Goal: Task Accomplishment & Management: Manage account settings

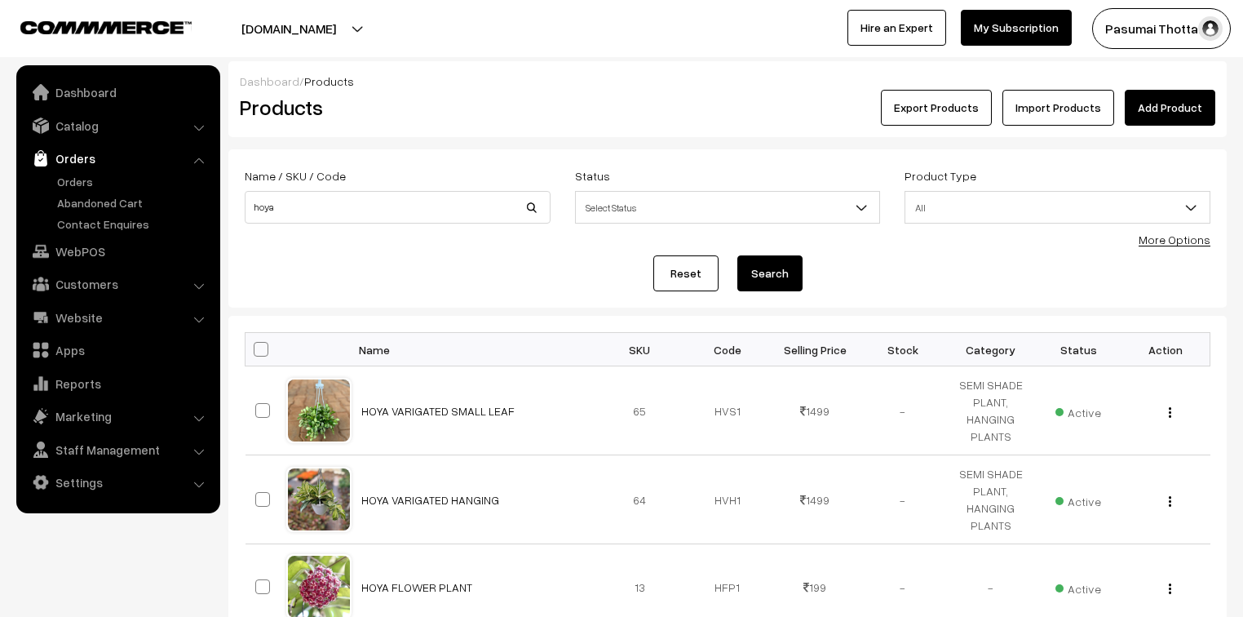
scroll to position [176, 0]
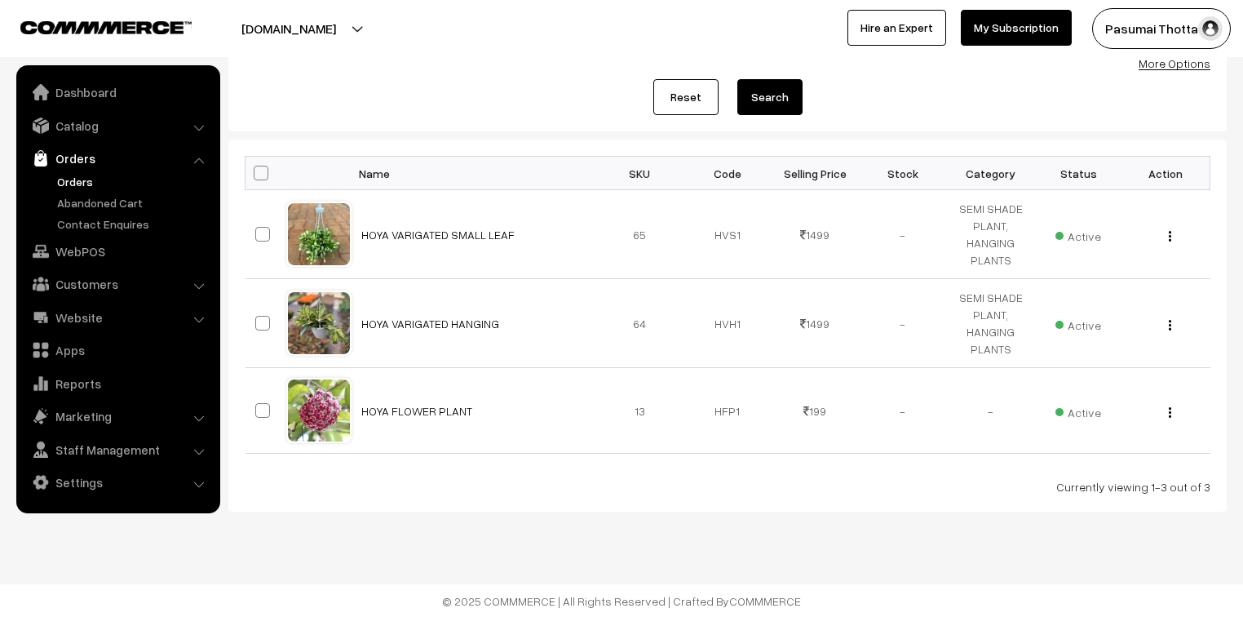
click at [65, 186] on link "Orders" at bounding box center [134, 181] width 162 height 17
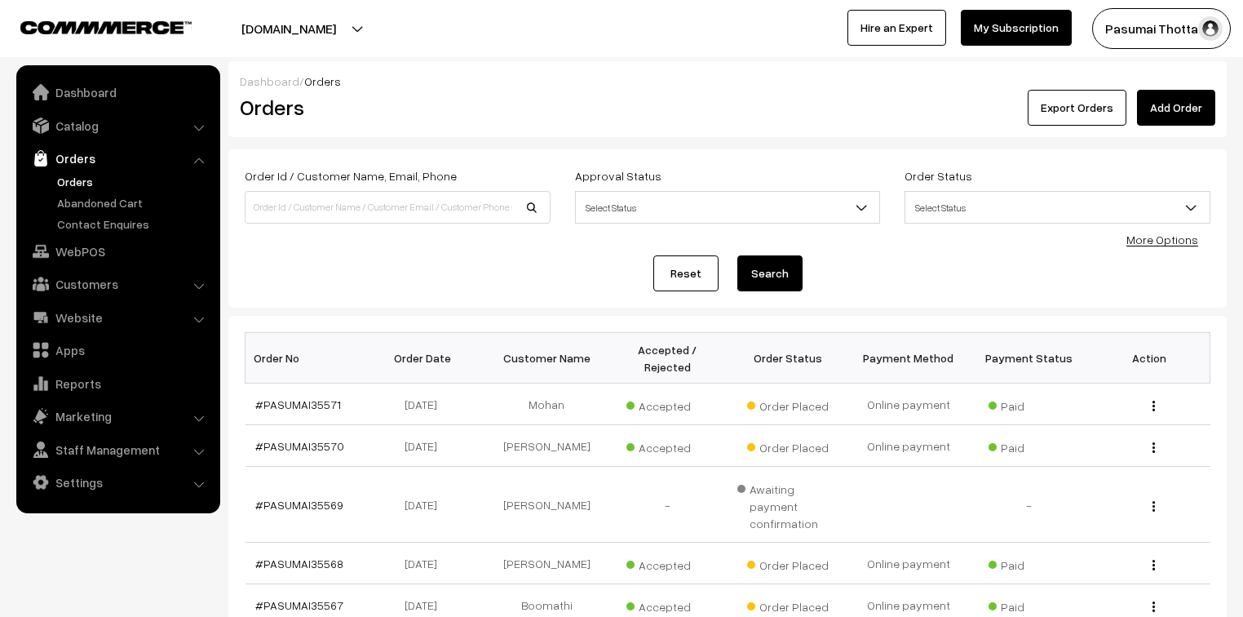
click at [1140, 240] on link "More Options" at bounding box center [1162, 239] width 72 height 14
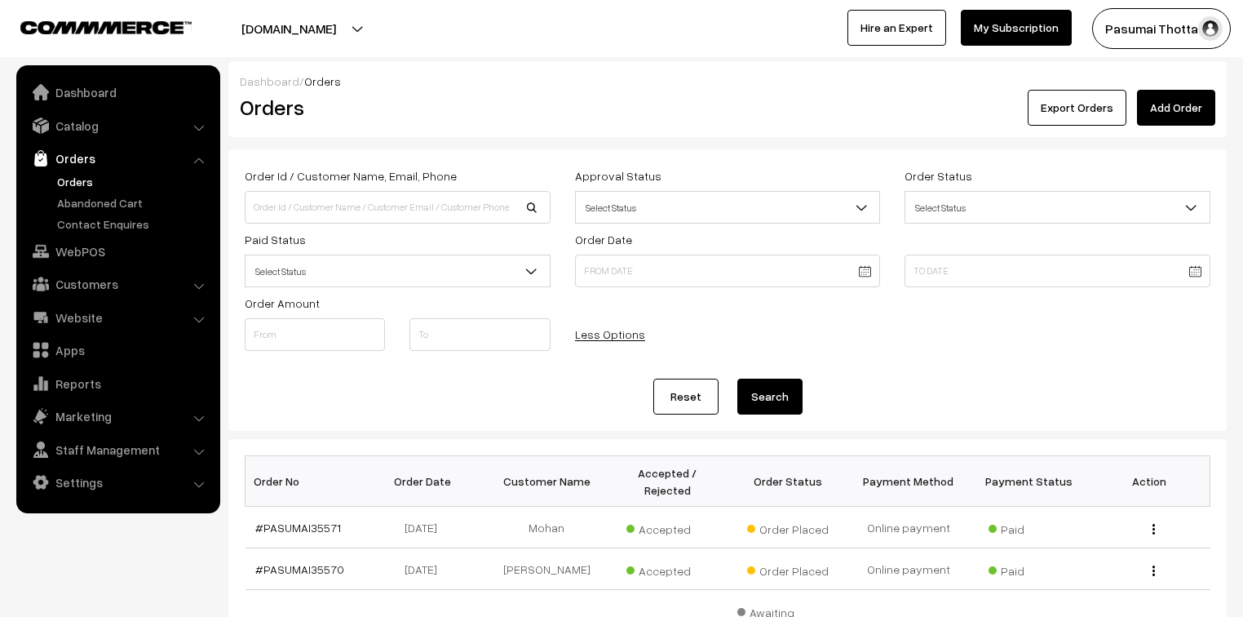
click at [369, 272] on span "Select Status" at bounding box center [398, 271] width 304 height 29
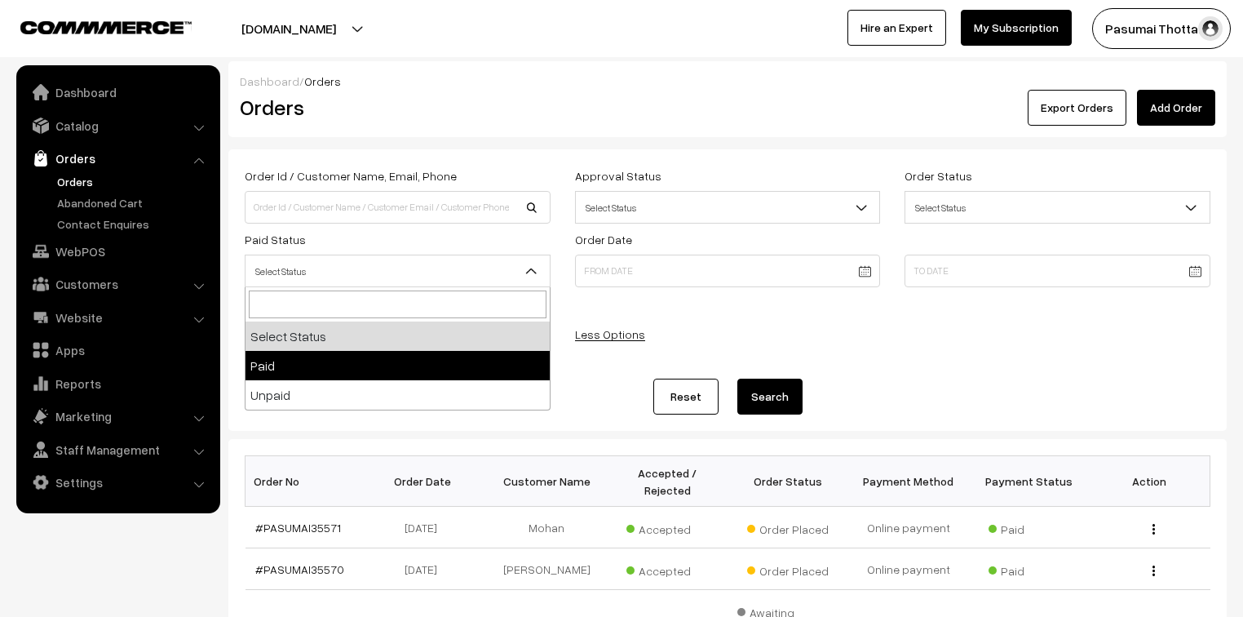
select select "1"
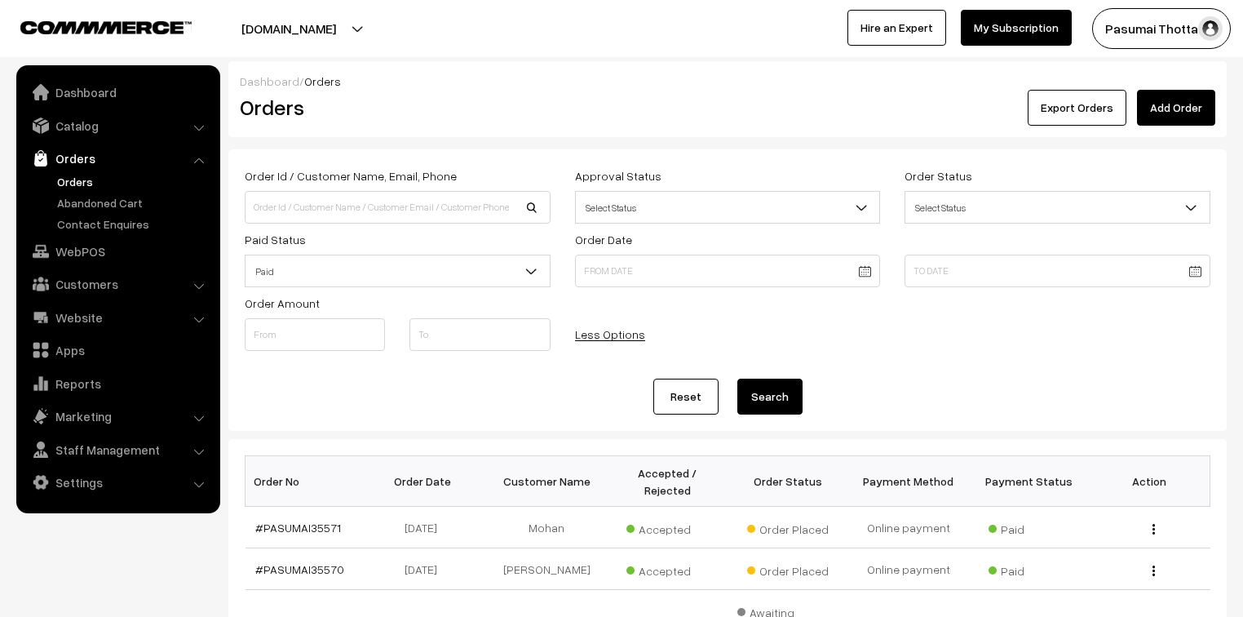
click at [751, 398] on button "Search" at bounding box center [769, 396] width 65 height 36
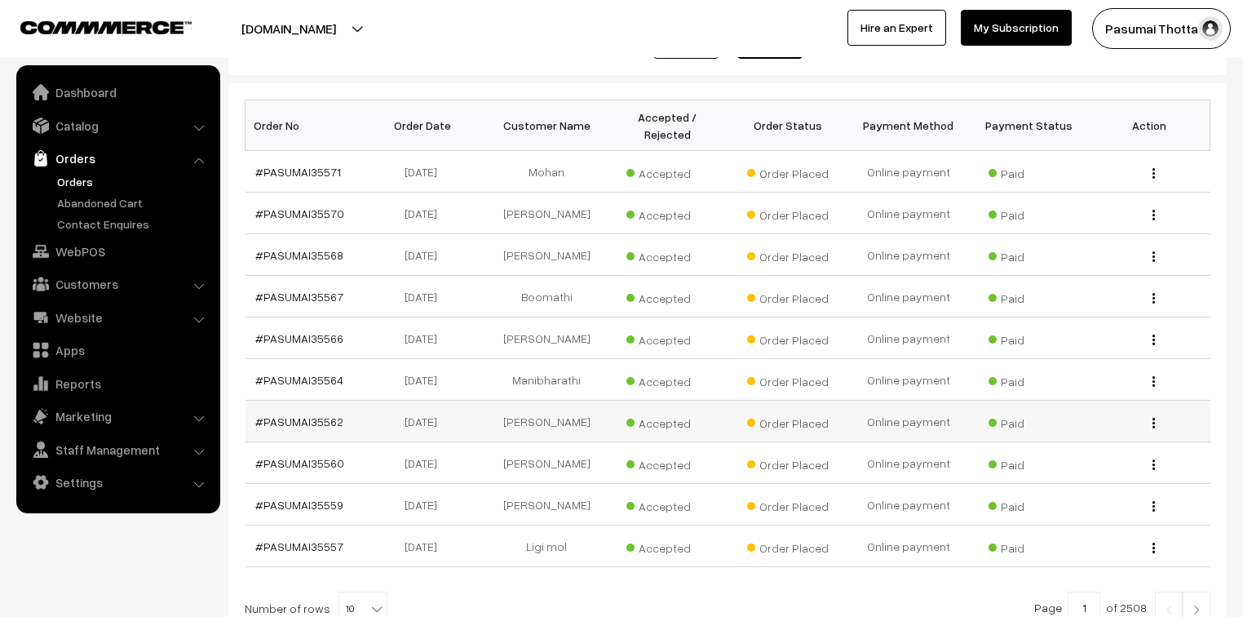
scroll to position [492, 0]
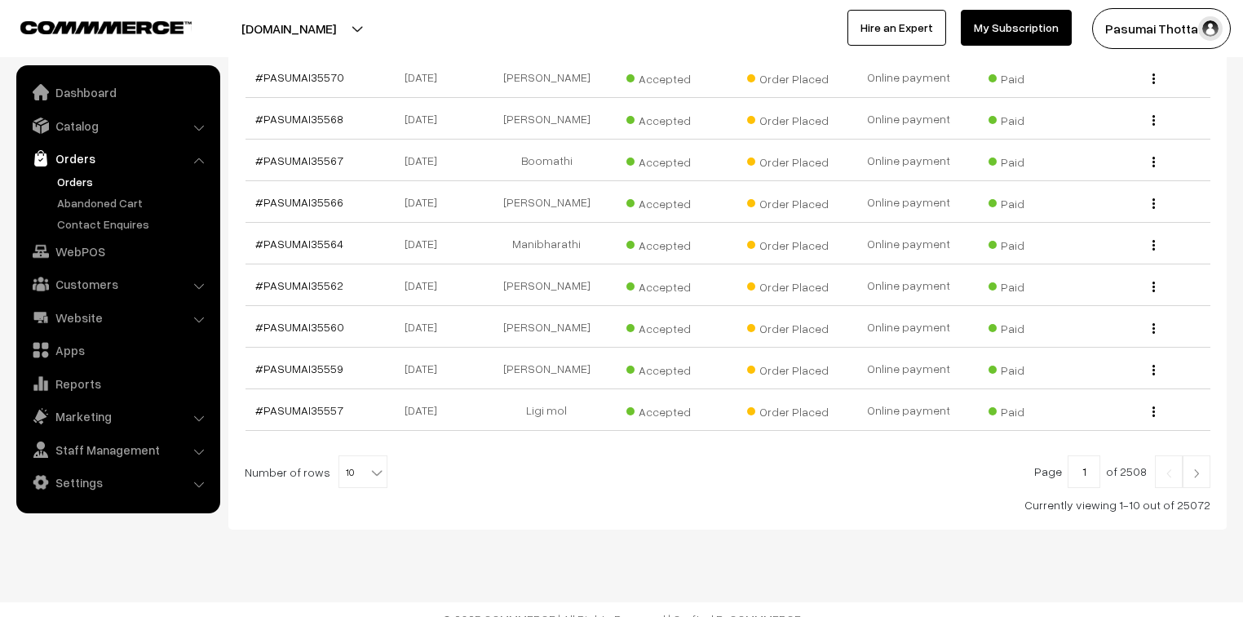
click at [369, 464] on b at bounding box center [377, 472] width 16 height 16
select select "50"
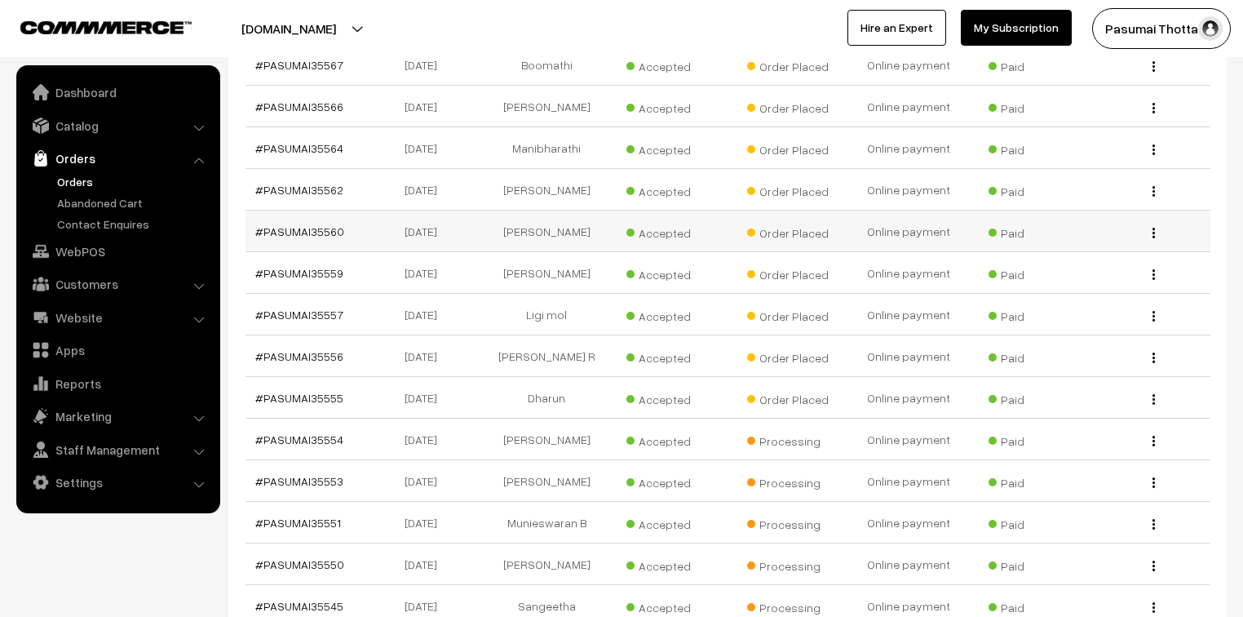
scroll to position [522, 0]
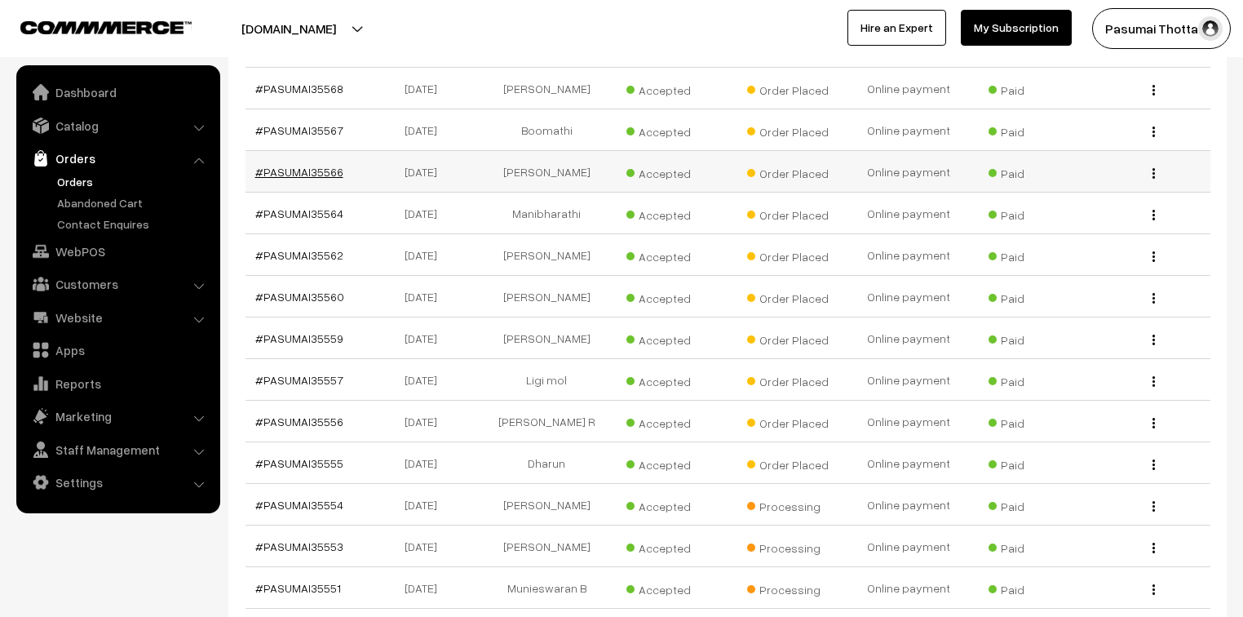
drag, startPoint x: 315, startPoint y: 162, endPoint x: 309, endPoint y: 155, distance: 8.7
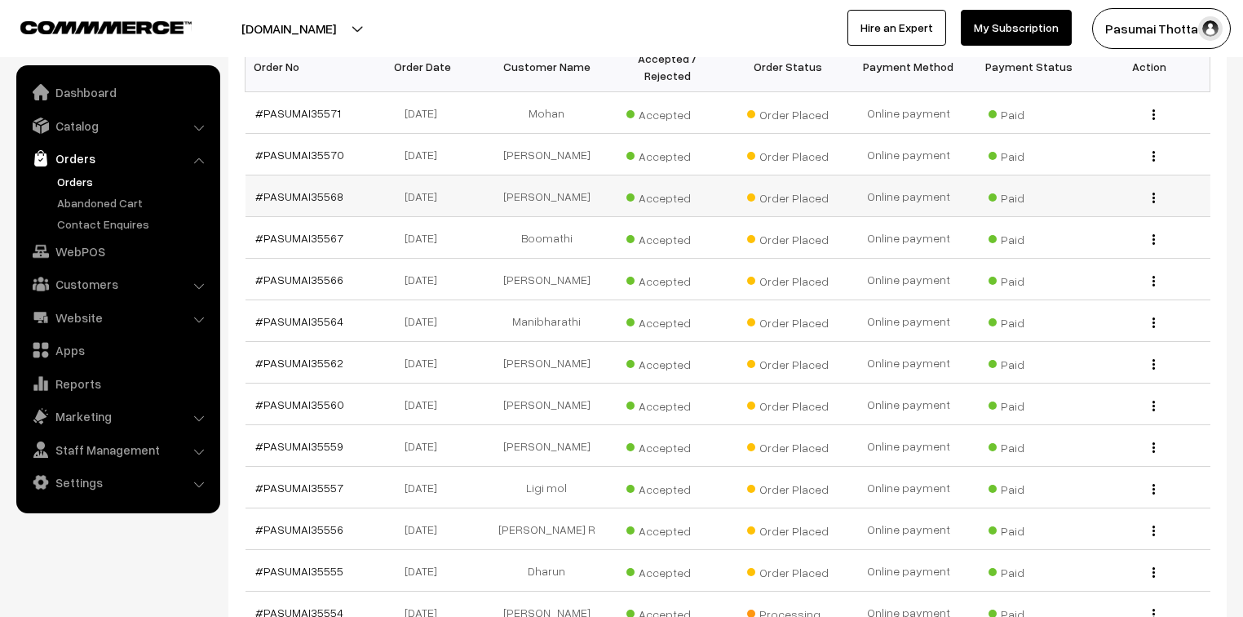
scroll to position [392, 0]
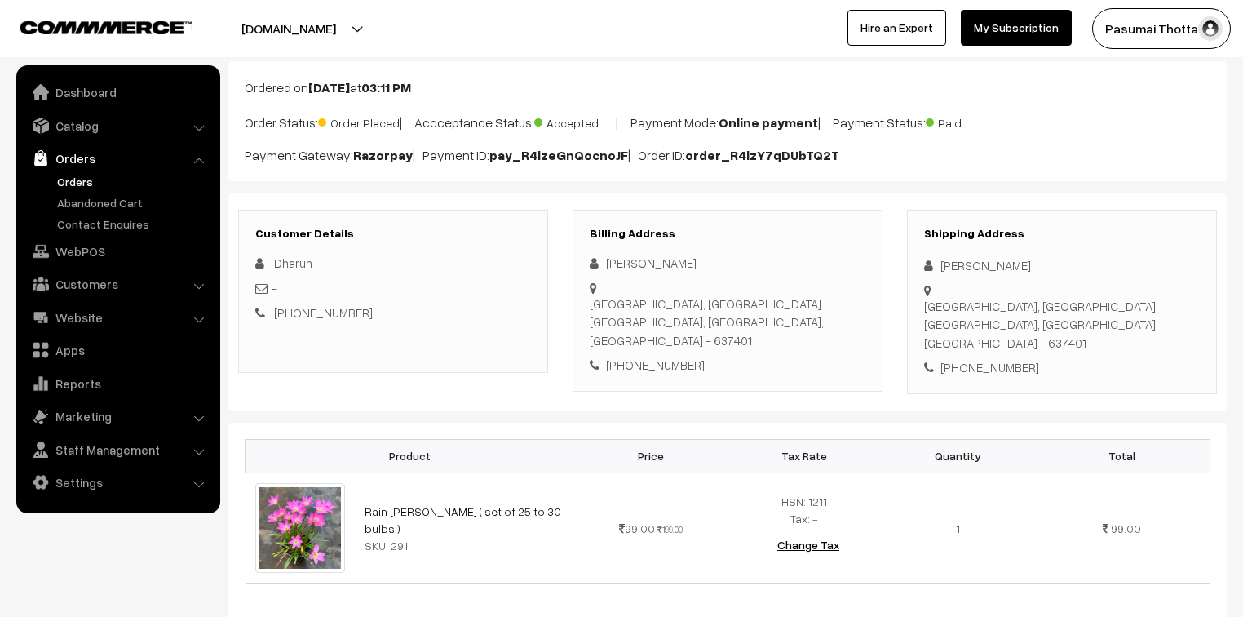
scroll to position [131, 0]
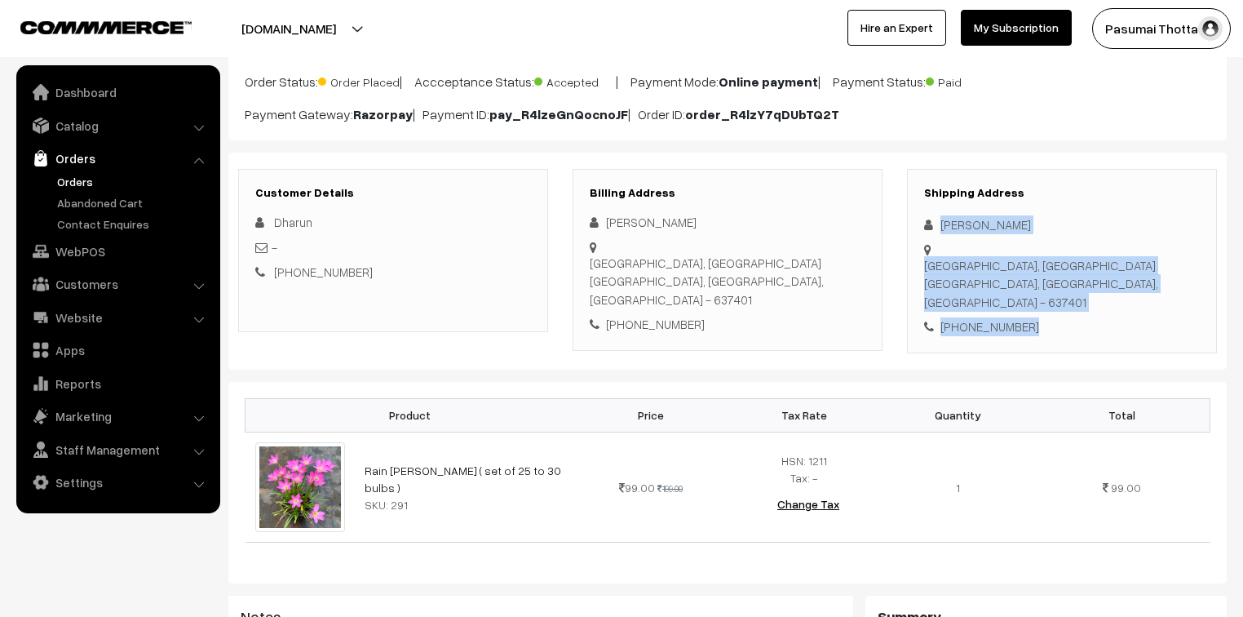
drag, startPoint x: 936, startPoint y: 223, endPoint x: 1034, endPoint y: 295, distance: 121.4
click at [1034, 295] on div "Shipping Address dharun Kumar Andagalur gate, Rasipuram Namakkal, Tamil Nadu, I…" at bounding box center [1062, 261] width 310 height 184
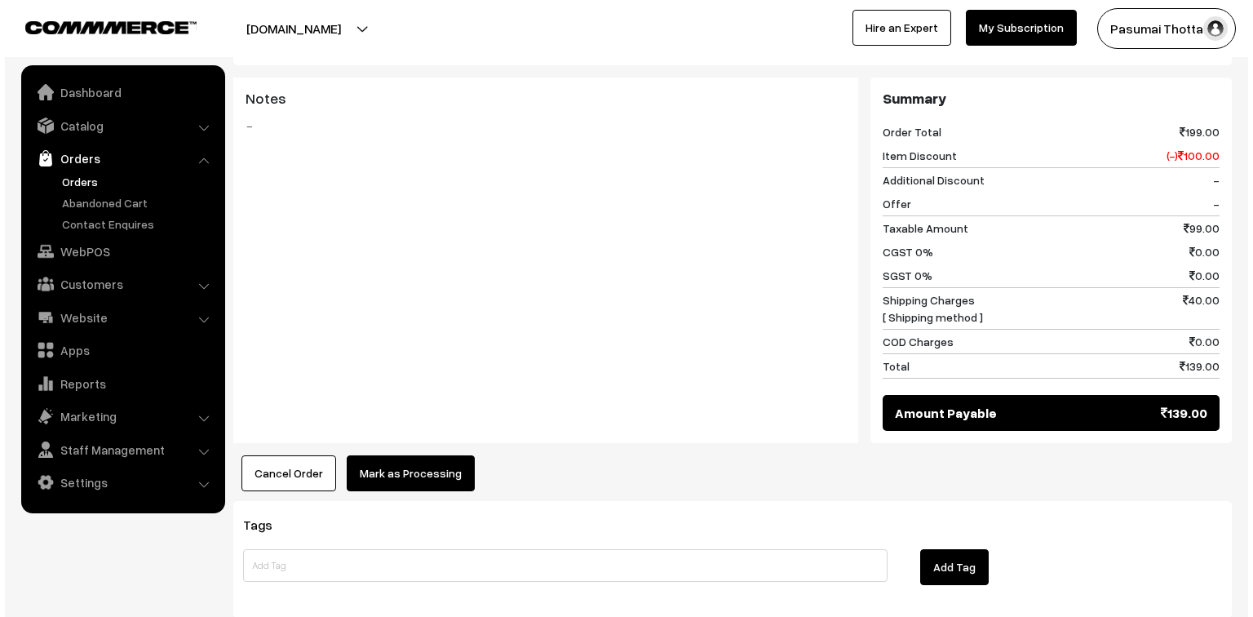
scroll to position [653, 0]
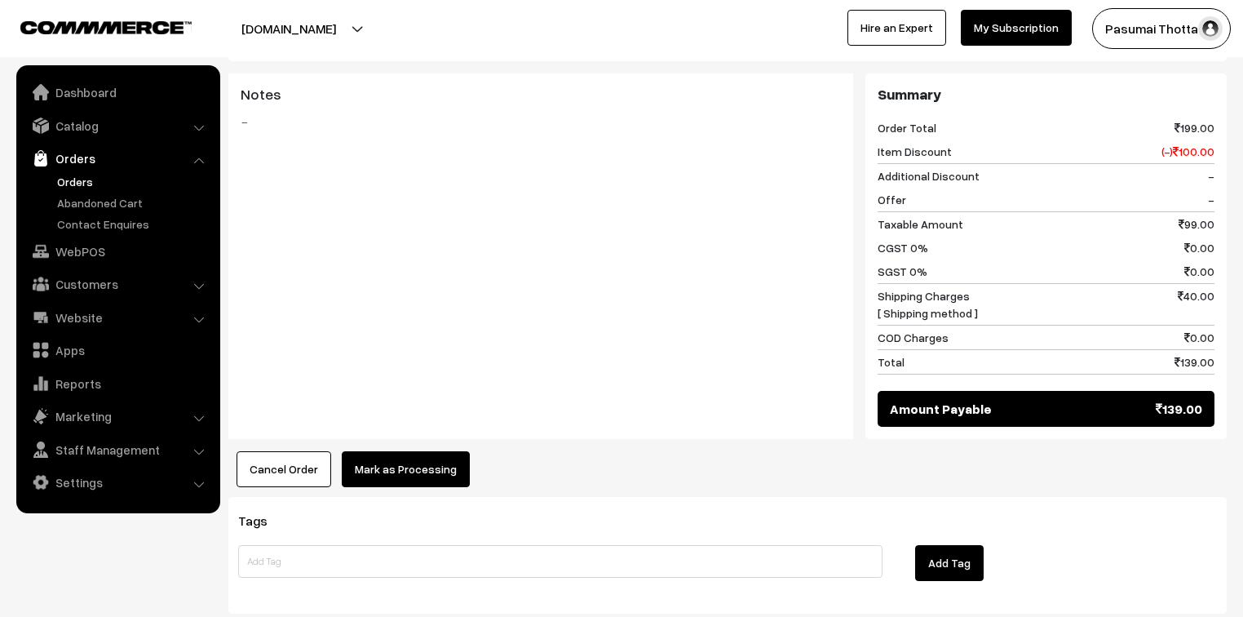
click at [379, 451] on button "Mark as Processing" at bounding box center [406, 469] width 128 height 36
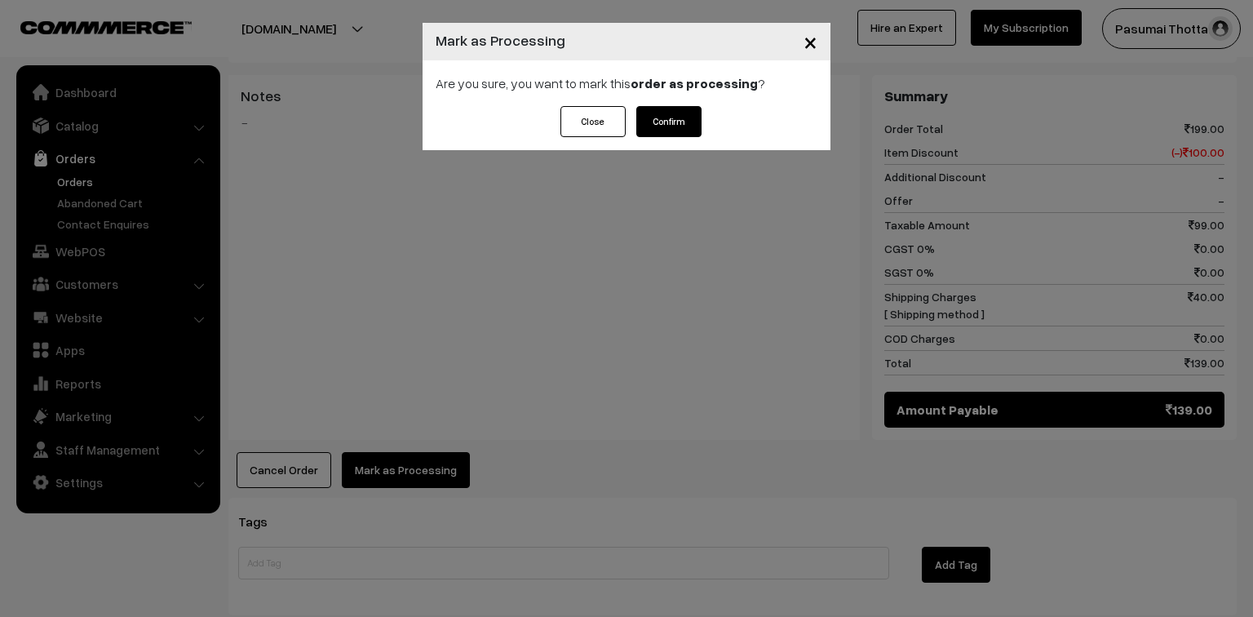
click at [672, 122] on button "Confirm" at bounding box center [668, 121] width 65 height 31
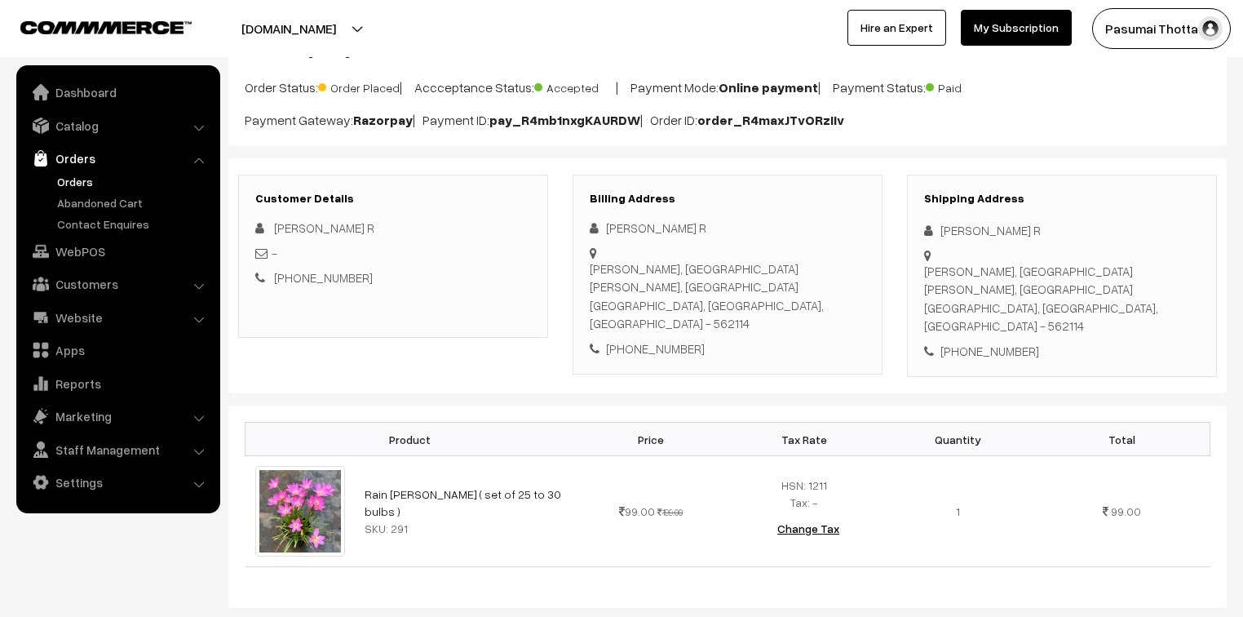
scroll to position [131, 0]
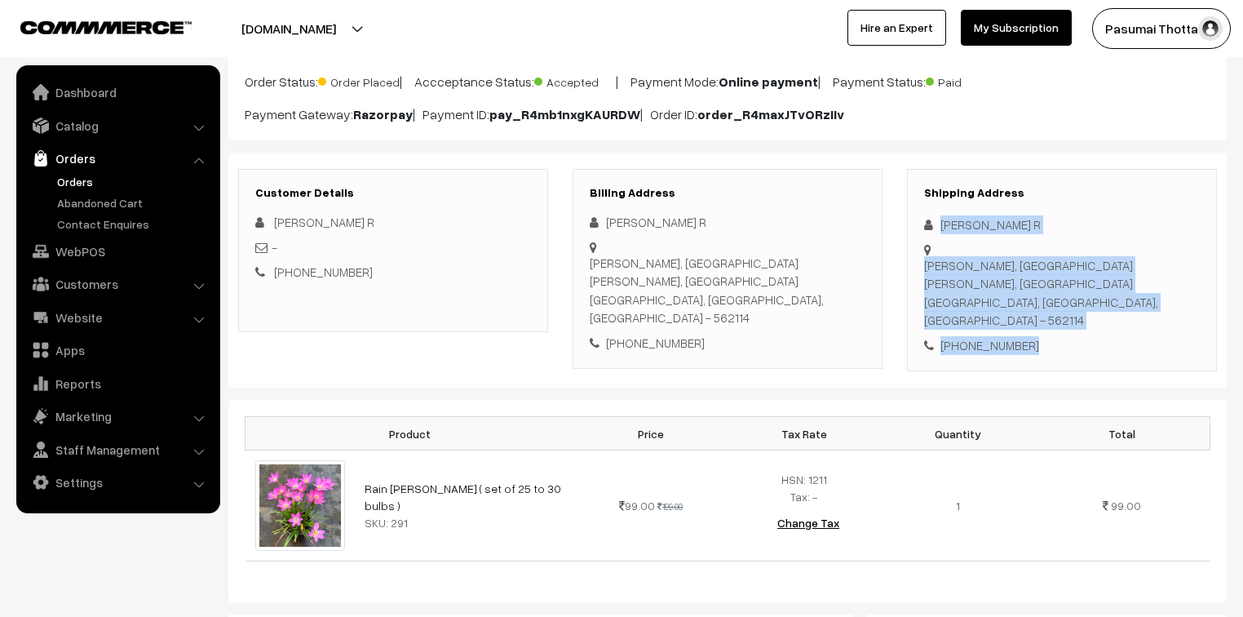
drag, startPoint x: 936, startPoint y: 223, endPoint x: 1057, endPoint y: 326, distance: 159.7
click at [1057, 326] on div "Shipping Address [PERSON_NAME] R [PERSON_NAME][STREET_ADDRESS][PERSON_NAME] [PH…" at bounding box center [1062, 270] width 310 height 203
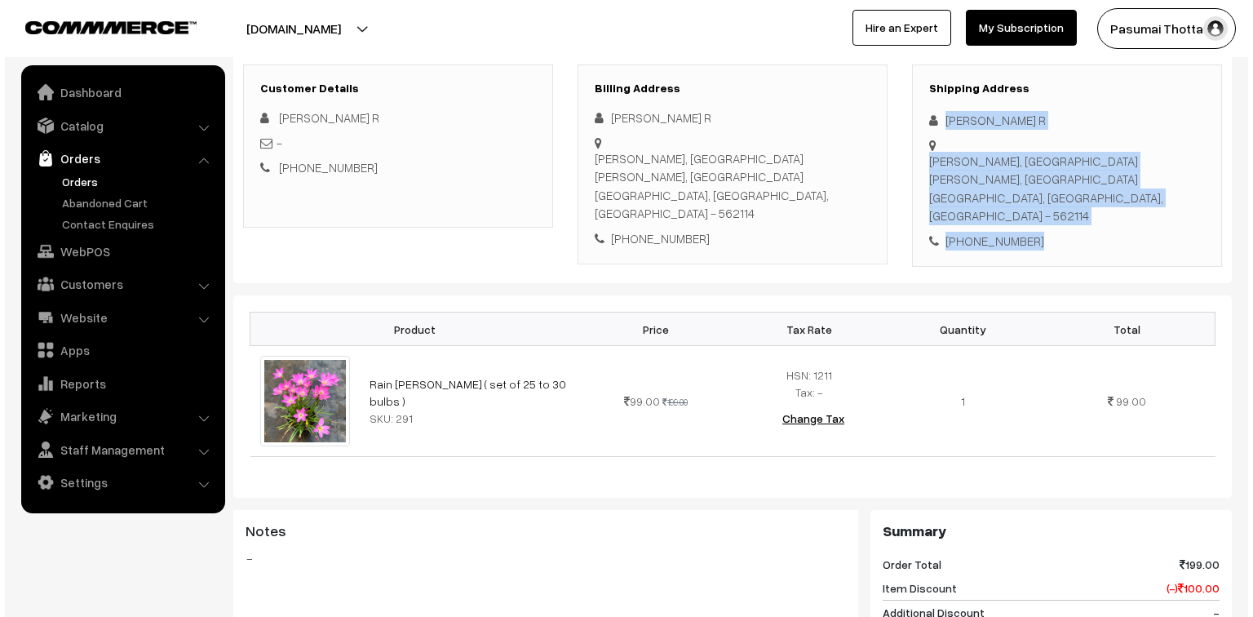
scroll to position [587, 0]
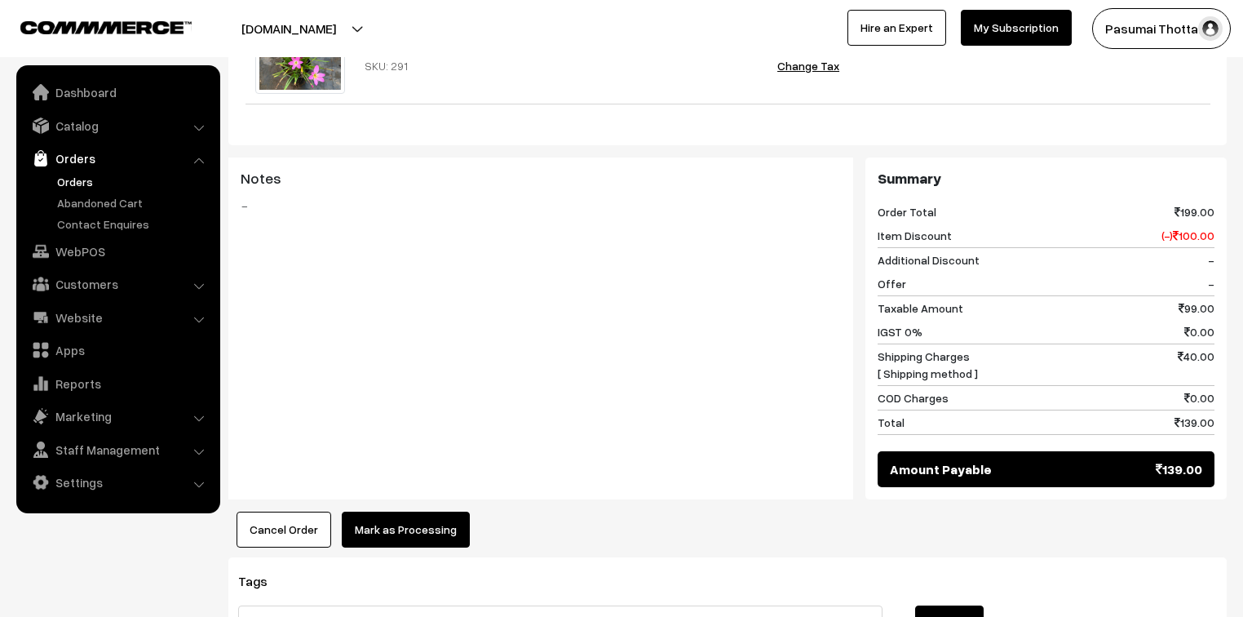
click at [405, 511] on button "Mark as Processing" at bounding box center [406, 529] width 128 height 36
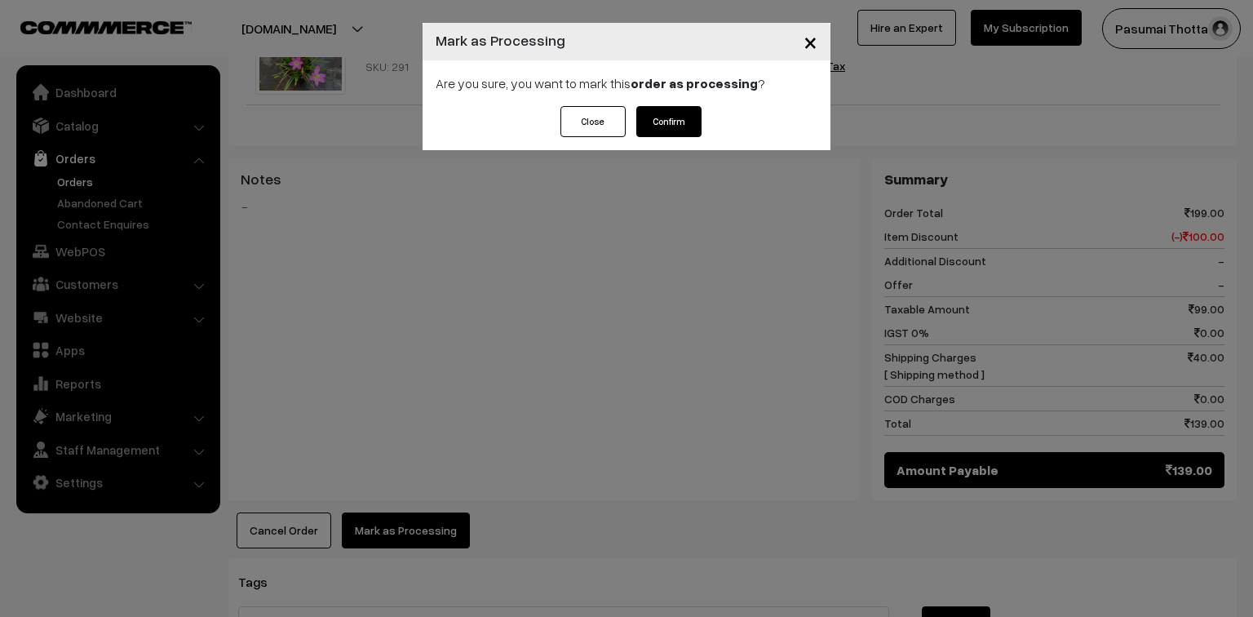
click at [678, 121] on button "Confirm" at bounding box center [668, 121] width 65 height 31
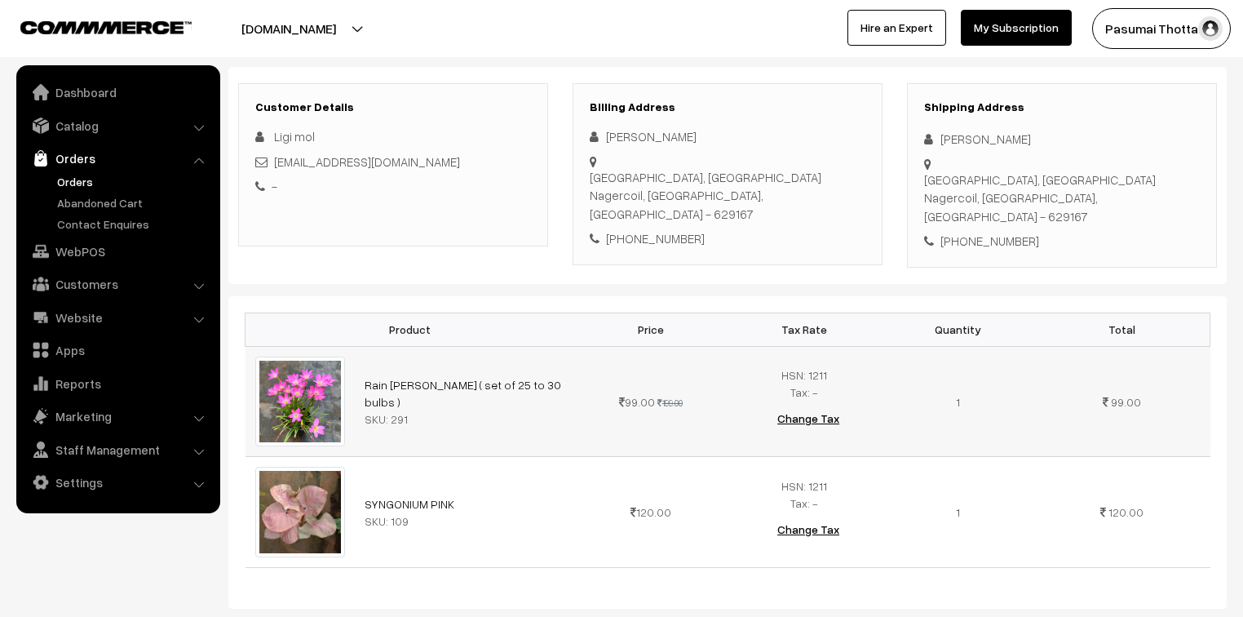
scroll to position [196, 0]
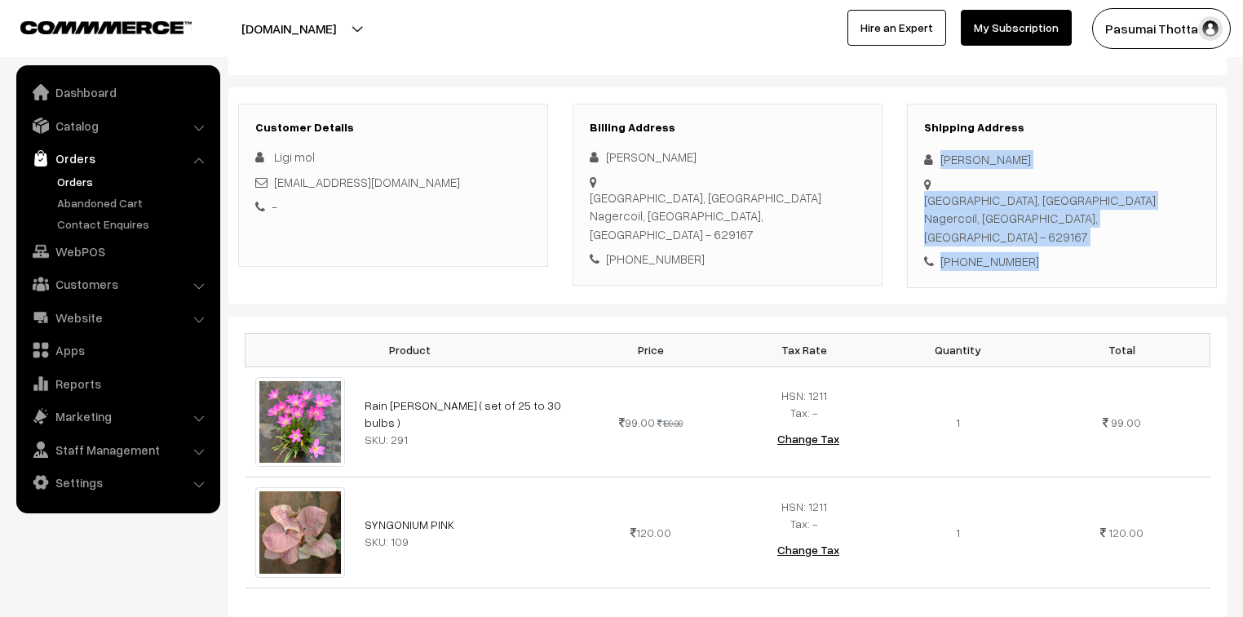
drag, startPoint x: 940, startPoint y: 163, endPoint x: 1051, endPoint y: 259, distance: 147.5
click at [1051, 259] on div "Shipping Address [PERSON_NAME] [STREET_ADDRESS] - 629167 [PHONE_NUMBER]" at bounding box center [1062, 196] width 310 height 184
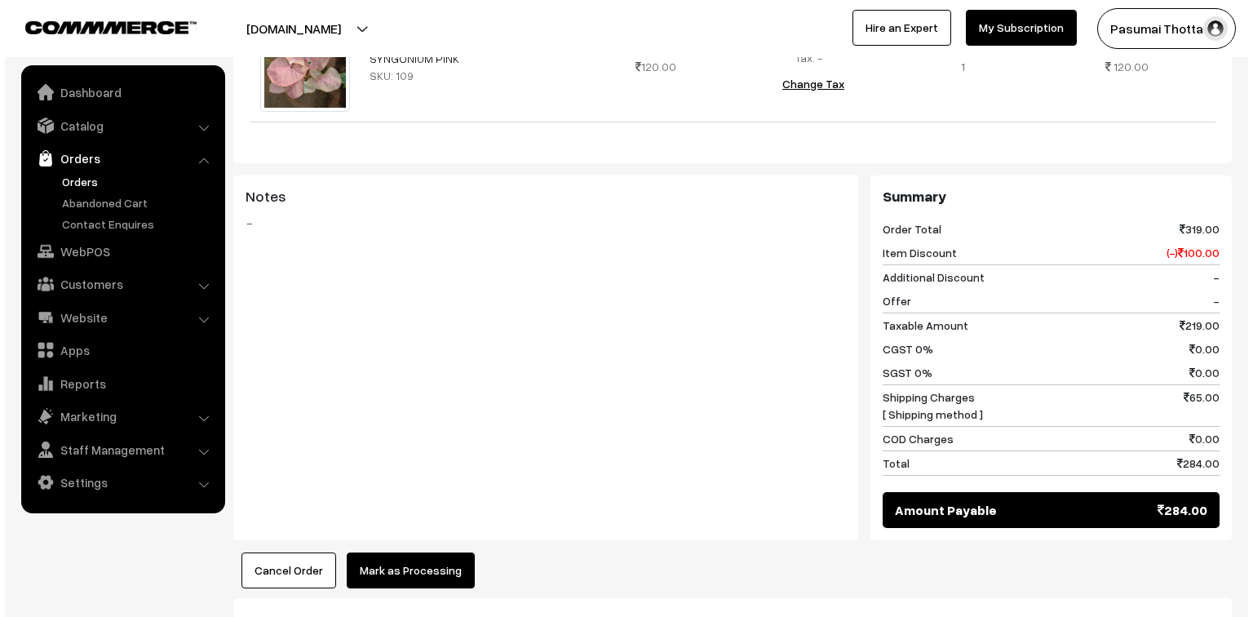
scroll to position [783, 0]
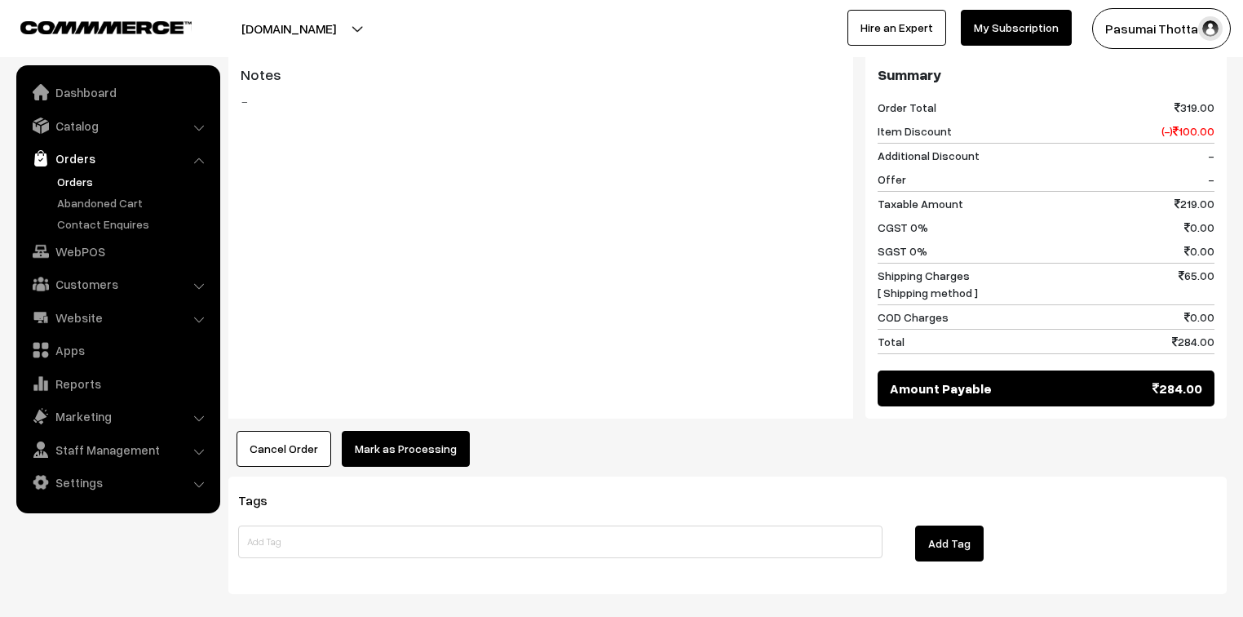
click at [395, 436] on button "Mark as Processing" at bounding box center [406, 449] width 128 height 36
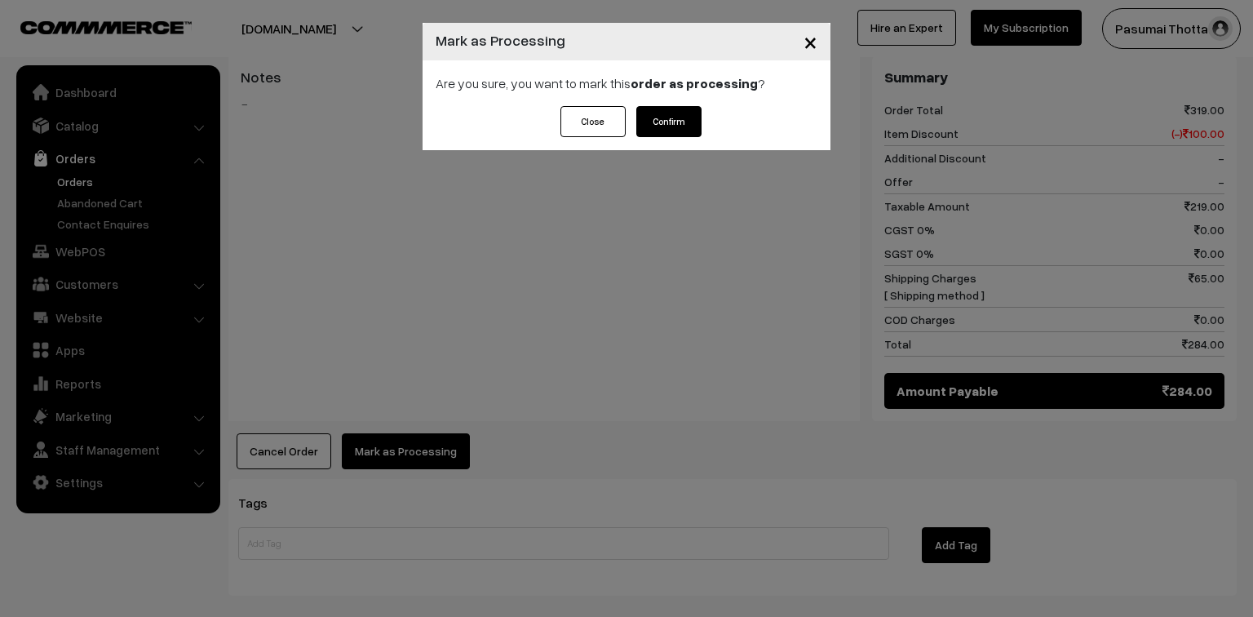
click at [666, 124] on button "Confirm" at bounding box center [668, 121] width 65 height 31
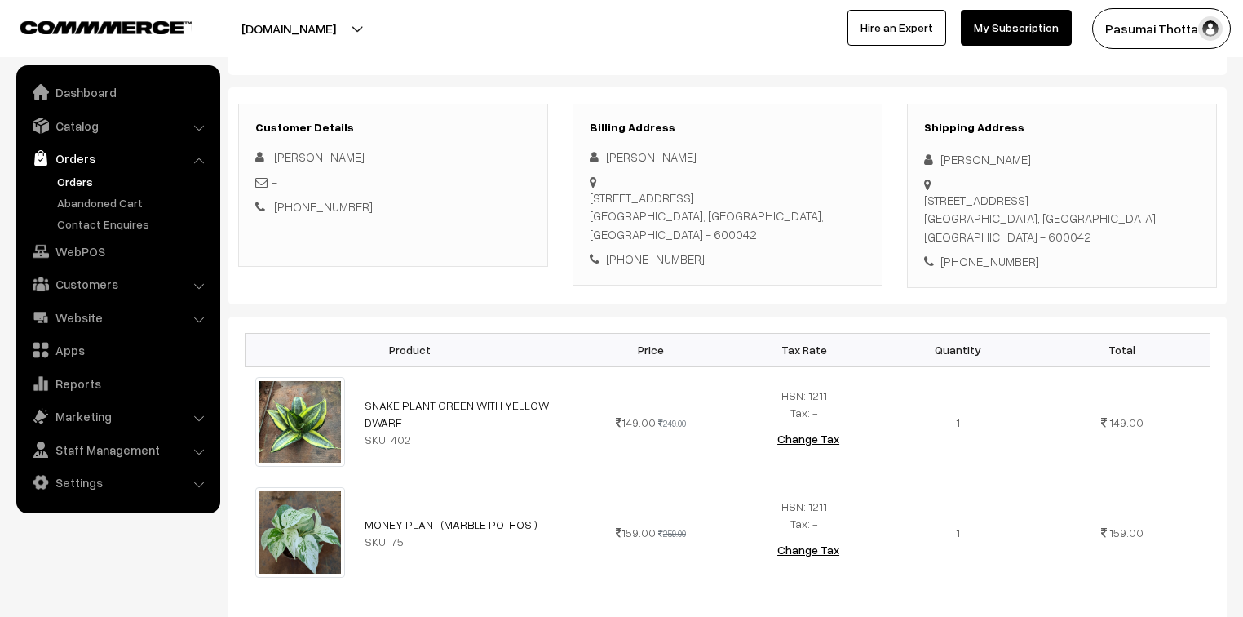
scroll to position [131, 0]
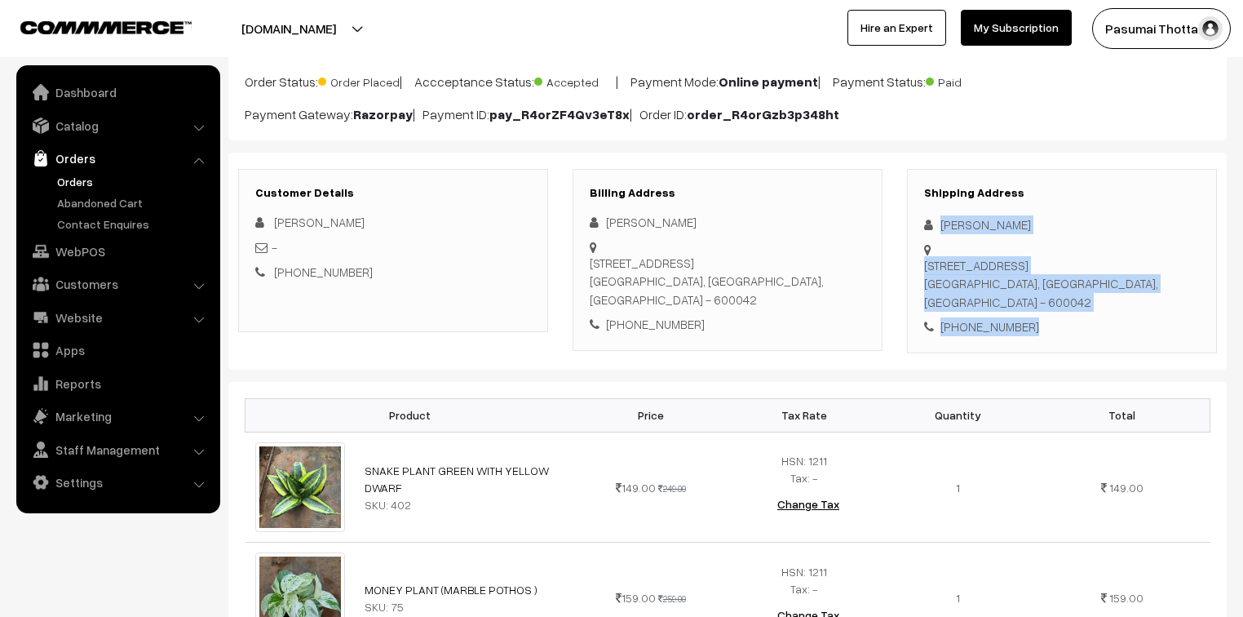
drag, startPoint x: 938, startPoint y: 228, endPoint x: 1047, endPoint y: 299, distance: 130.8
click at [1047, 299] on div "Shipping Address NANDA KUMAR 167, 2 nd floor, 3rd main rd,, AGS colony, velache…" at bounding box center [1062, 261] width 310 height 184
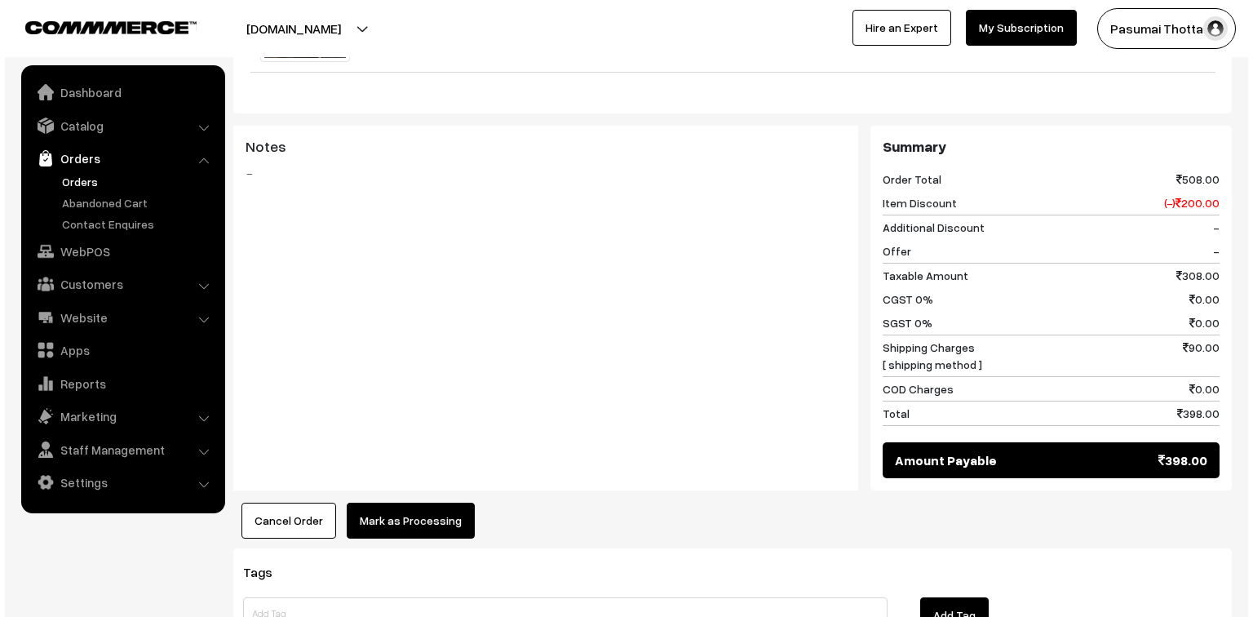
scroll to position [783, 0]
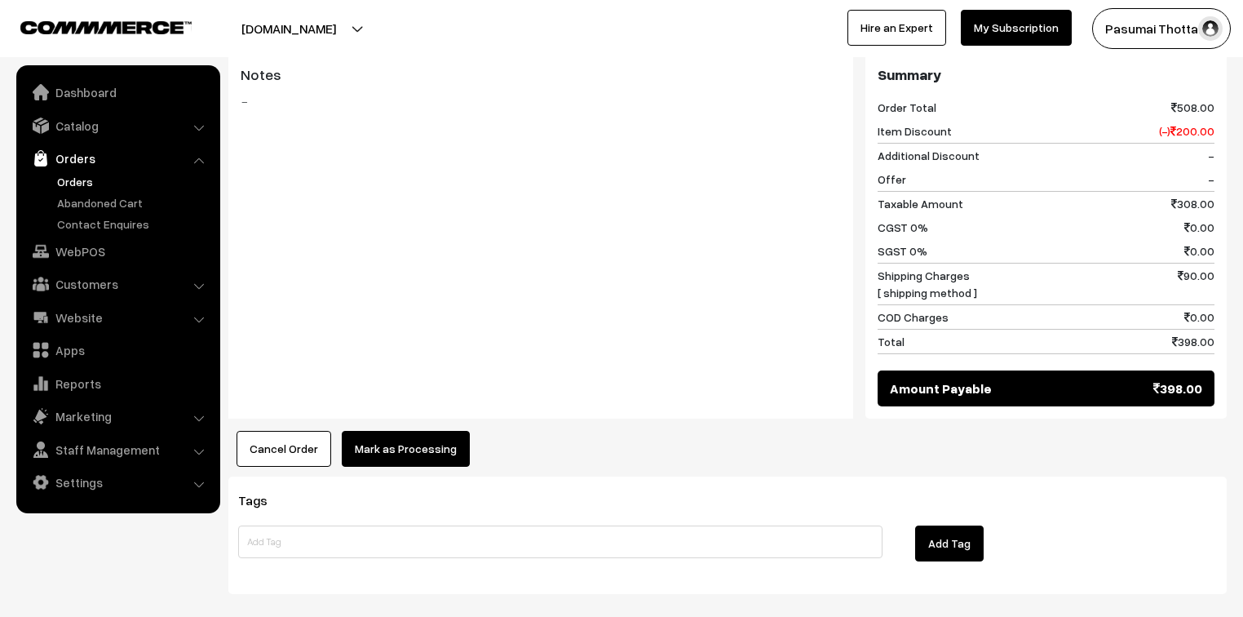
click at [430, 435] on button "Mark as Processing" at bounding box center [406, 449] width 128 height 36
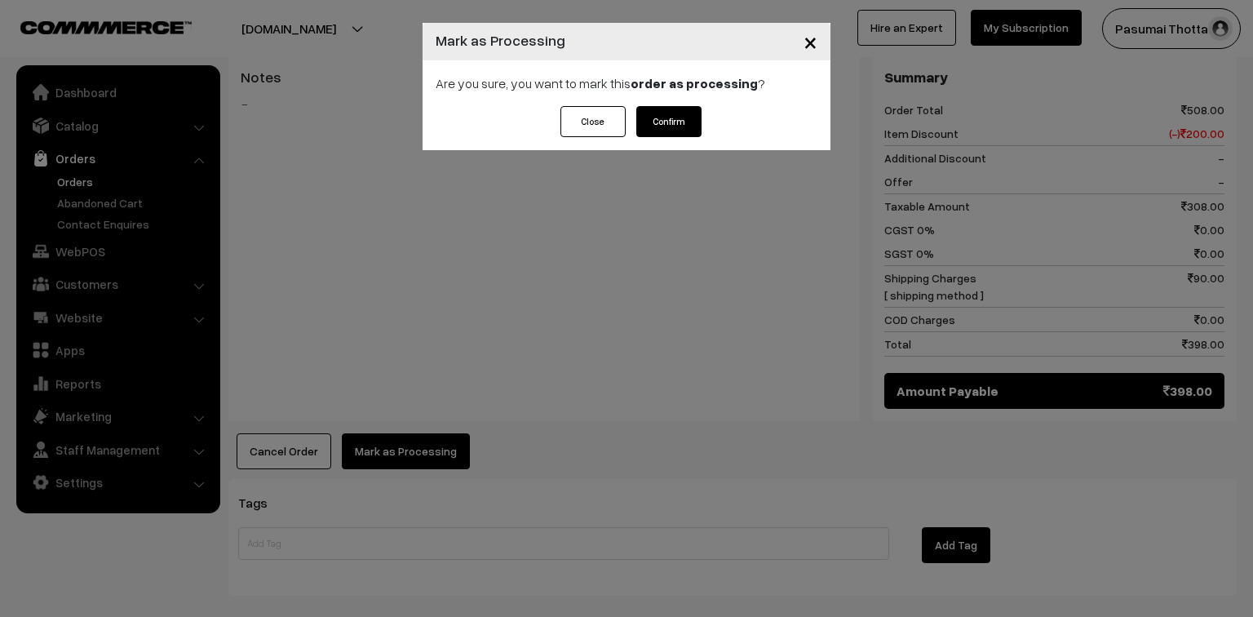
click at [679, 121] on button "Confirm" at bounding box center [668, 121] width 65 height 31
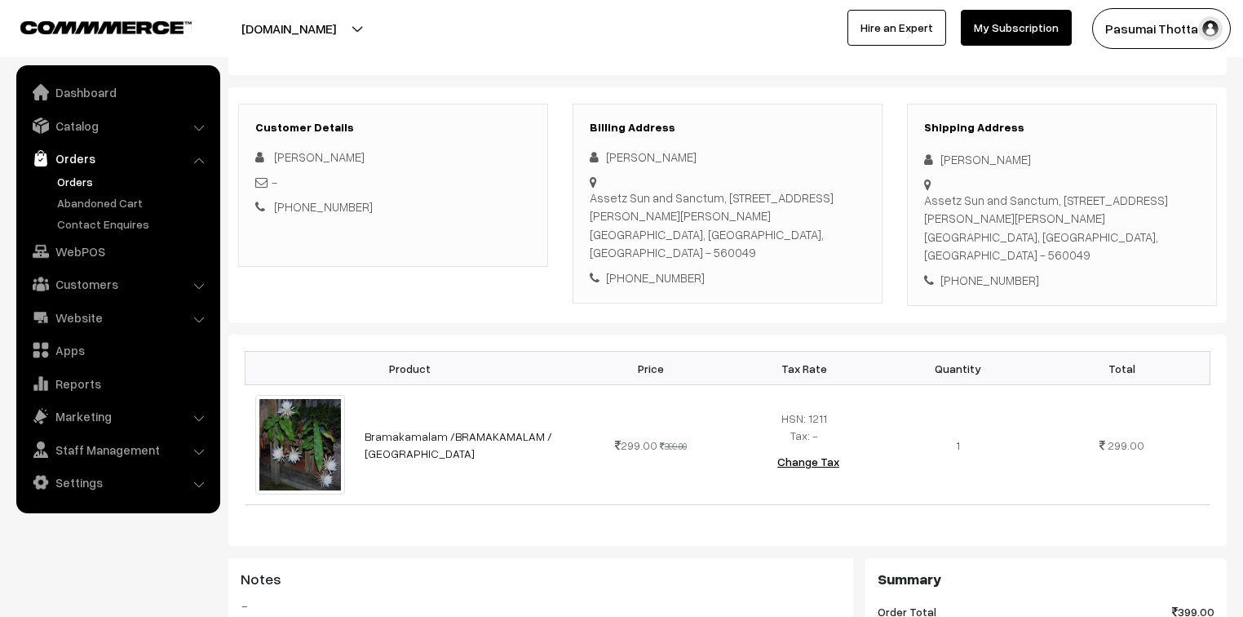
scroll to position [131, 0]
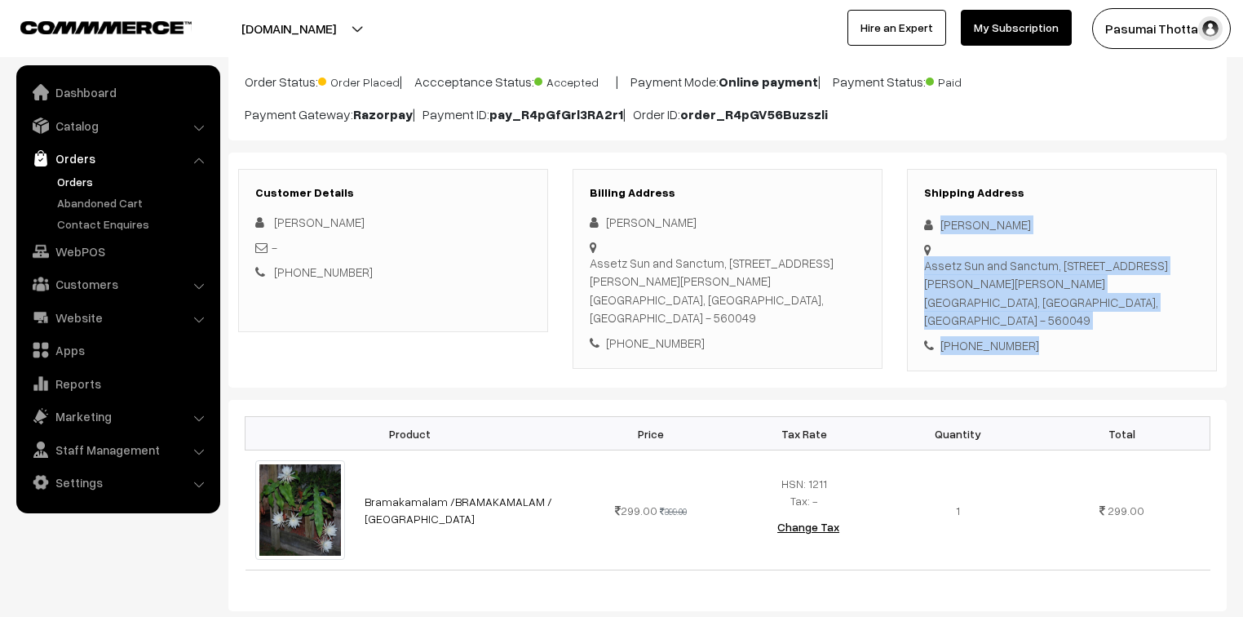
drag, startPoint x: 936, startPoint y: 222, endPoint x: 1047, endPoint y: 347, distance: 167.6
click at [1047, 347] on div "Shipping Address Dhivya A Assetz Sun and Sanctum, Flat no 2091, Survey.No.58, 1…" at bounding box center [1062, 270] width 310 height 203
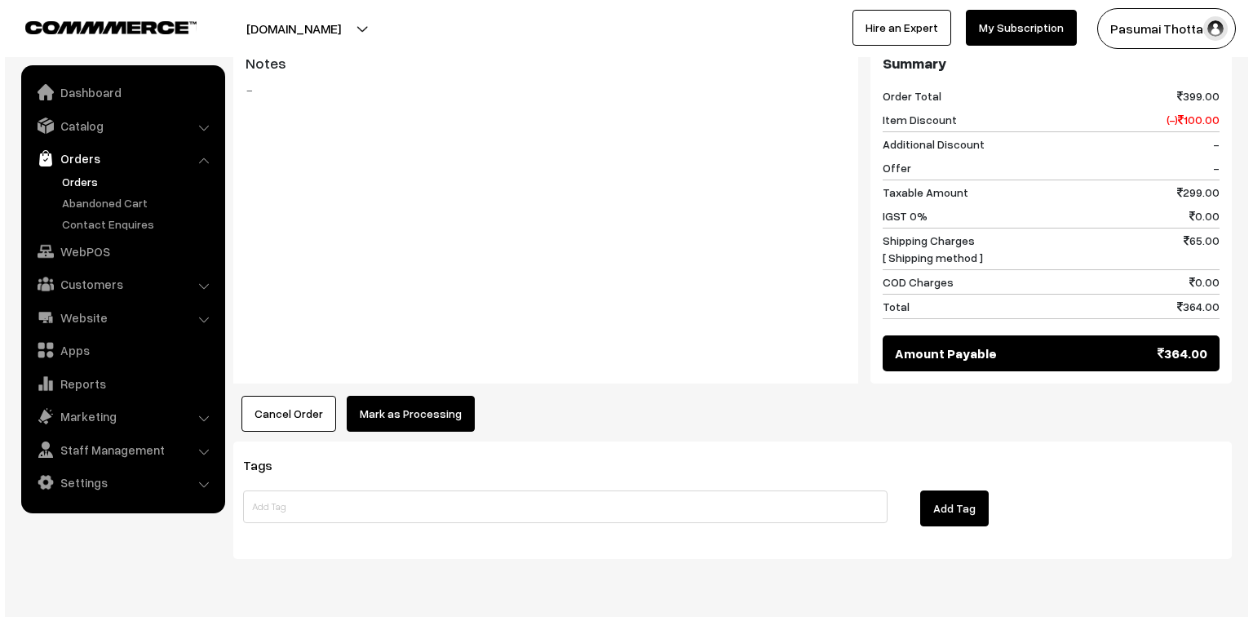
scroll to position [718, 0]
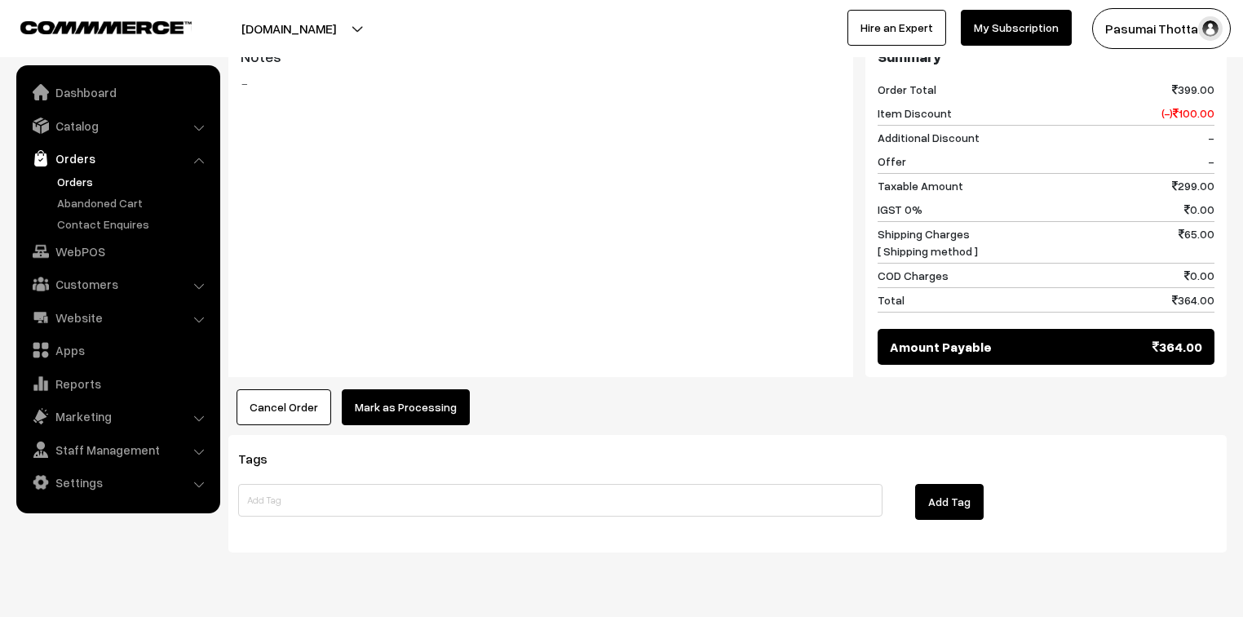
click at [415, 389] on button "Mark as Processing" at bounding box center [406, 407] width 128 height 36
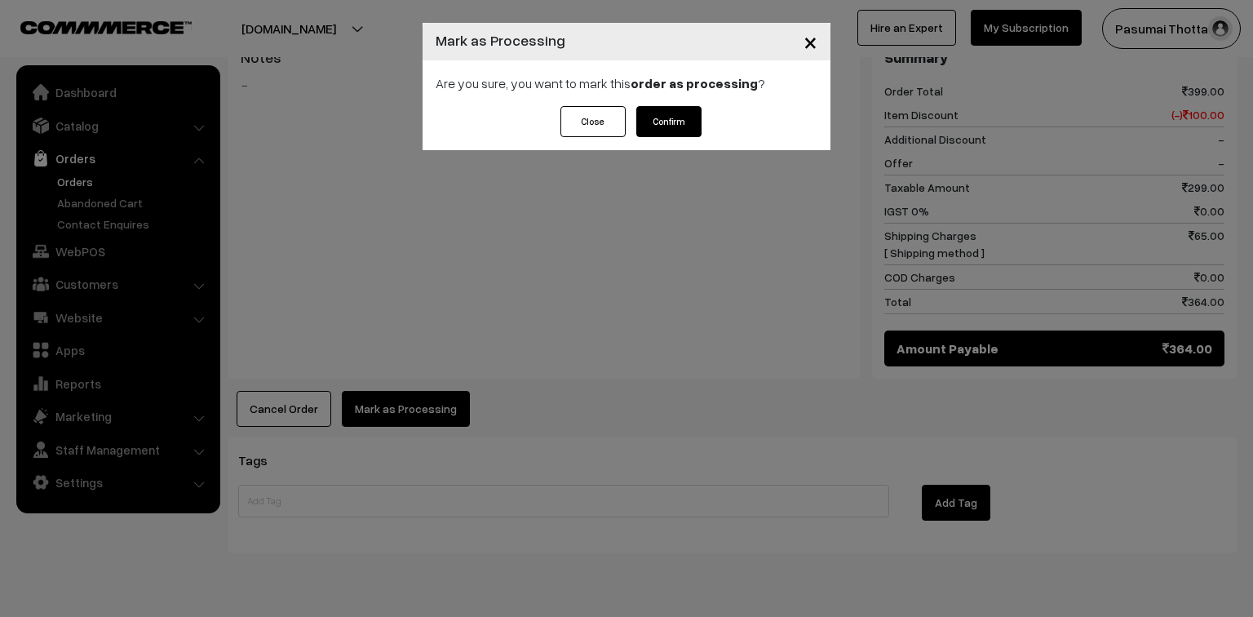
click at [679, 121] on button "Confirm" at bounding box center [668, 121] width 65 height 31
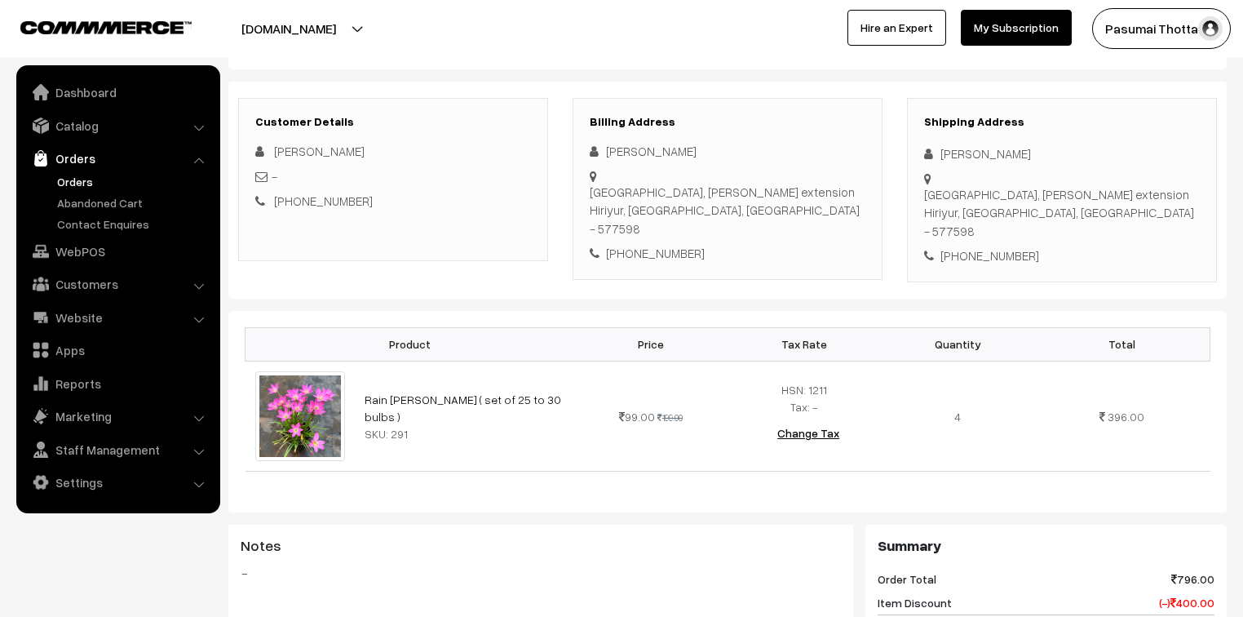
scroll to position [131, 0]
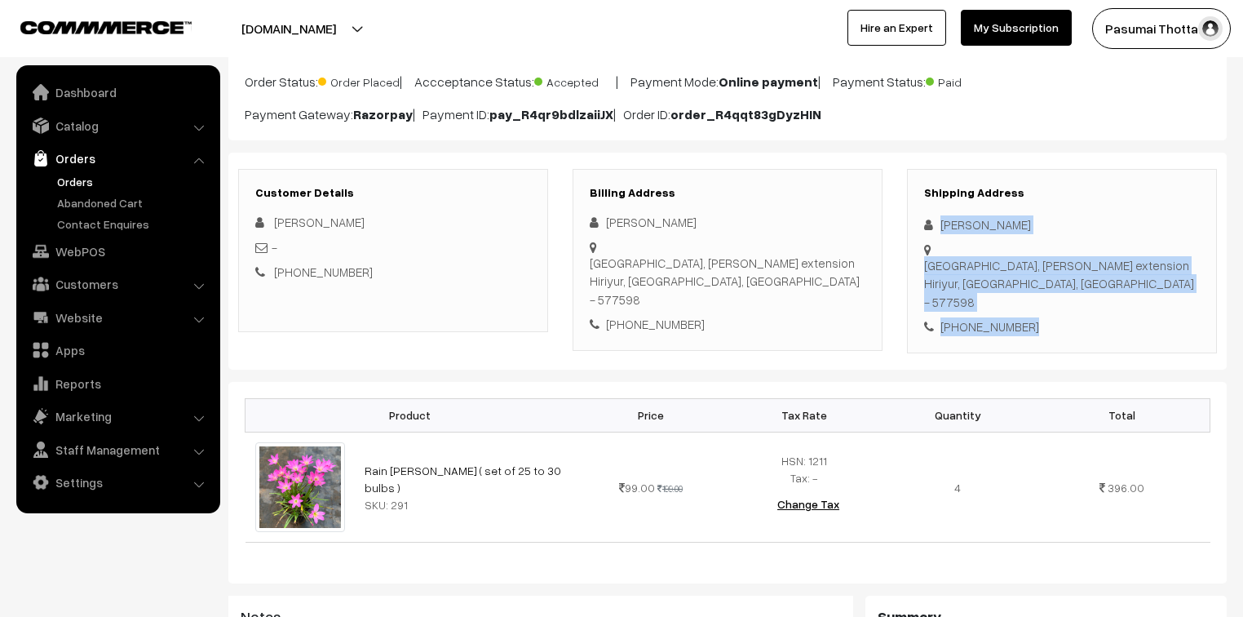
drag, startPoint x: 938, startPoint y: 228, endPoint x: 1038, endPoint y: 293, distance: 118.6
click at [1038, 293] on div "Shipping Address Bhanu Yadav Basavarajul hospital, Nrupathunga extension Hiriyu…" at bounding box center [1062, 261] width 310 height 184
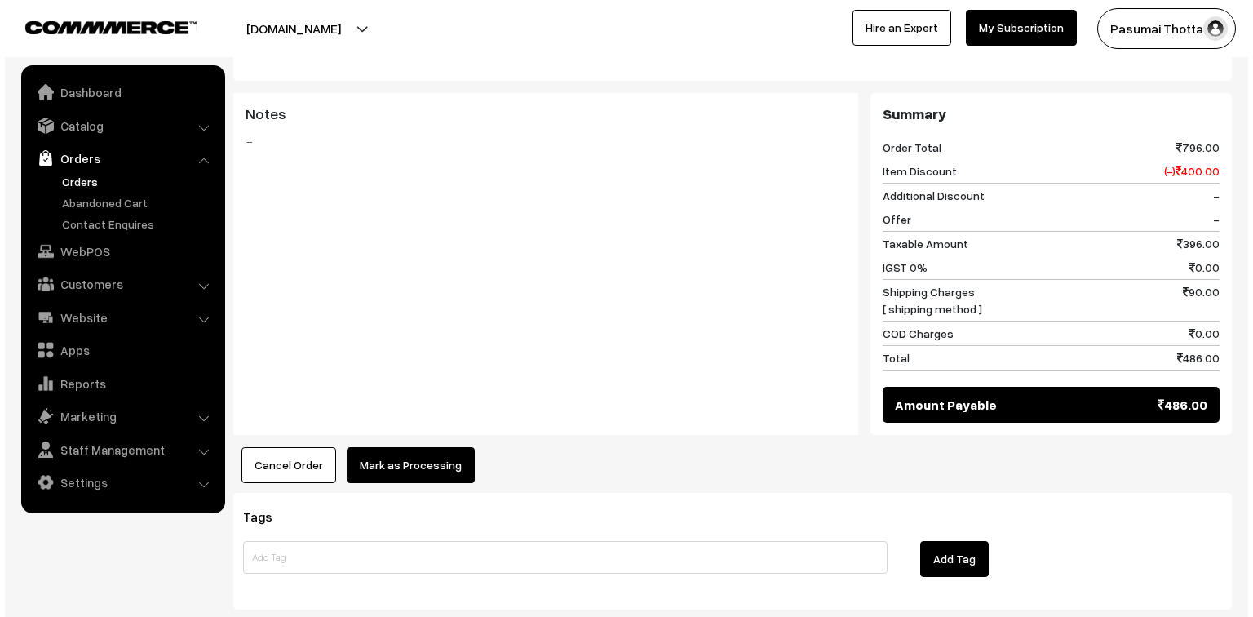
scroll to position [653, 0]
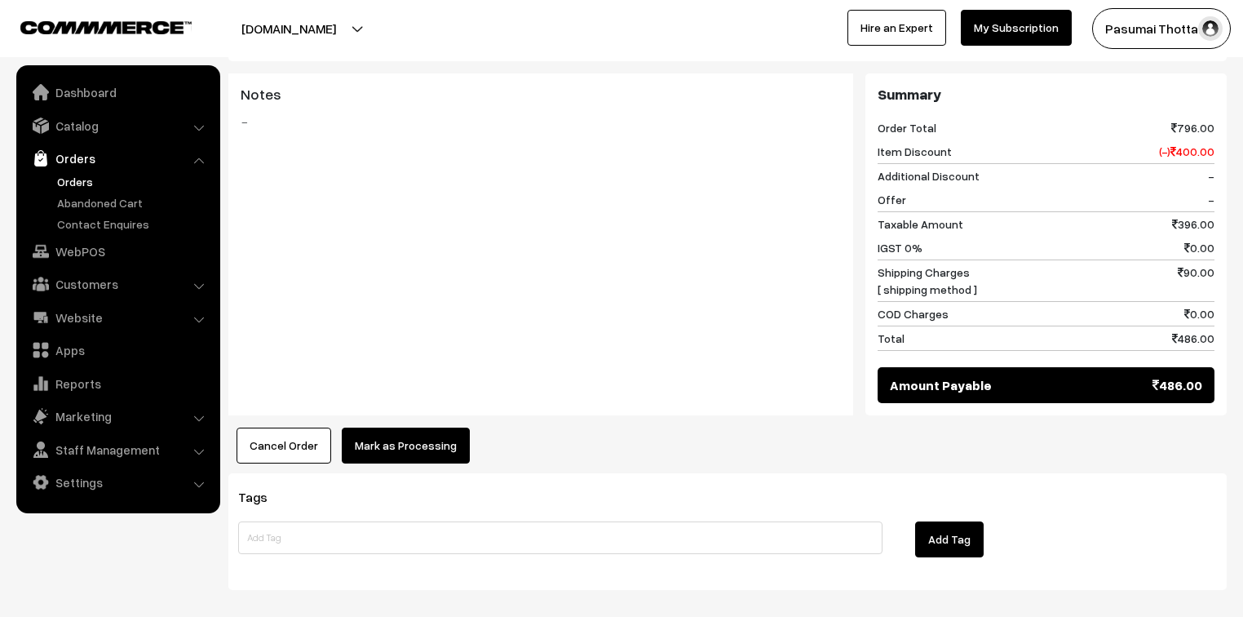
click at [378, 427] on button "Mark as Processing" at bounding box center [406, 445] width 128 height 36
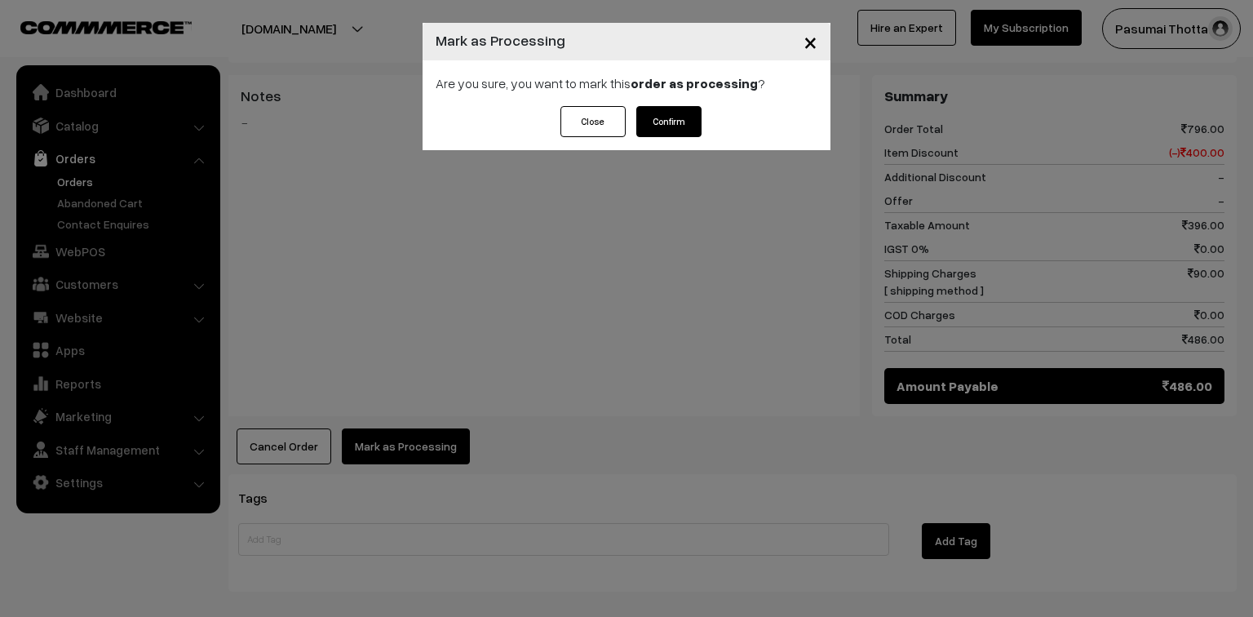
click at [685, 124] on button "Confirm" at bounding box center [668, 121] width 65 height 31
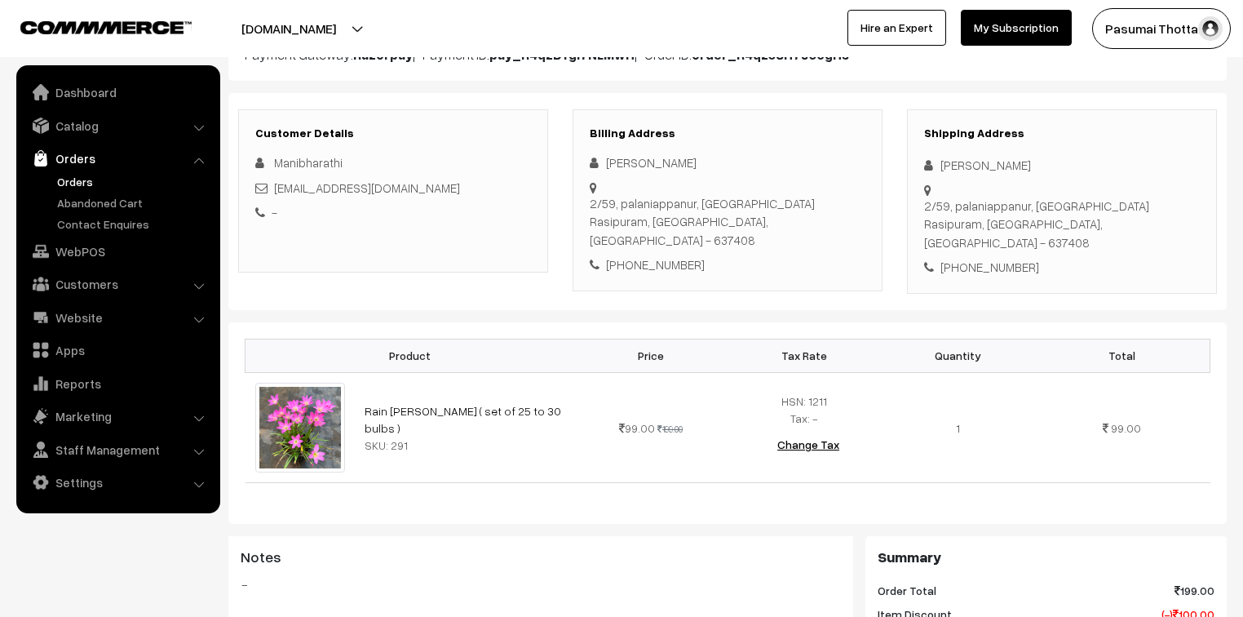
scroll to position [196, 0]
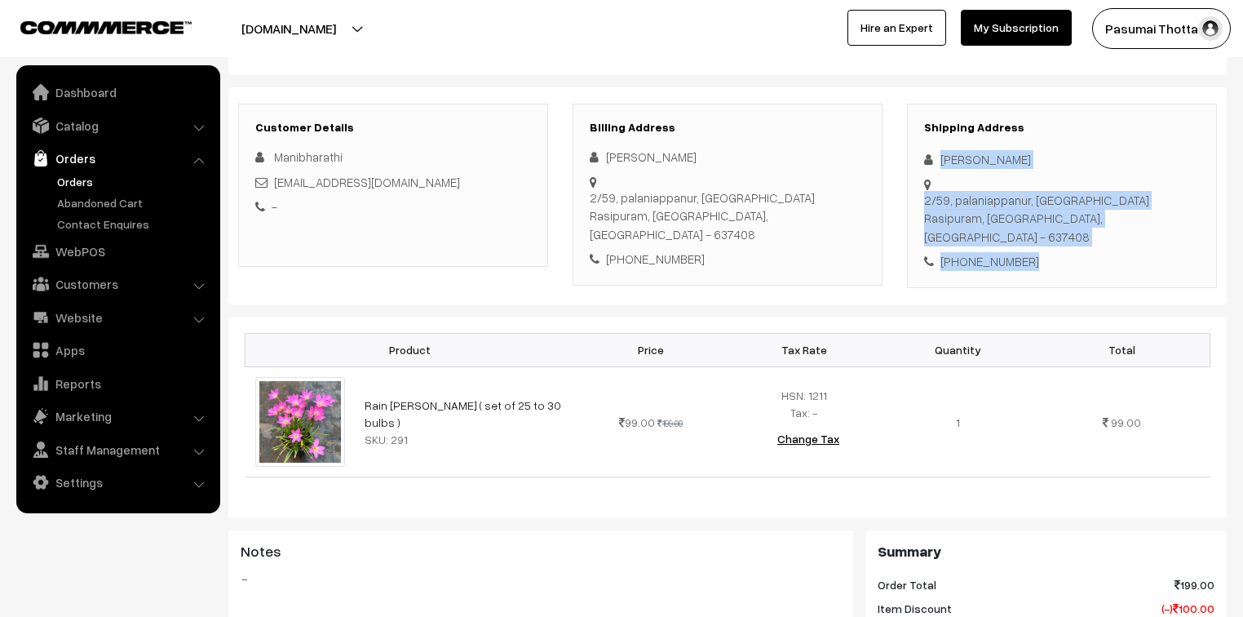
drag, startPoint x: 936, startPoint y: 157, endPoint x: 1047, endPoint y: 229, distance: 131.9
click at [1047, 229] on div "Shipping Address [PERSON_NAME] [STREET_ADDRESS] [PHONE_NUMBER]" at bounding box center [1062, 196] width 310 height 184
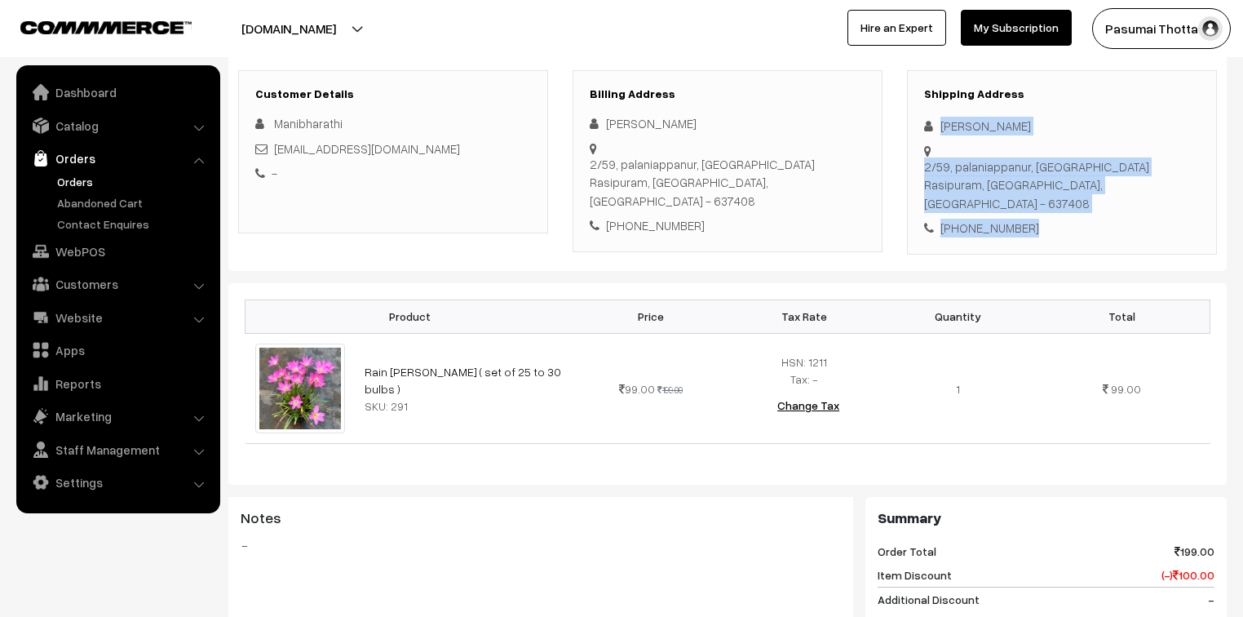
scroll to position [261, 0]
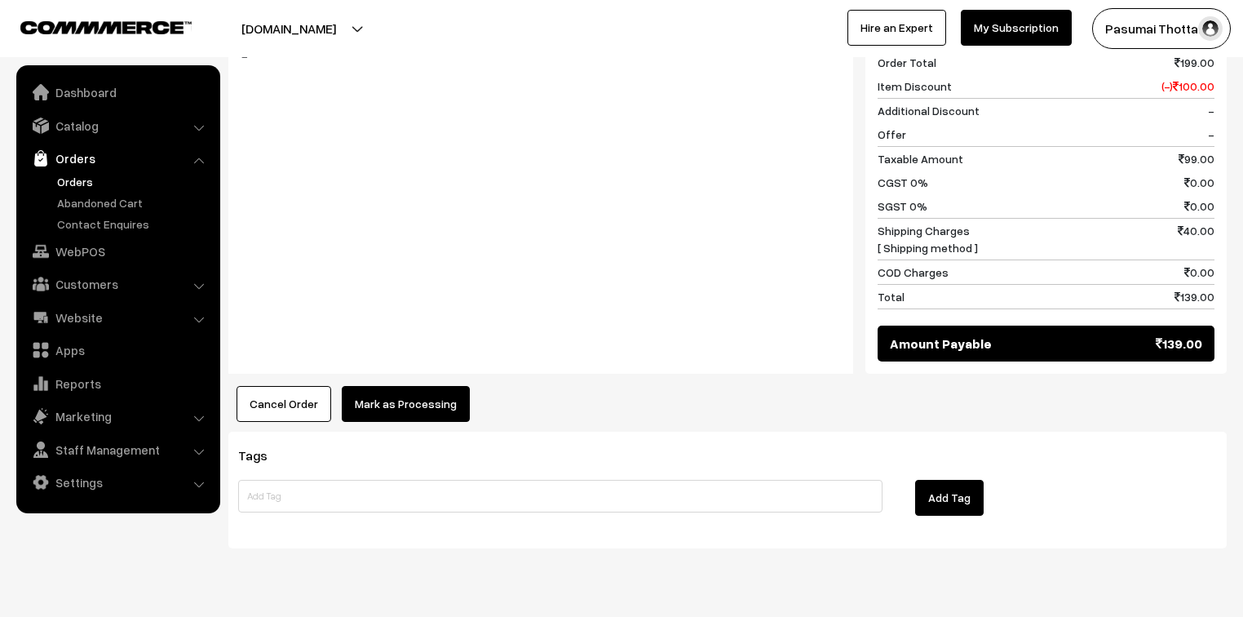
click at [406, 431] on div "Tags Add Tag" at bounding box center [727, 489] width 998 height 117
click at [411, 387] on button "Mark as Processing" at bounding box center [406, 404] width 128 height 36
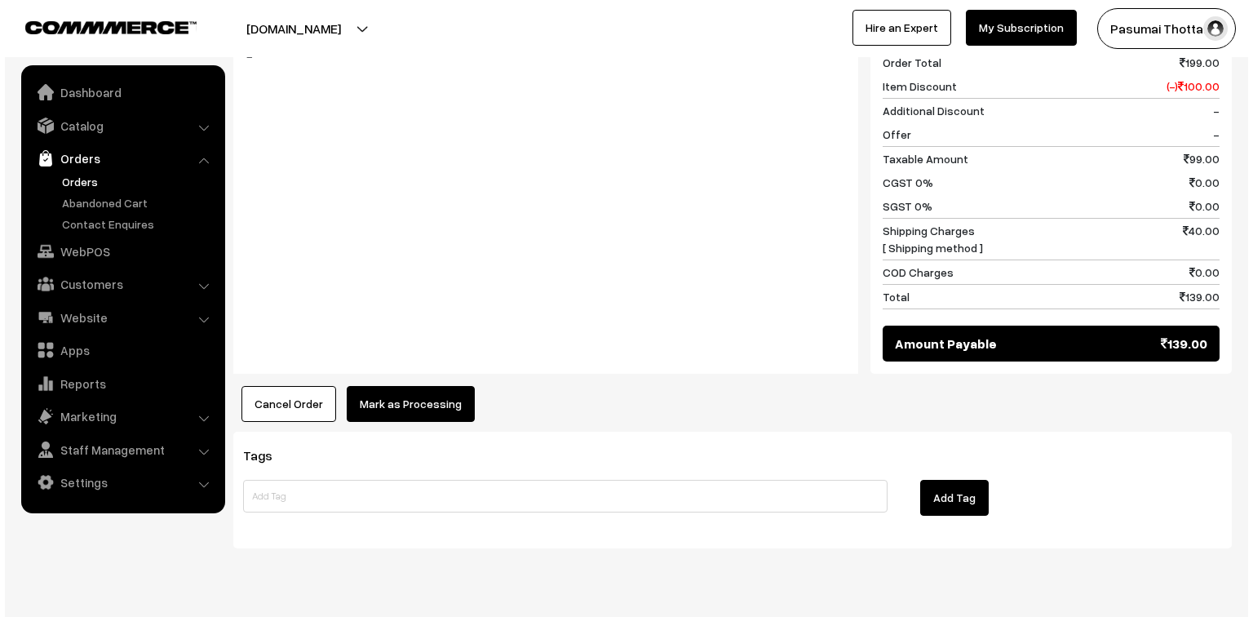
scroll to position [719, 0]
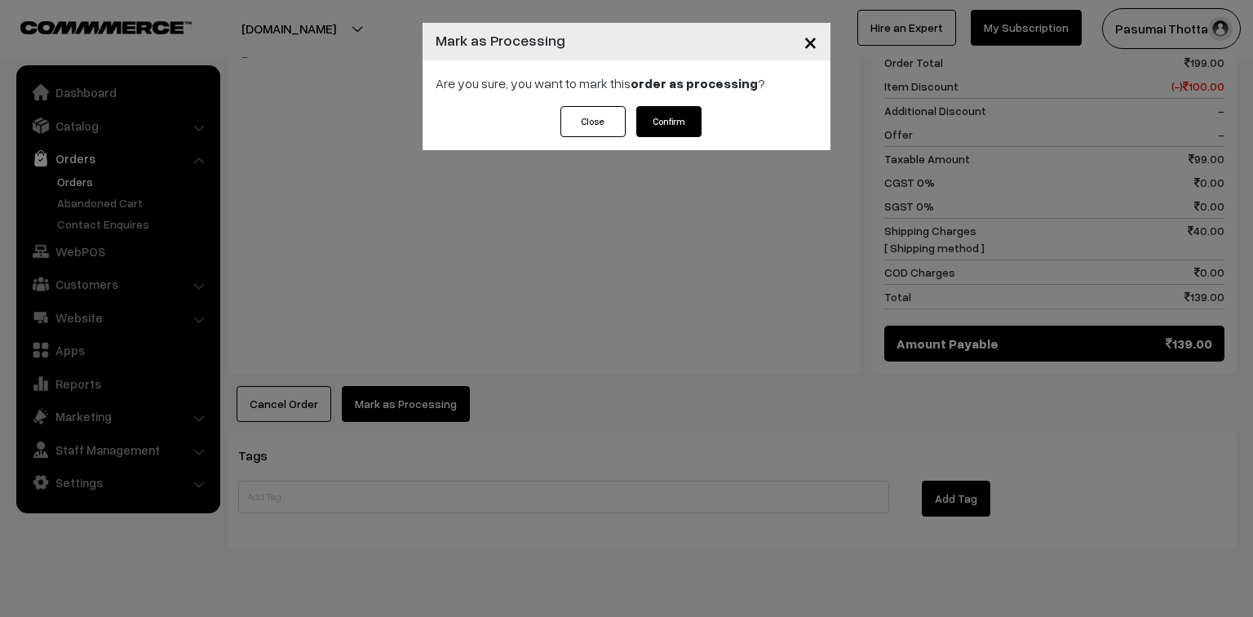
click at [662, 132] on button "Confirm" at bounding box center [668, 121] width 65 height 31
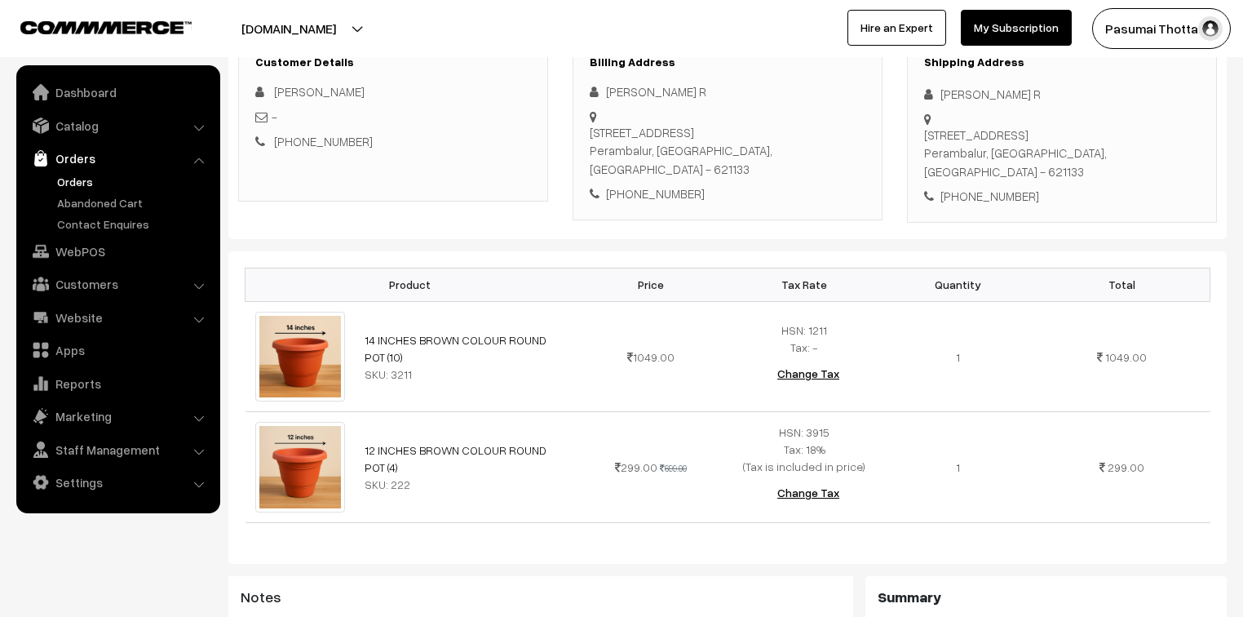
scroll to position [196, 0]
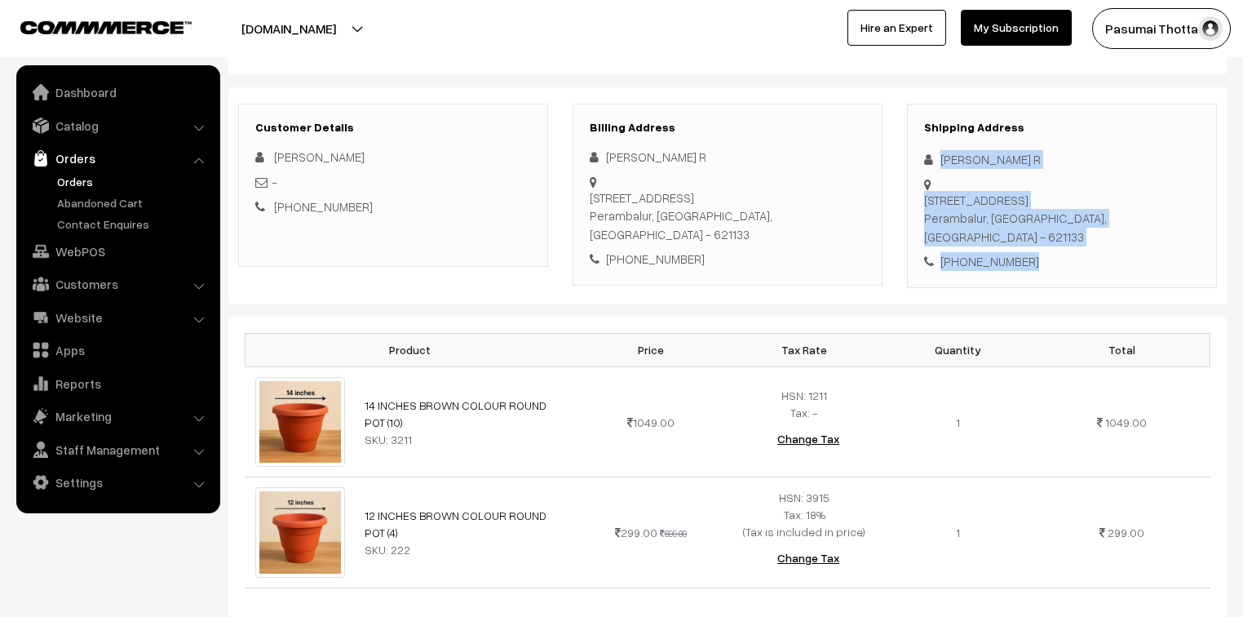
drag, startPoint x: 940, startPoint y: 160, endPoint x: 1031, endPoint y: 225, distance: 112.3
click at [1031, 225] on div "Shipping Address [PERSON_NAME] R [STREET_ADDRESS] [PHONE_NUMBER]" at bounding box center [1062, 196] width 310 height 184
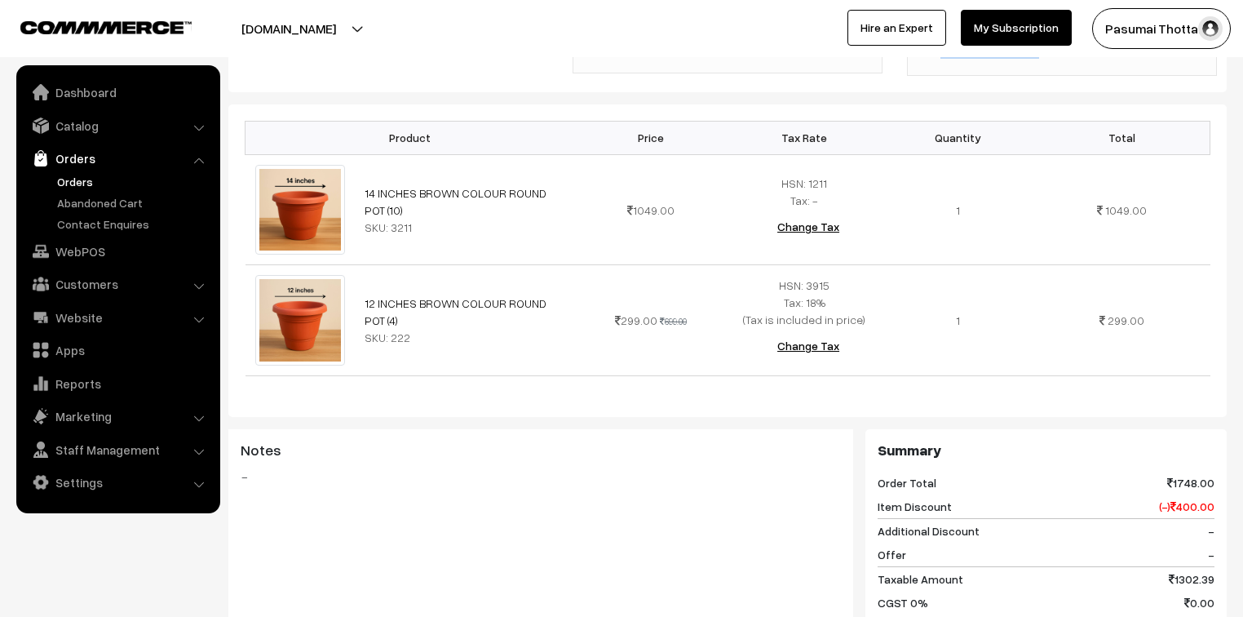
scroll to position [587, 0]
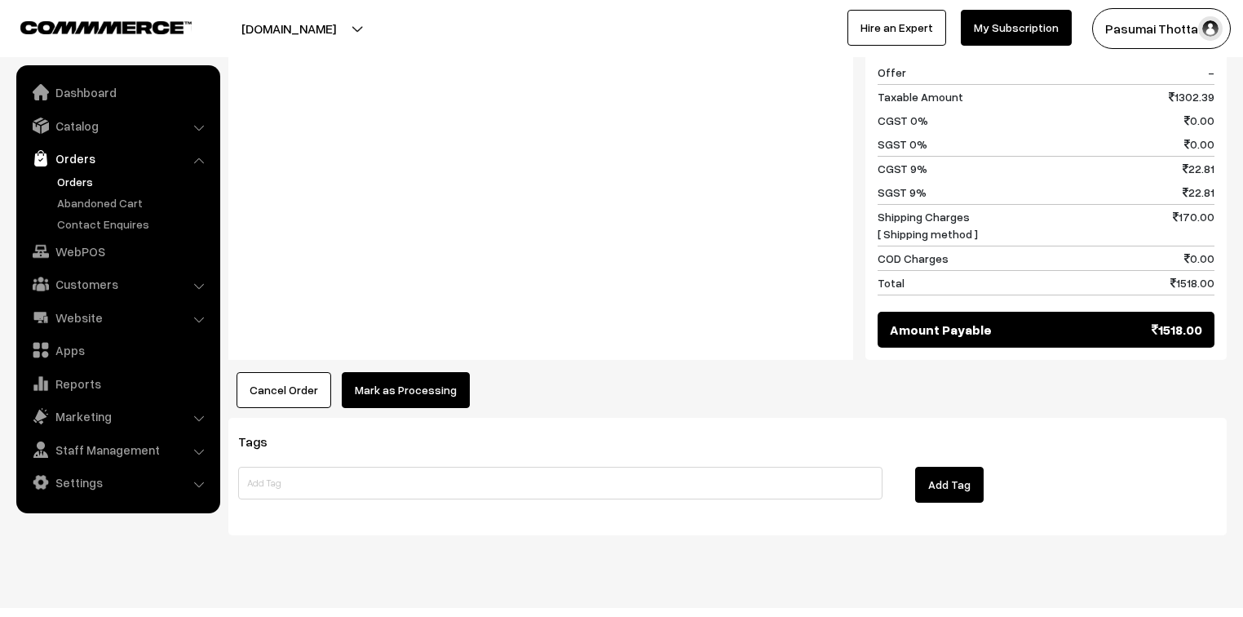
click at [414, 372] on button "Mark as Processing" at bounding box center [406, 390] width 128 height 36
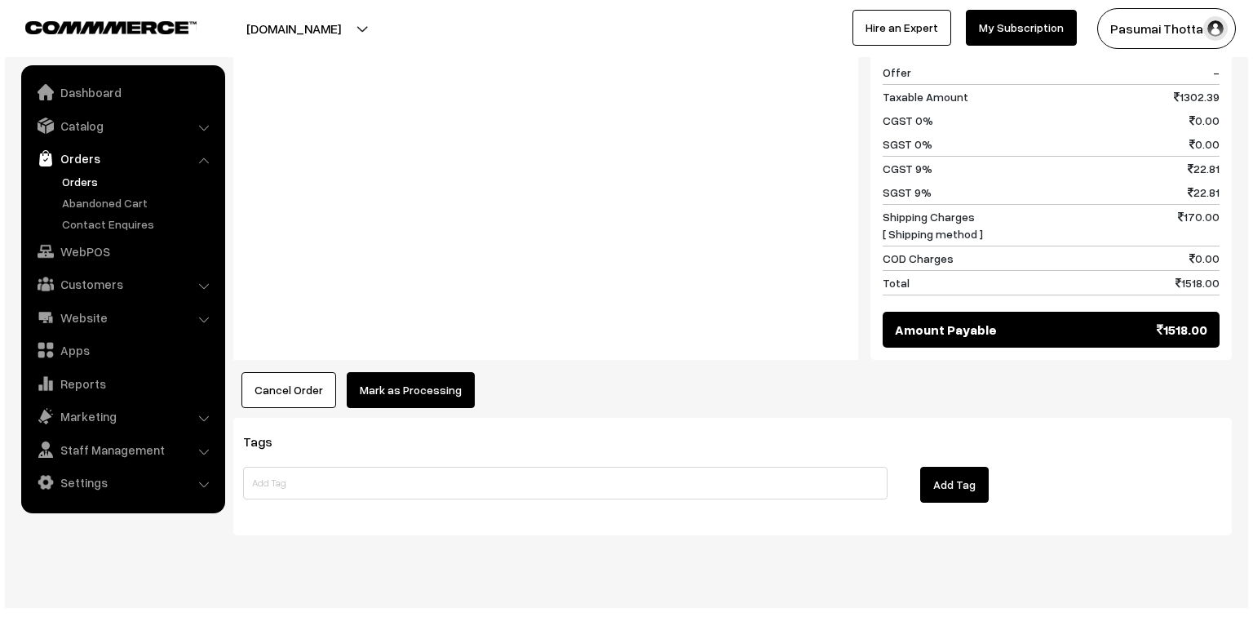
scroll to position [892, 0]
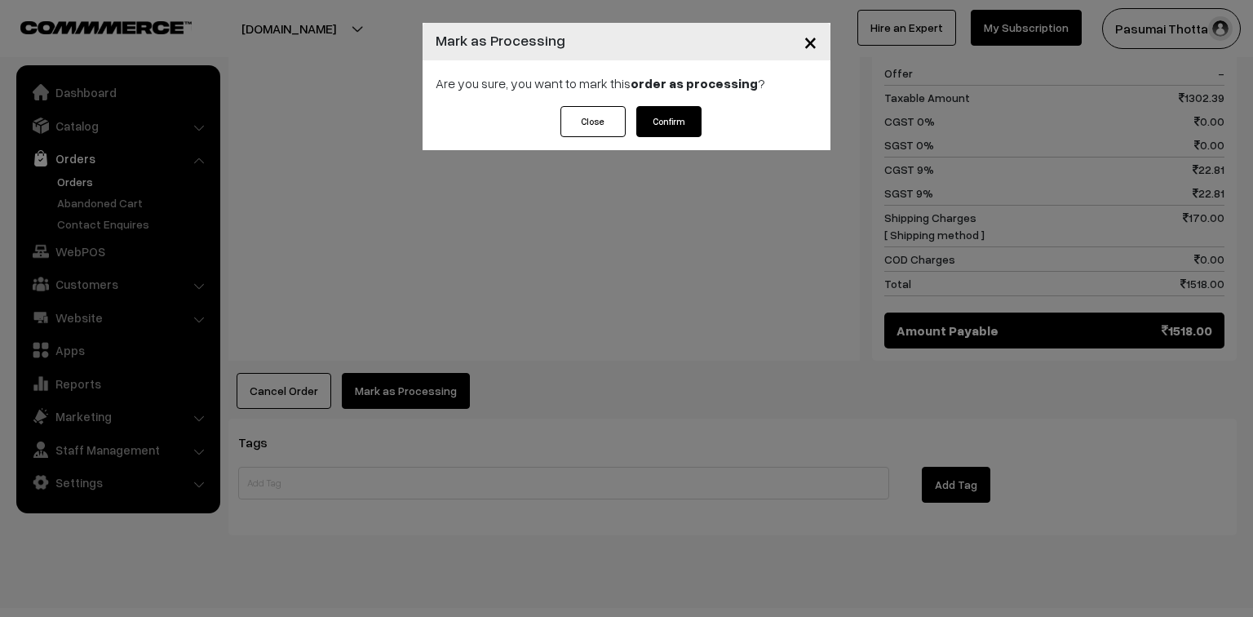
click at [687, 115] on button "Confirm" at bounding box center [668, 121] width 65 height 31
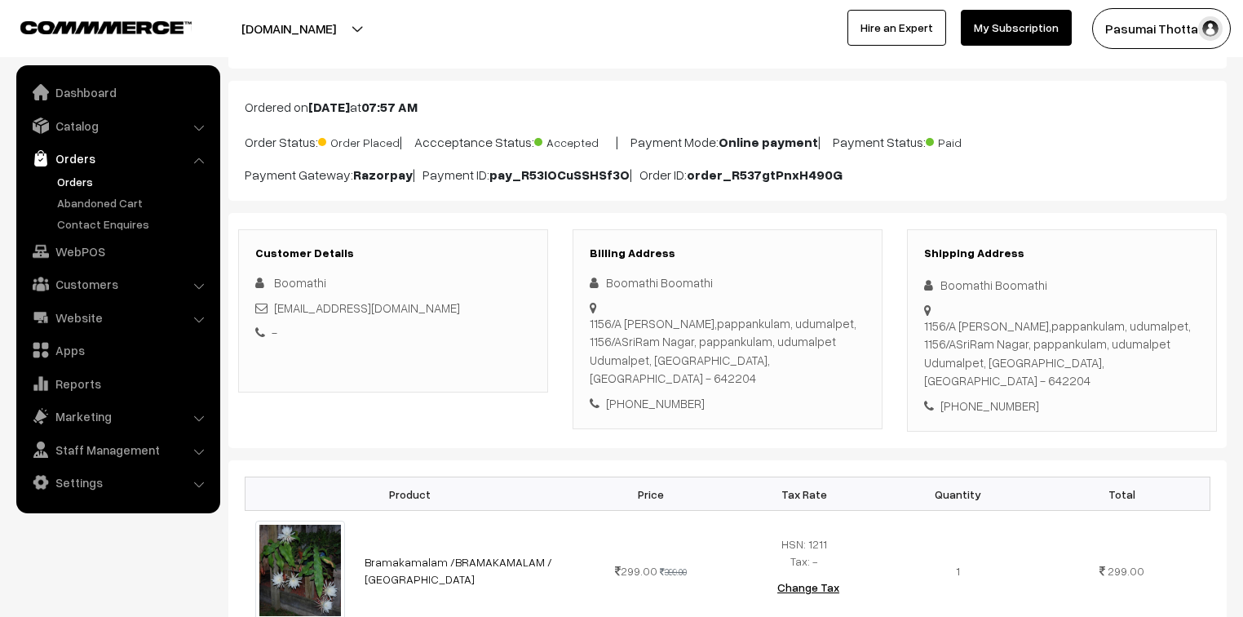
scroll to position [65, 0]
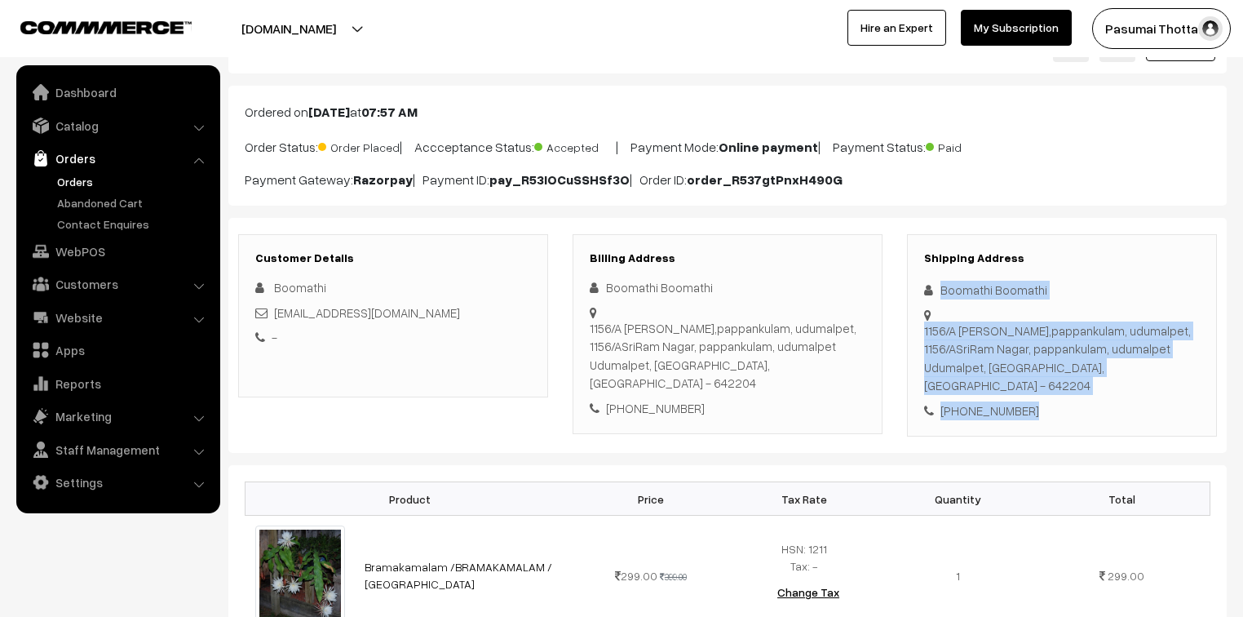
drag, startPoint x: 940, startPoint y: 290, endPoint x: 1056, endPoint y: 388, distance: 152.3
click at [1056, 388] on div "Shipping Address Boomathi Boomathi 1156/A SriRam Nagar,pappankulam, udumalpet, …" at bounding box center [1062, 335] width 310 height 203
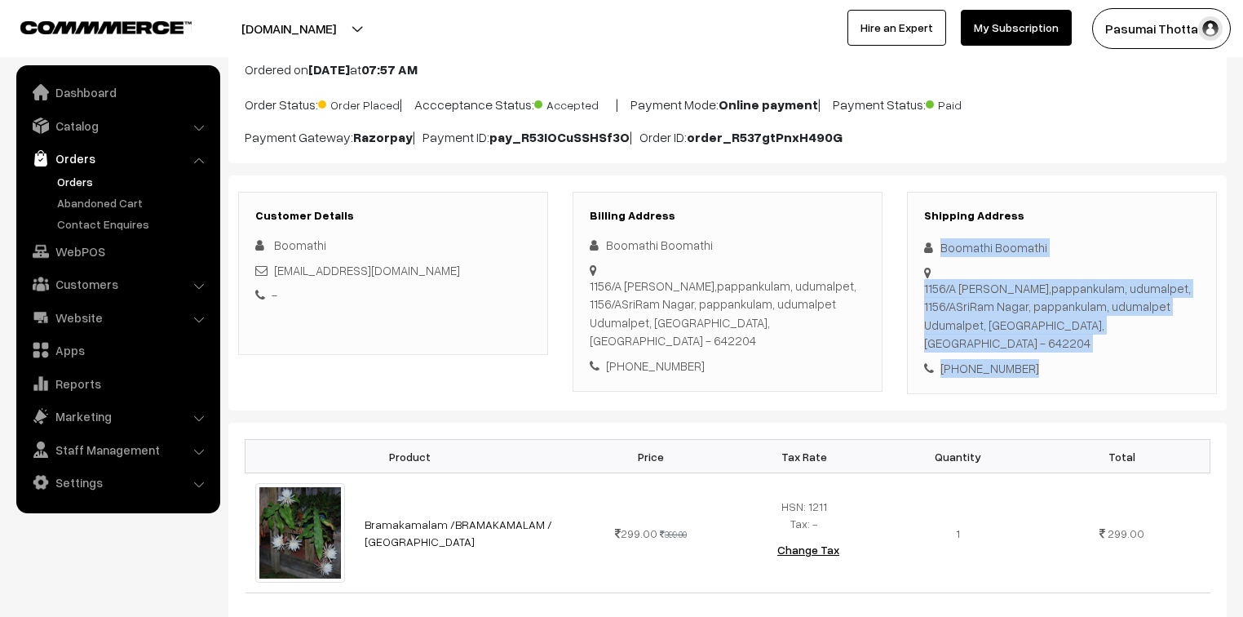
scroll to position [131, 0]
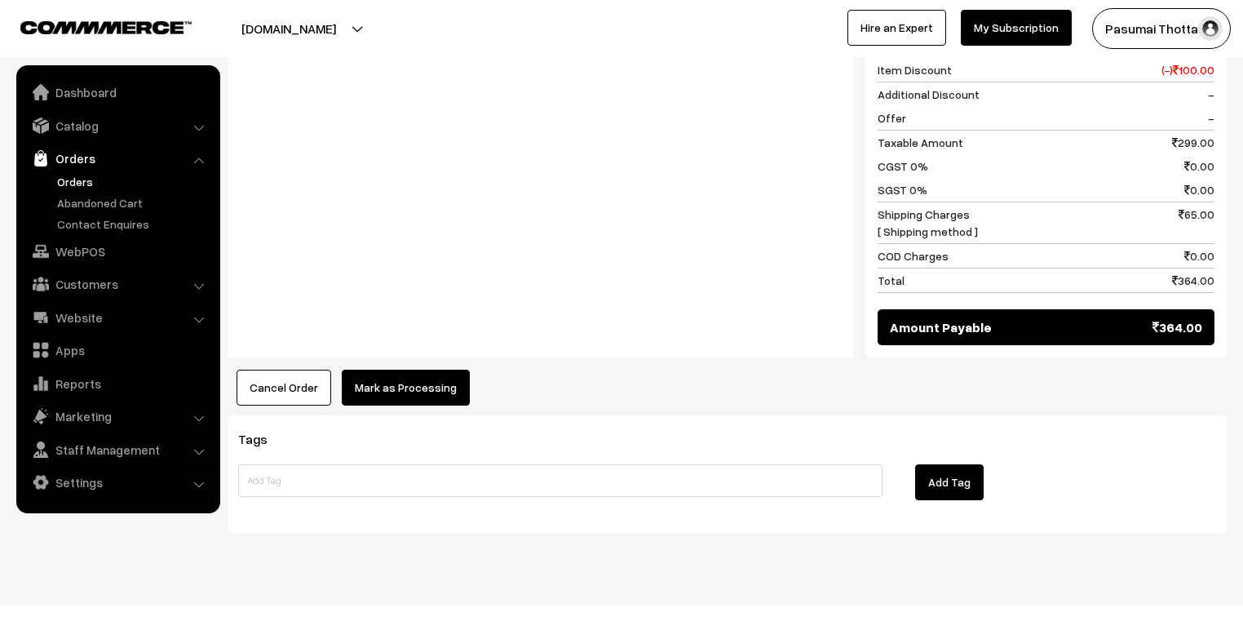
click at [402, 370] on button "Mark as Processing" at bounding box center [406, 388] width 128 height 36
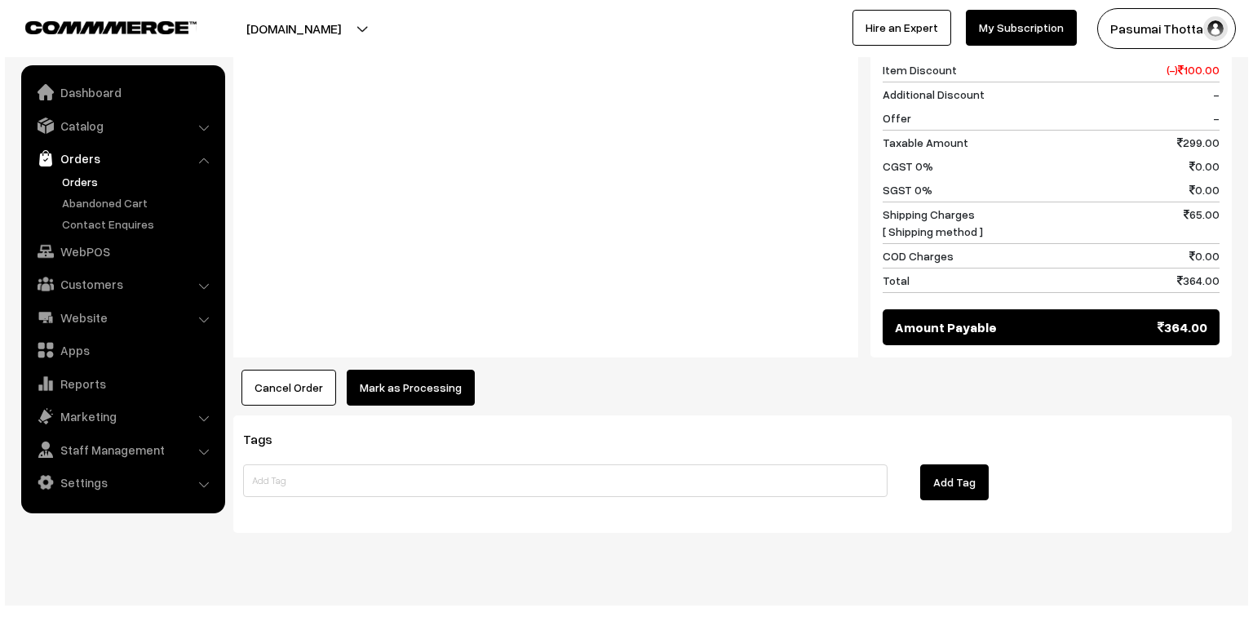
scroll to position [763, 0]
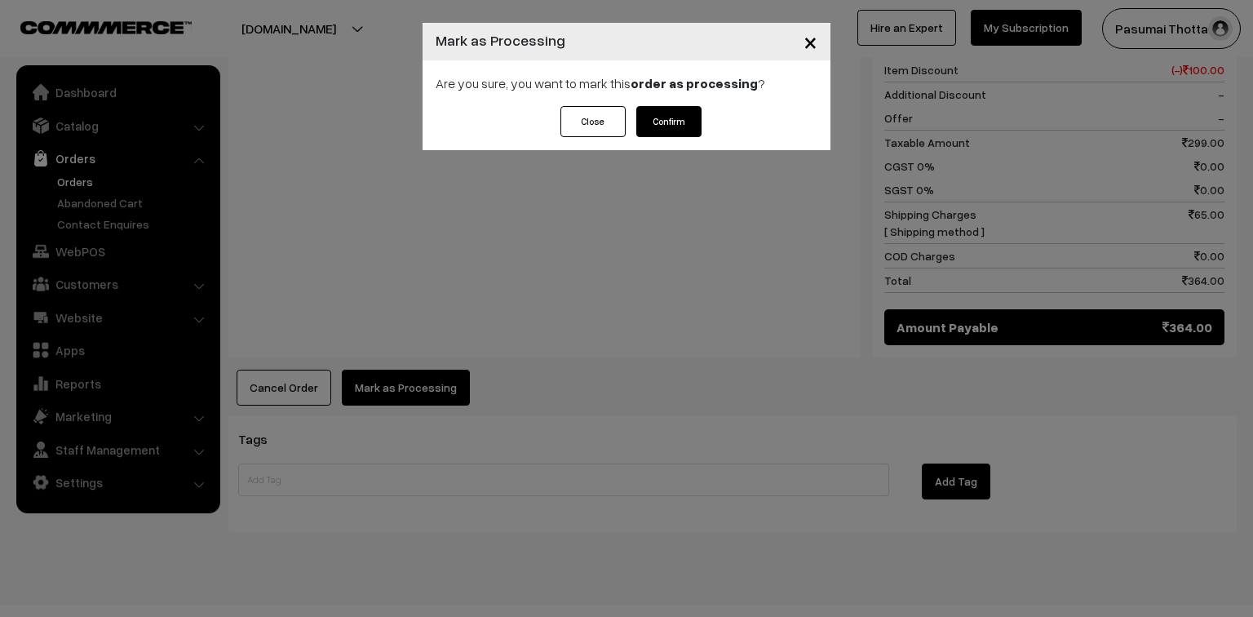
click at [666, 120] on button "Confirm" at bounding box center [668, 121] width 65 height 31
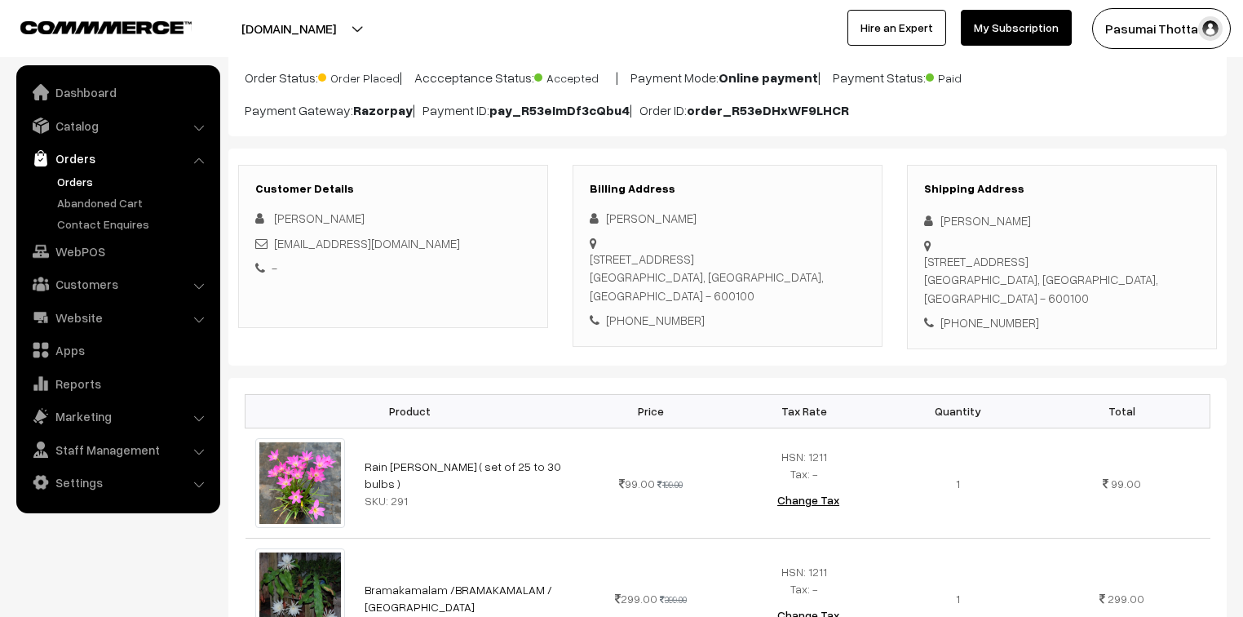
scroll to position [131, 0]
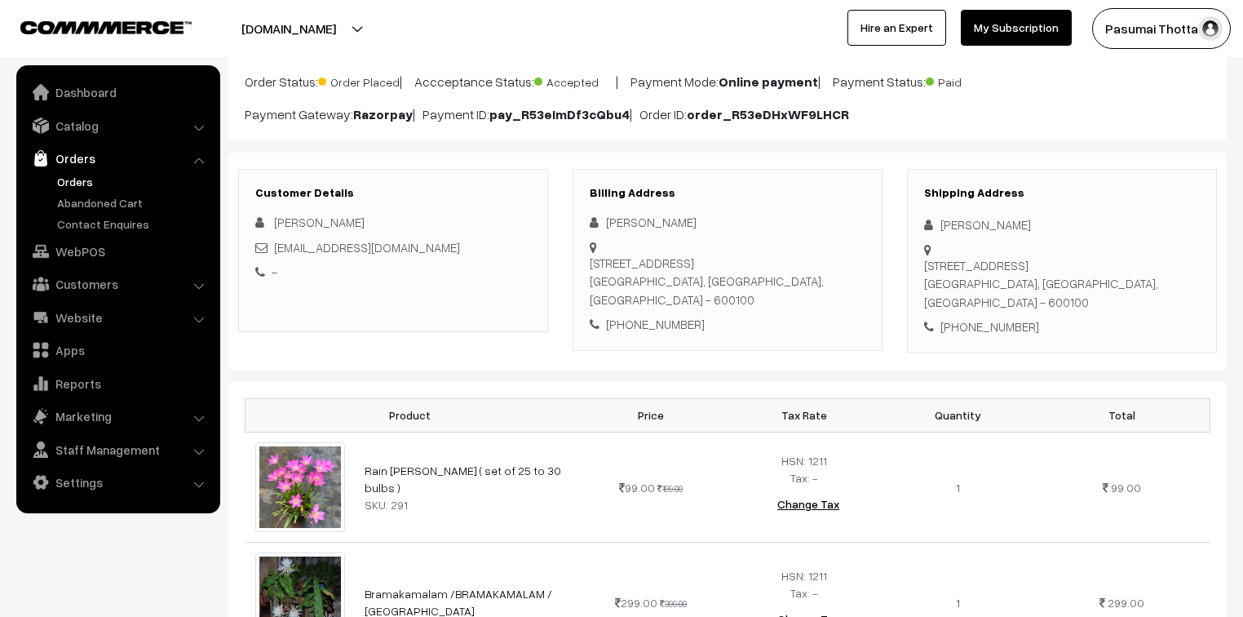
click at [946, 223] on div "[PERSON_NAME]" at bounding box center [1062, 224] width 276 height 19
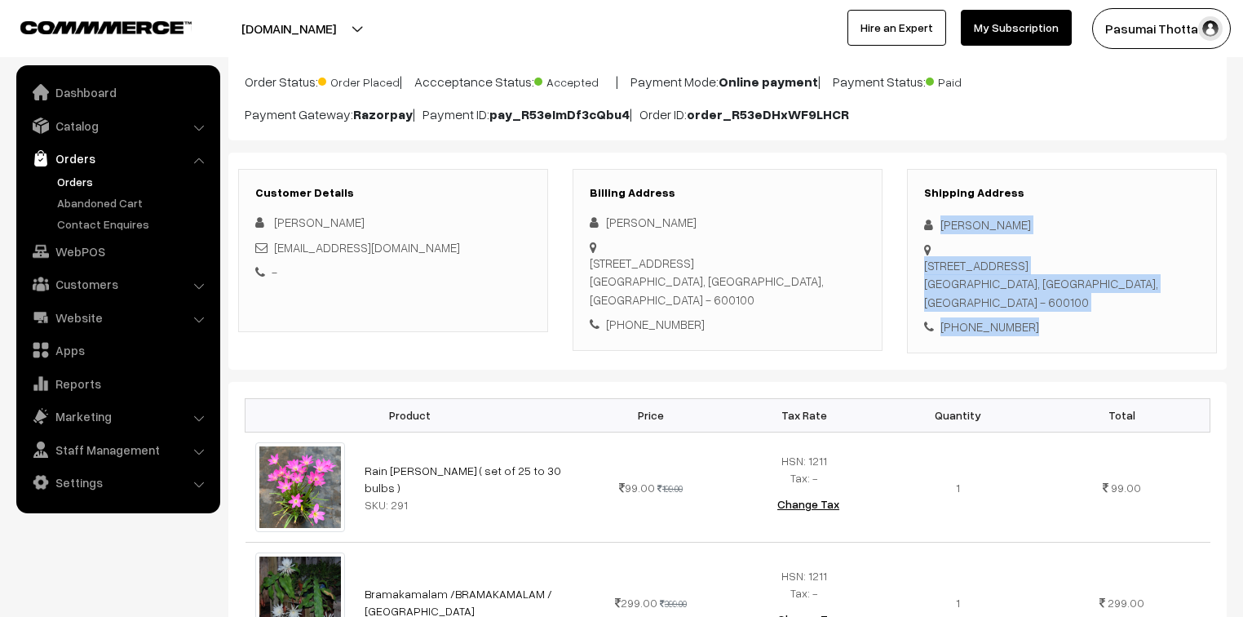
drag, startPoint x: 938, startPoint y: 223, endPoint x: 1041, endPoint y: 326, distance: 145.3
click at [1041, 326] on div "Shipping Address [PERSON_NAME] [STREET_ADDRESS] [PHONE_NUMBER]" at bounding box center [1062, 261] width 310 height 184
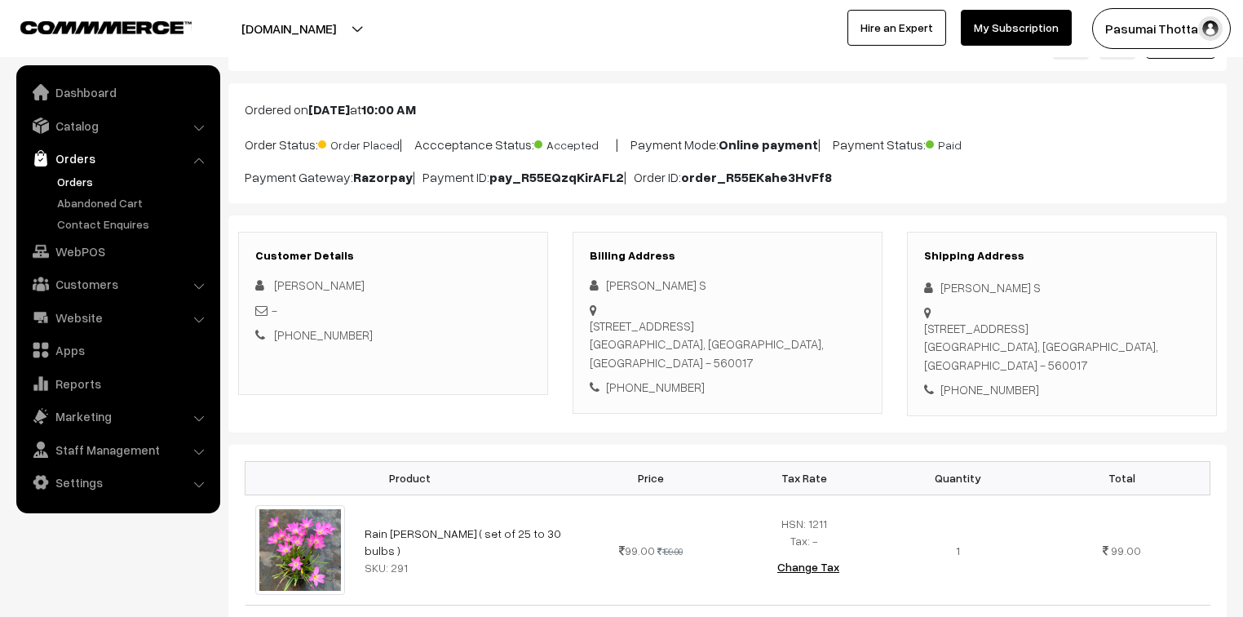
scroll to position [196, 0]
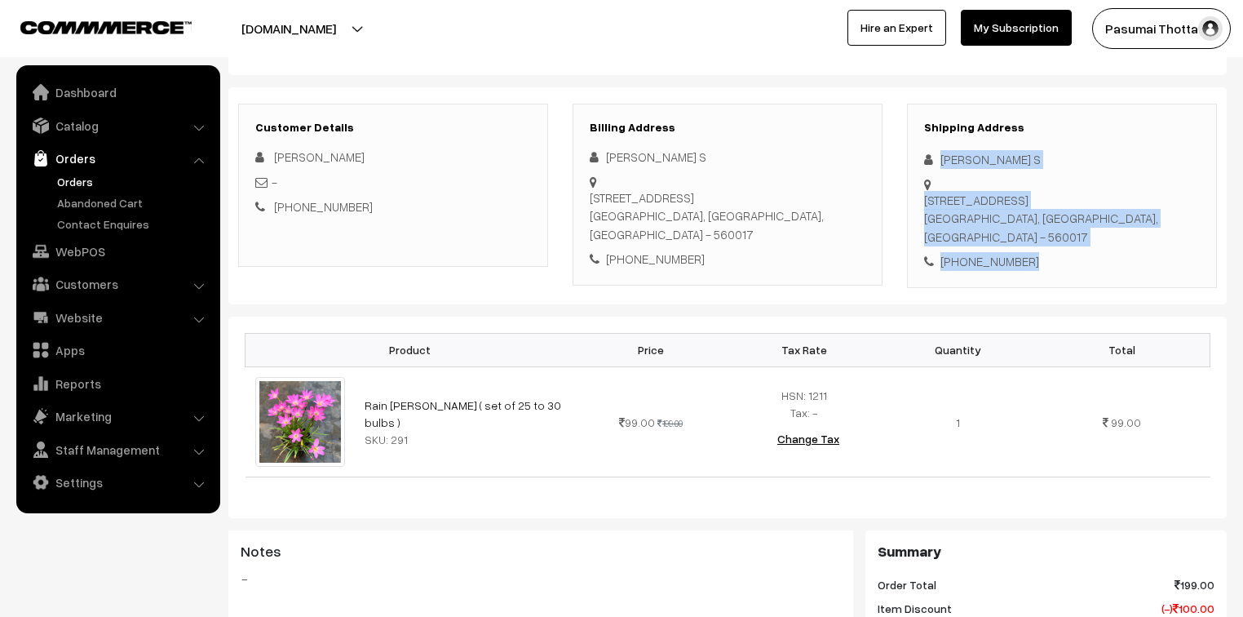
drag, startPoint x: 940, startPoint y: 157, endPoint x: 1042, endPoint y: 264, distance: 148.8
click at [1042, 264] on div "Shipping Address [PERSON_NAME] S [STREET_ADDRESS] [PHONE_NUMBER]" at bounding box center [1062, 196] width 310 height 184
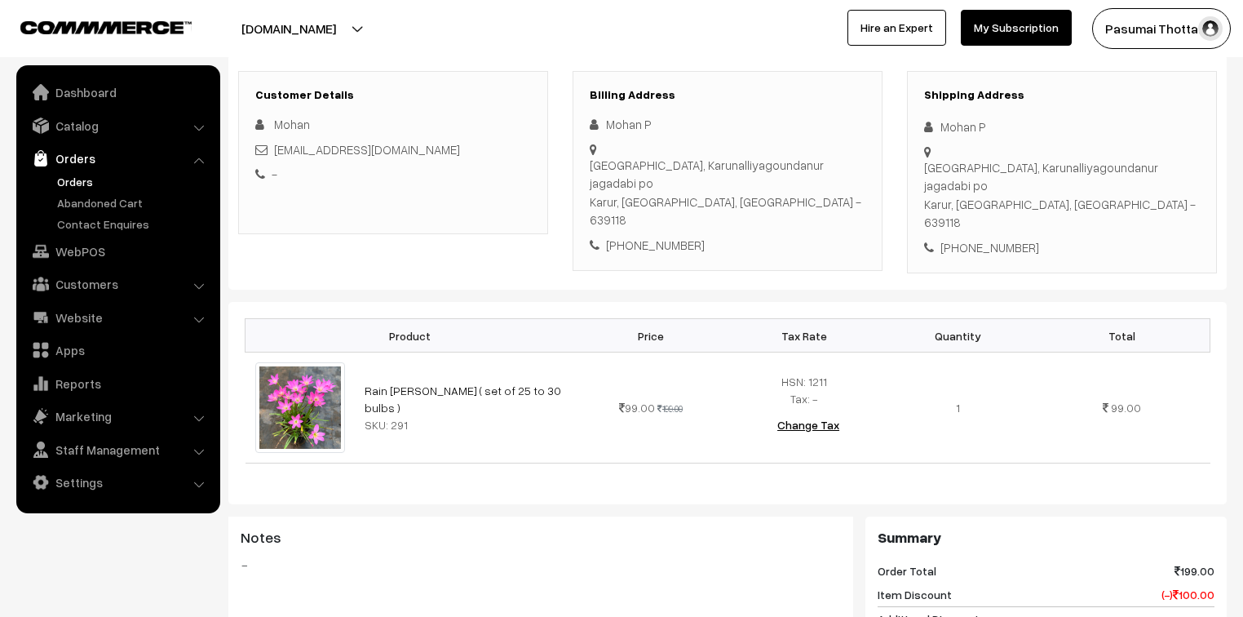
scroll to position [261, 0]
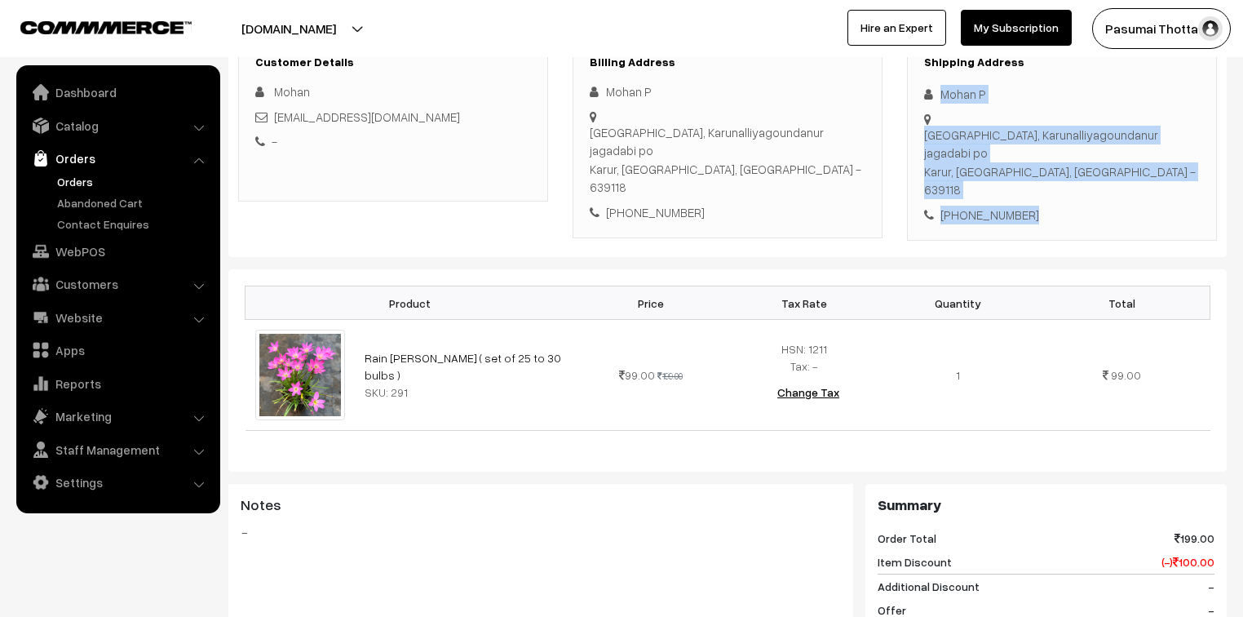
drag, startPoint x: 939, startPoint y: 96, endPoint x: 1033, endPoint y: 160, distance: 114.0
click at [1033, 160] on div "Shipping Address Mohan P Diamond city, Karunalliyagoundanur jagadabi po Karur, …" at bounding box center [1062, 139] width 310 height 203
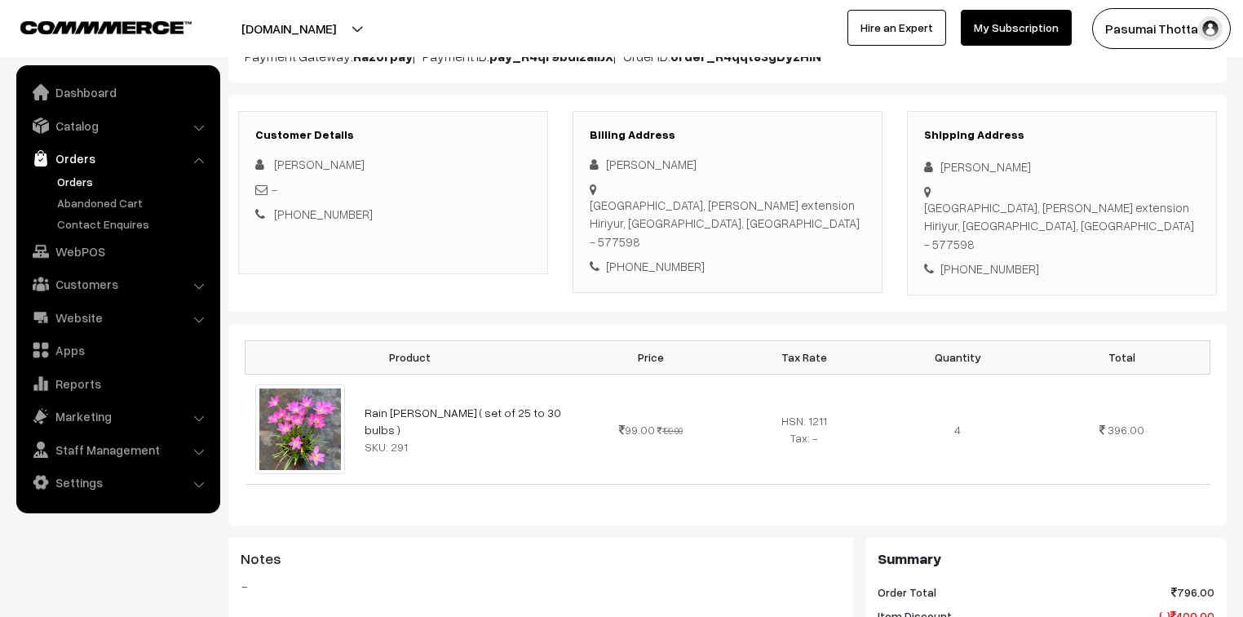
scroll to position [55, 0]
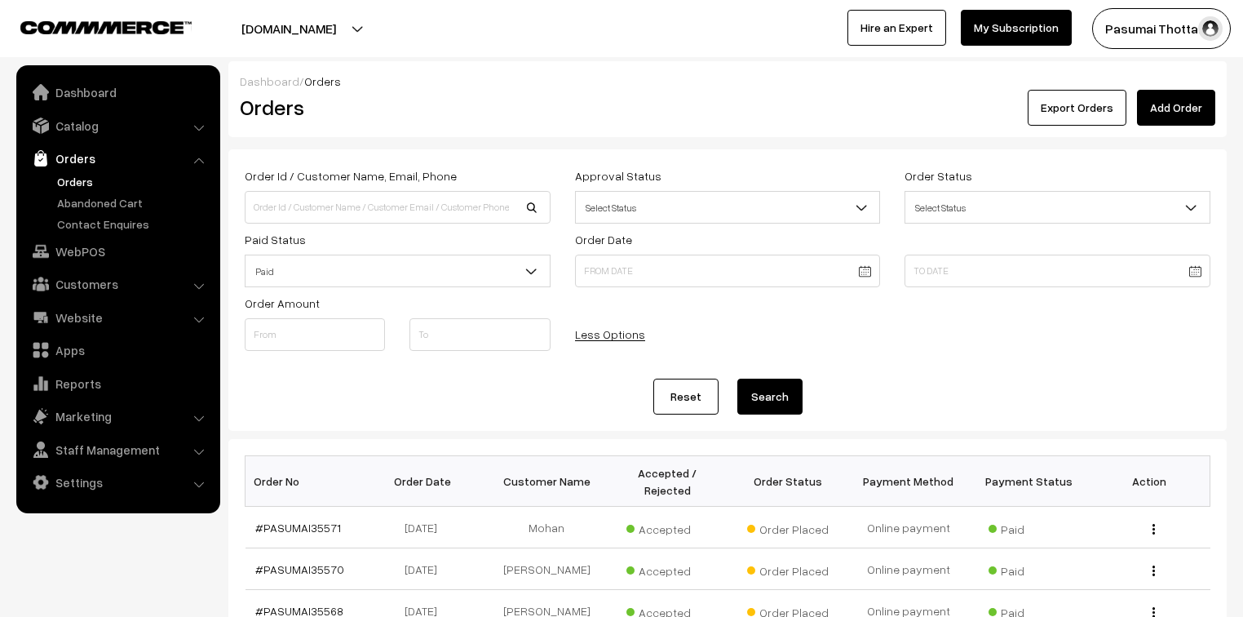
scroll to position [392, 0]
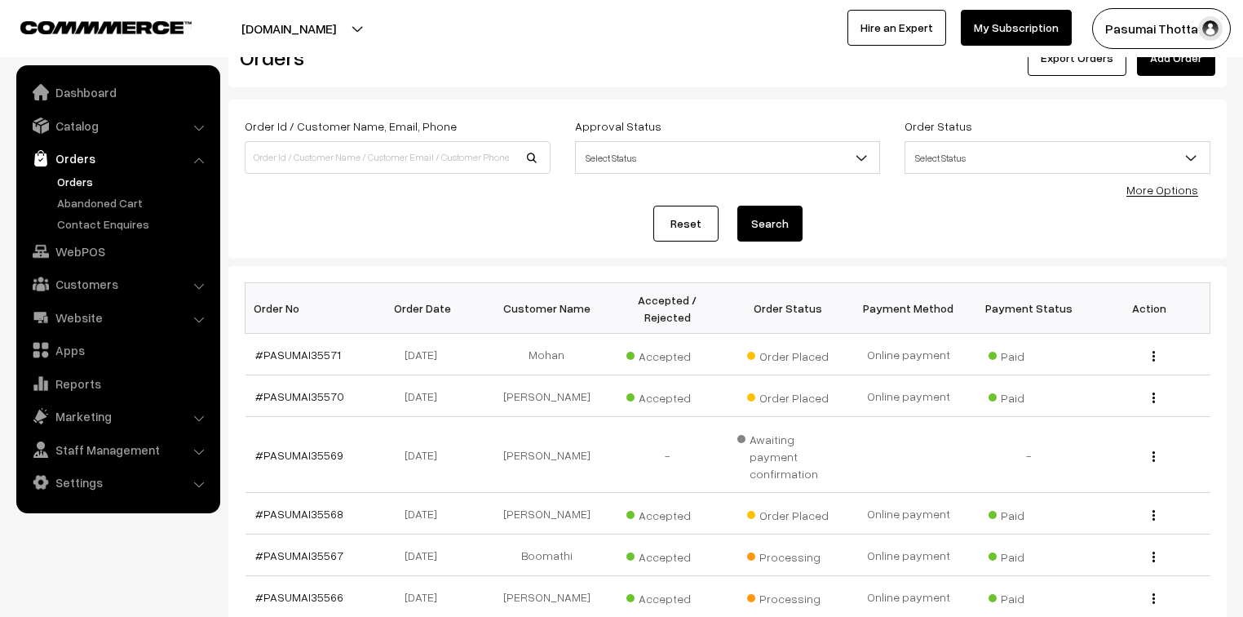
scroll to position [131, 0]
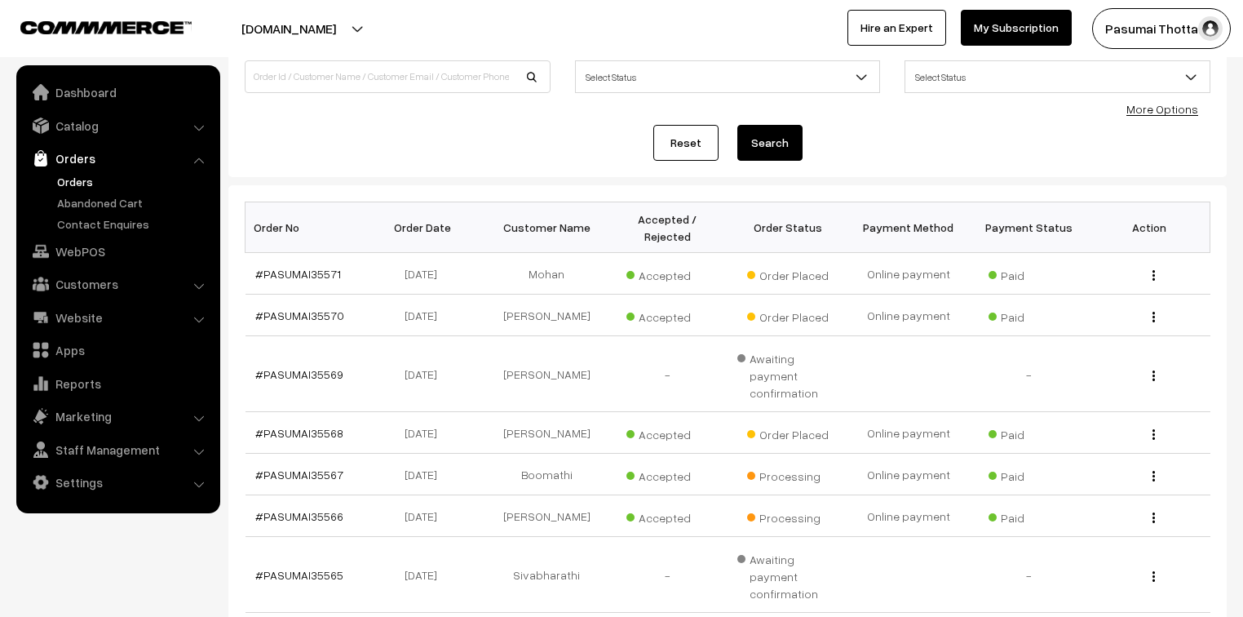
click at [1162, 107] on link "More Options" at bounding box center [1162, 109] width 72 height 14
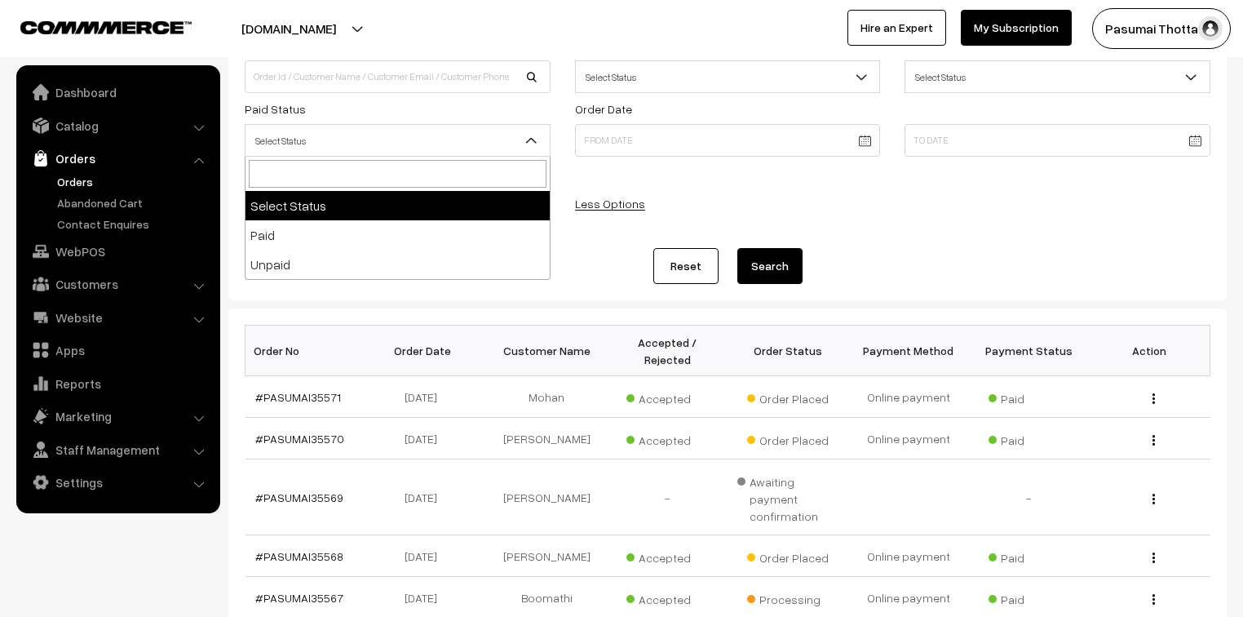
click at [374, 137] on span "Select Status" at bounding box center [398, 140] width 304 height 29
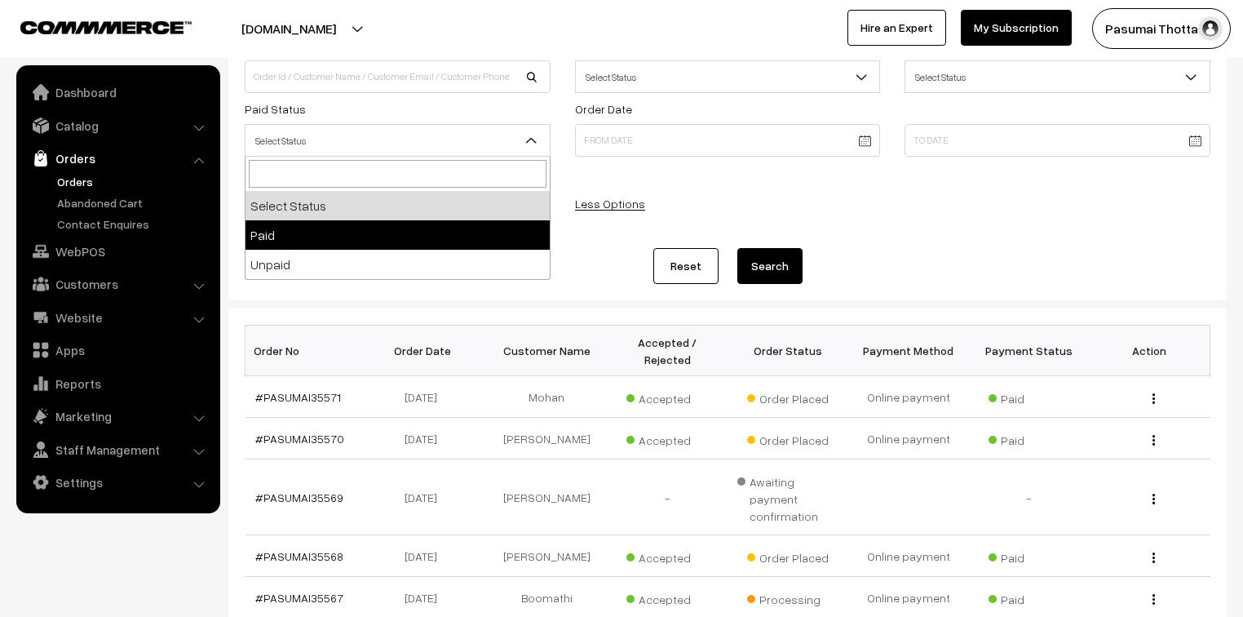
select select "1"
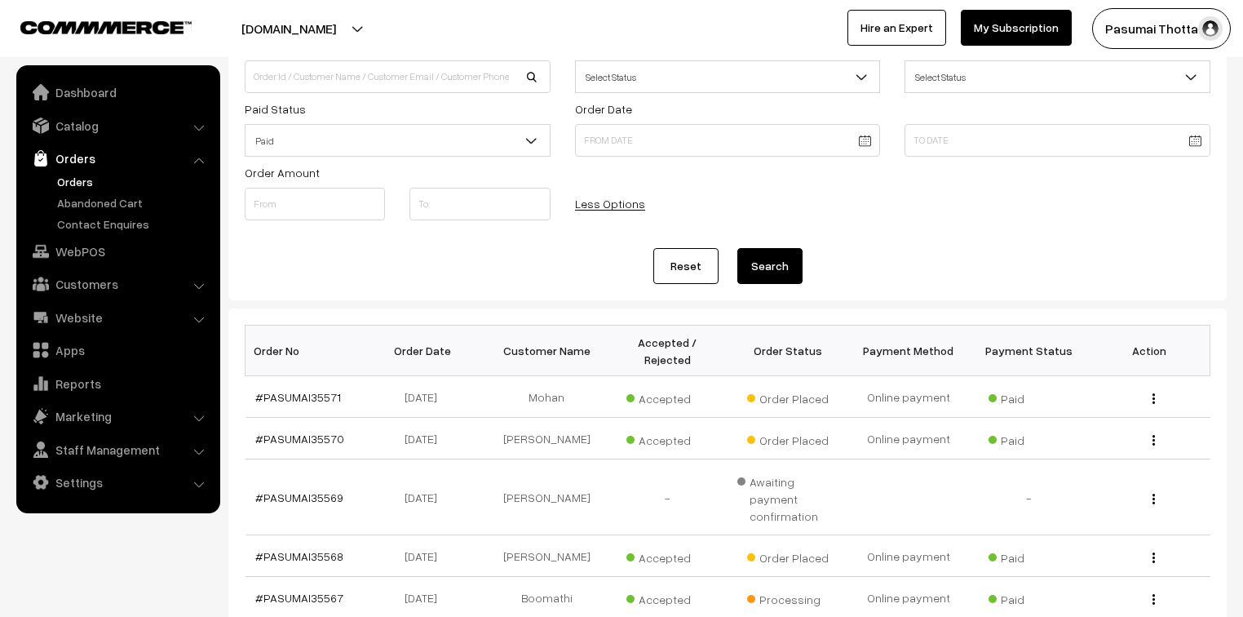
click at [760, 265] on button "Search" at bounding box center [769, 266] width 65 height 36
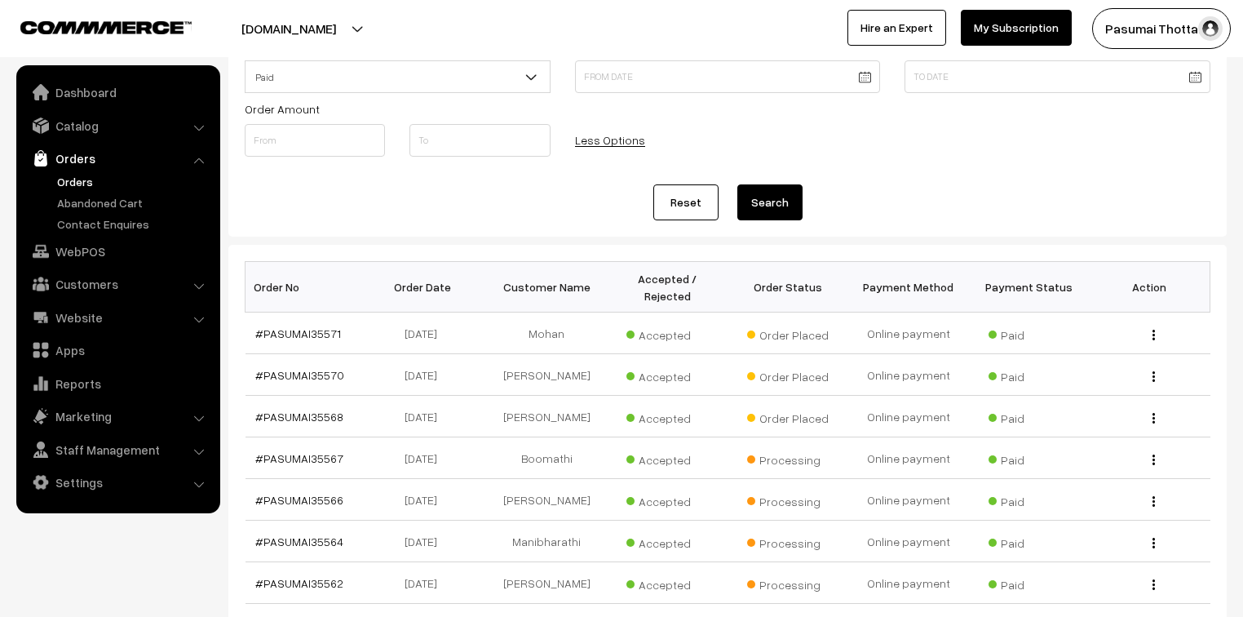
scroll to position [196, 0]
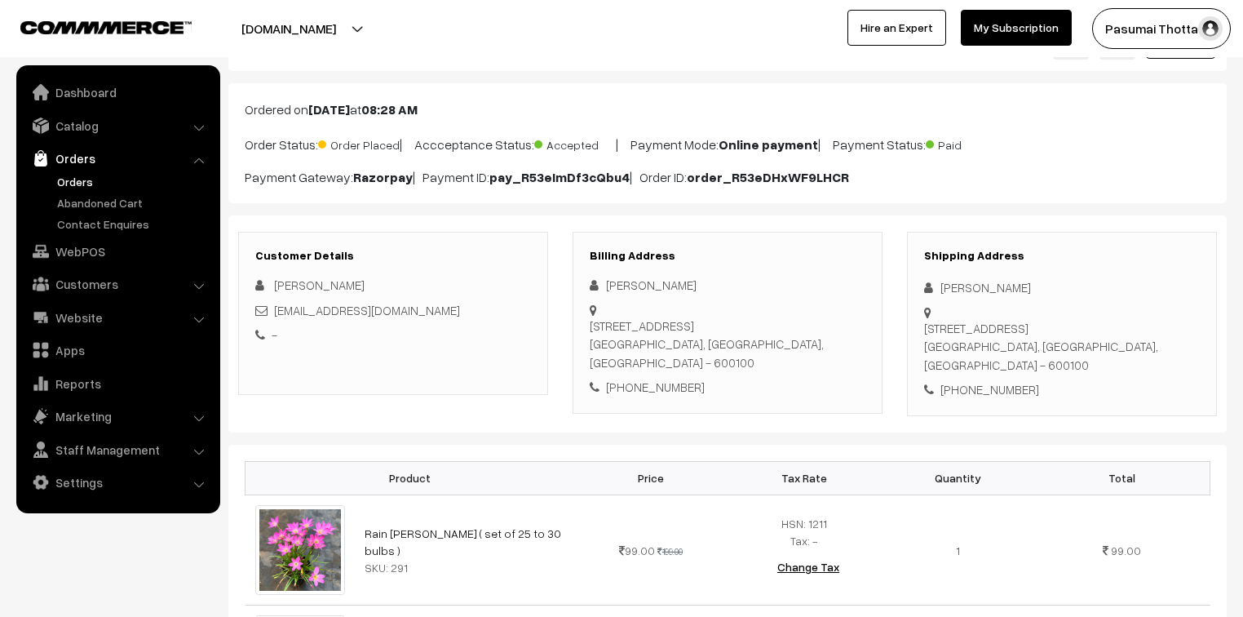
scroll to position [65, 0]
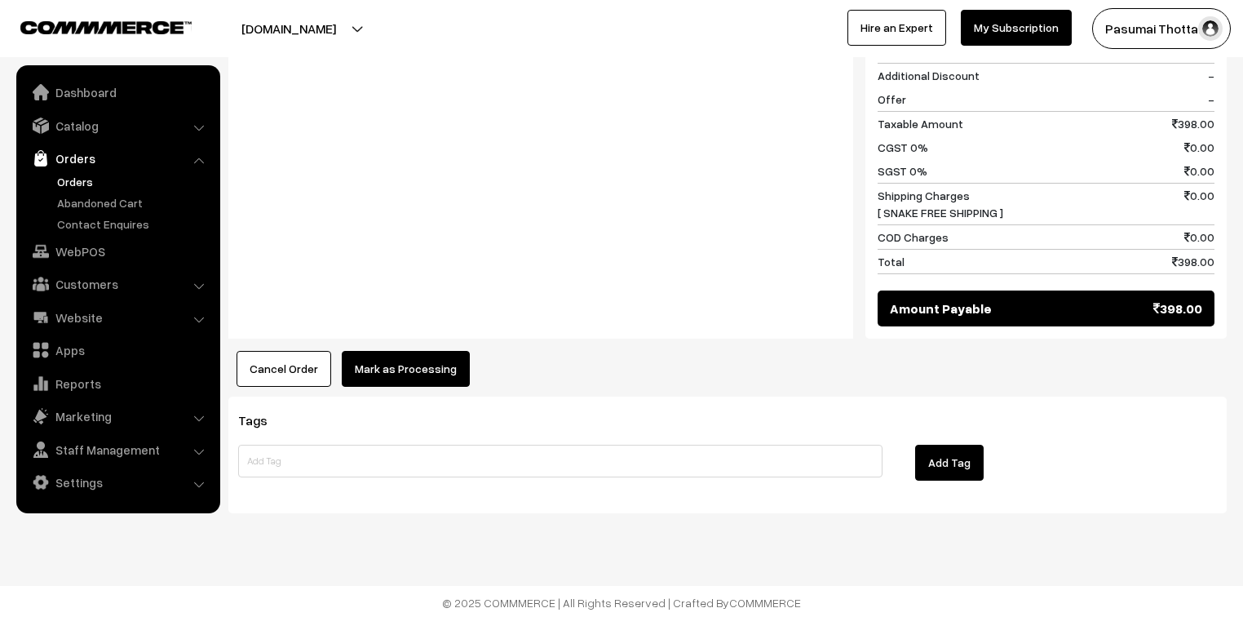
click at [449, 351] on button "Mark as Processing" at bounding box center [406, 369] width 128 height 36
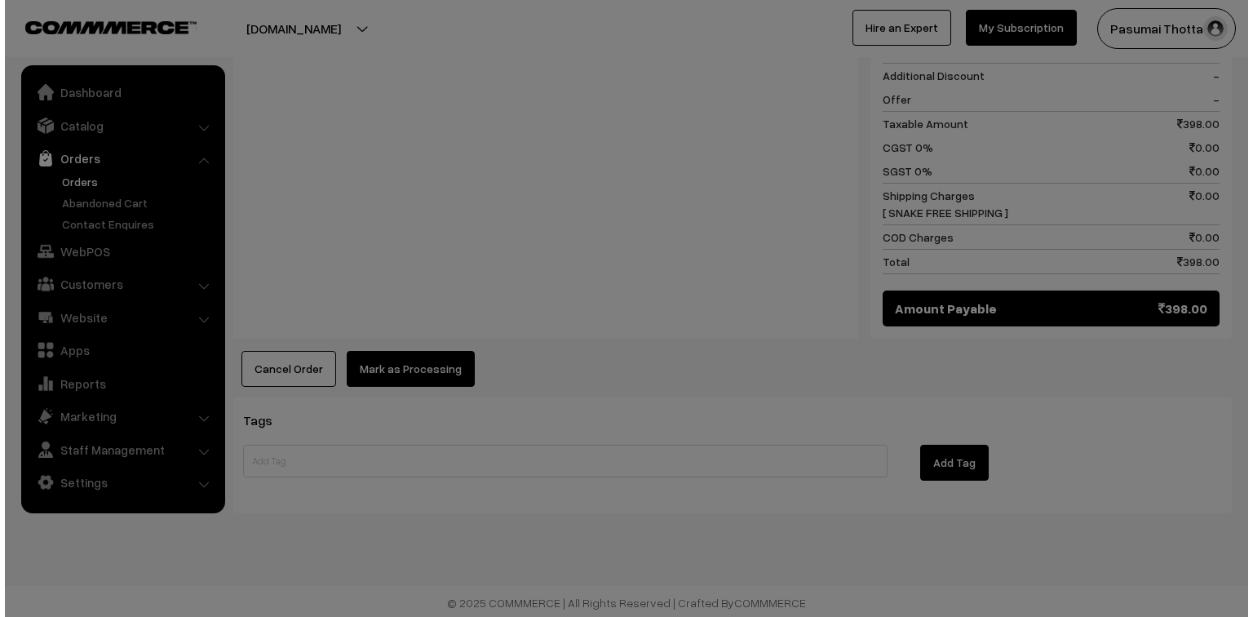
scroll to position [874, 0]
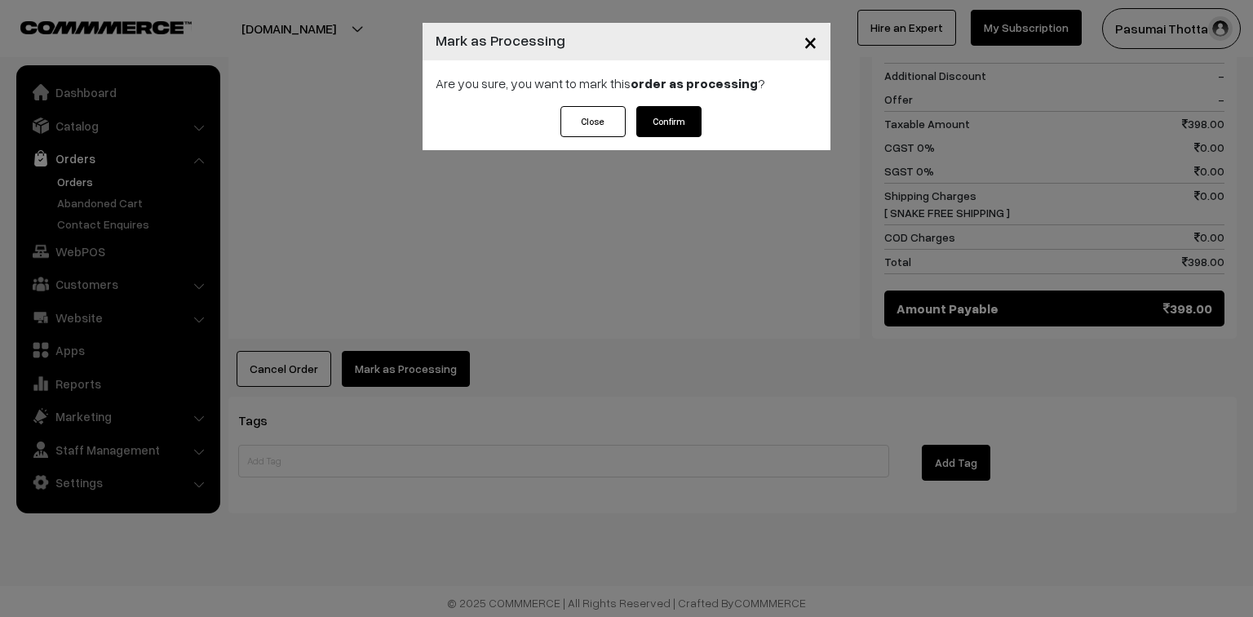
click at [636, 117] on button "Confirm" at bounding box center [668, 121] width 65 height 31
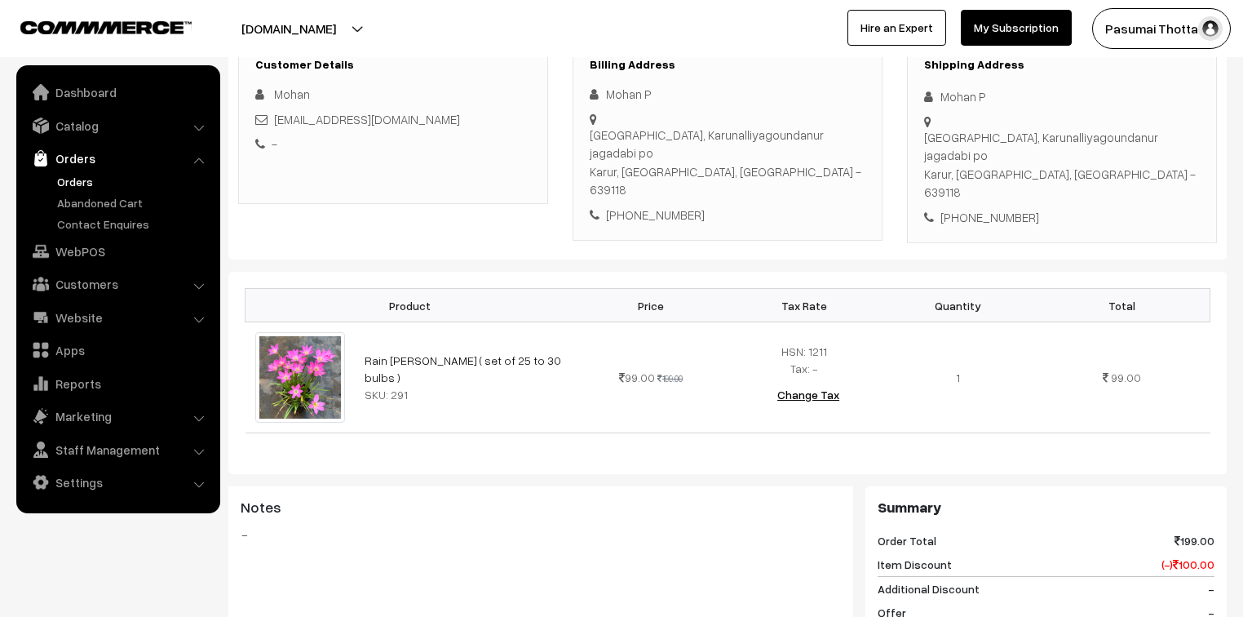
scroll to position [261, 0]
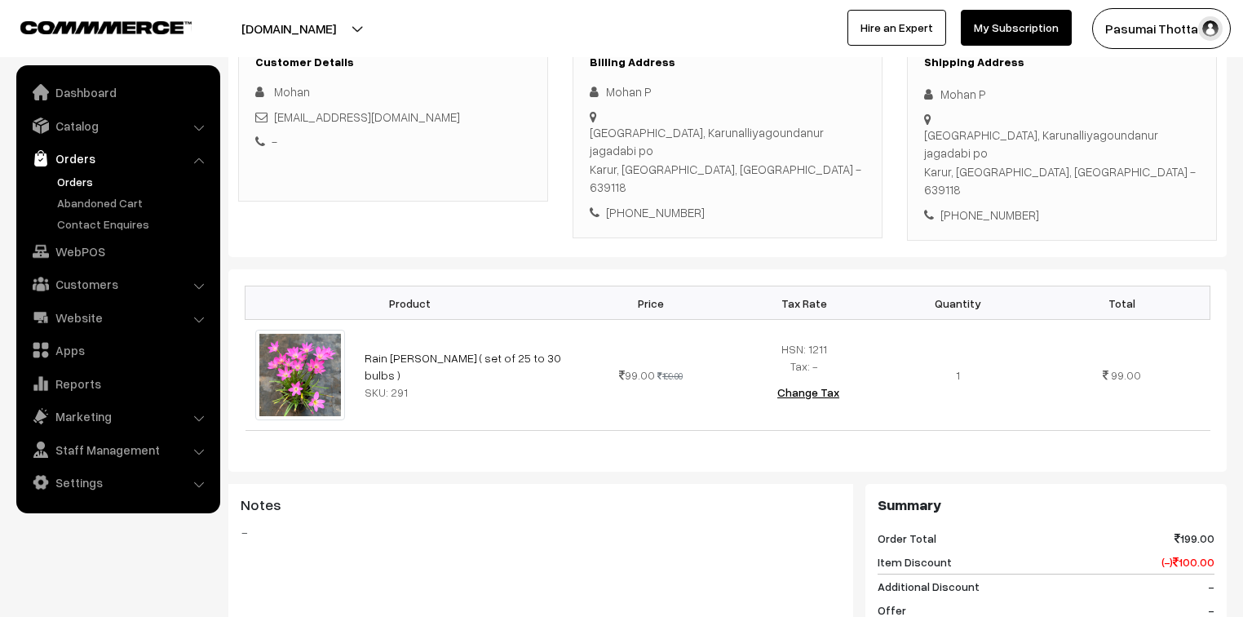
click at [1092, 135] on div "[GEOGRAPHIC_DATA], Karunalliyagoundanur jagadabi po Karur, [GEOGRAPHIC_DATA], […" at bounding box center [1062, 162] width 276 height 73
click at [1132, 201] on div "Customer Details [GEOGRAPHIC_DATA] [EMAIL_ADDRESS][DOMAIN_NAME] - Billing Addre…" at bounding box center [727, 140] width 998 height 236
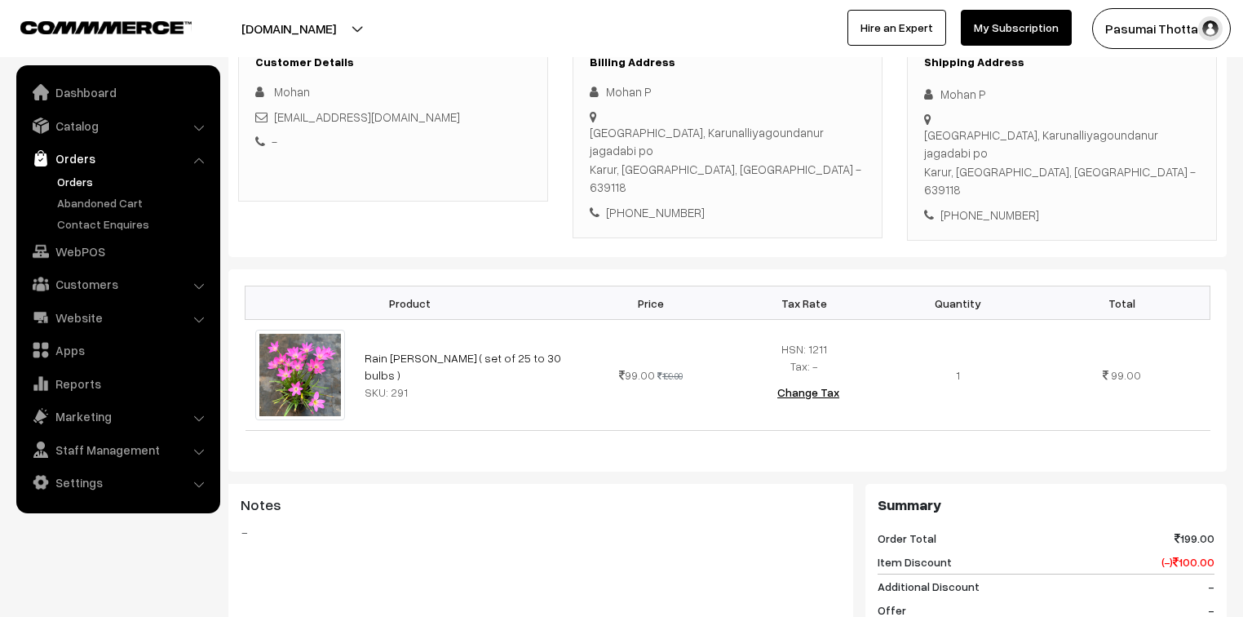
click at [1240, 165] on div "Dashboard / orders / View Order View Order (# PASUMAI35571) Go Back Ordered on …" at bounding box center [621, 412] width 1243 height 1224
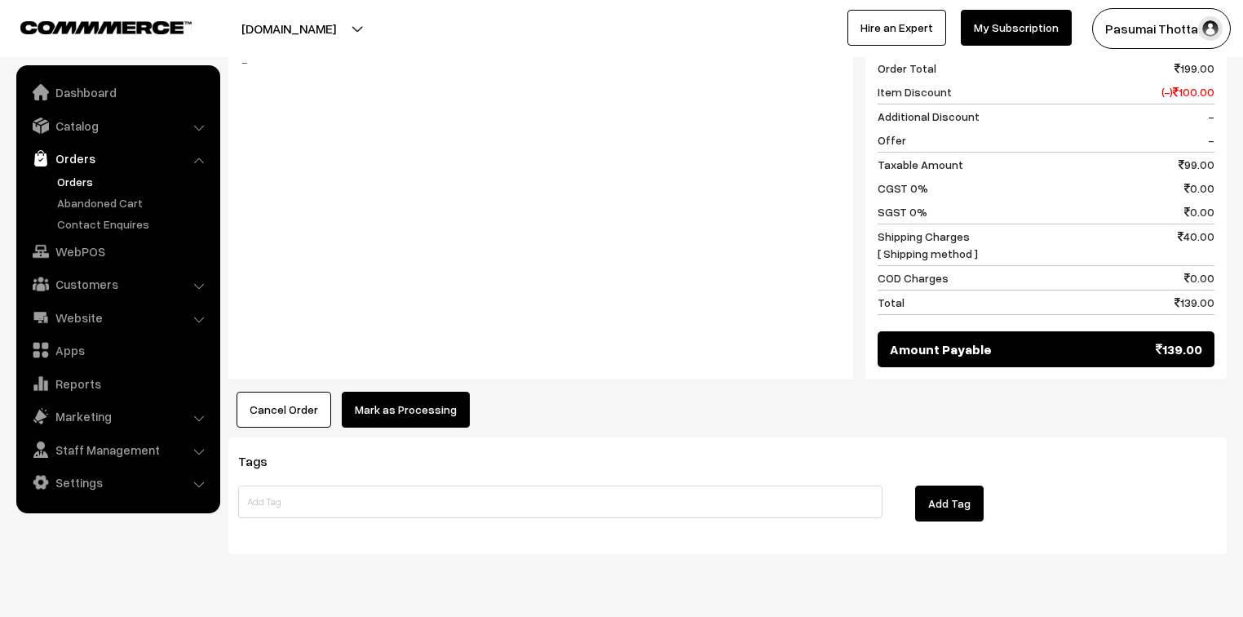
click at [415, 392] on button "Mark as Processing" at bounding box center [406, 410] width 128 height 36
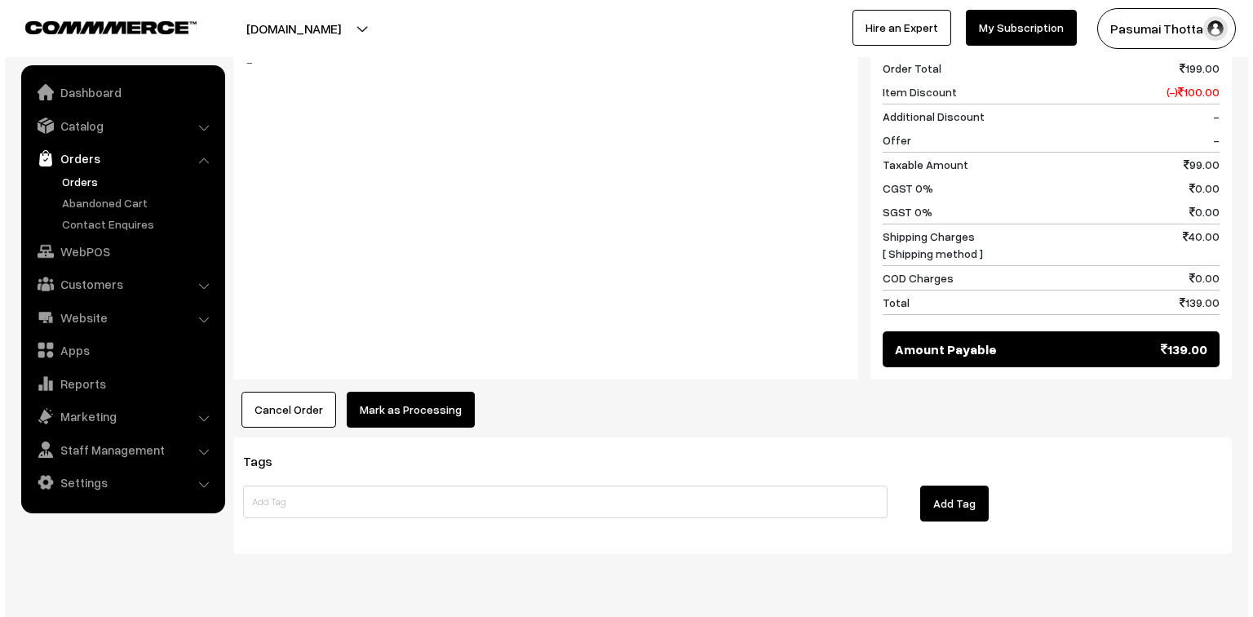
scroll to position [732, 0]
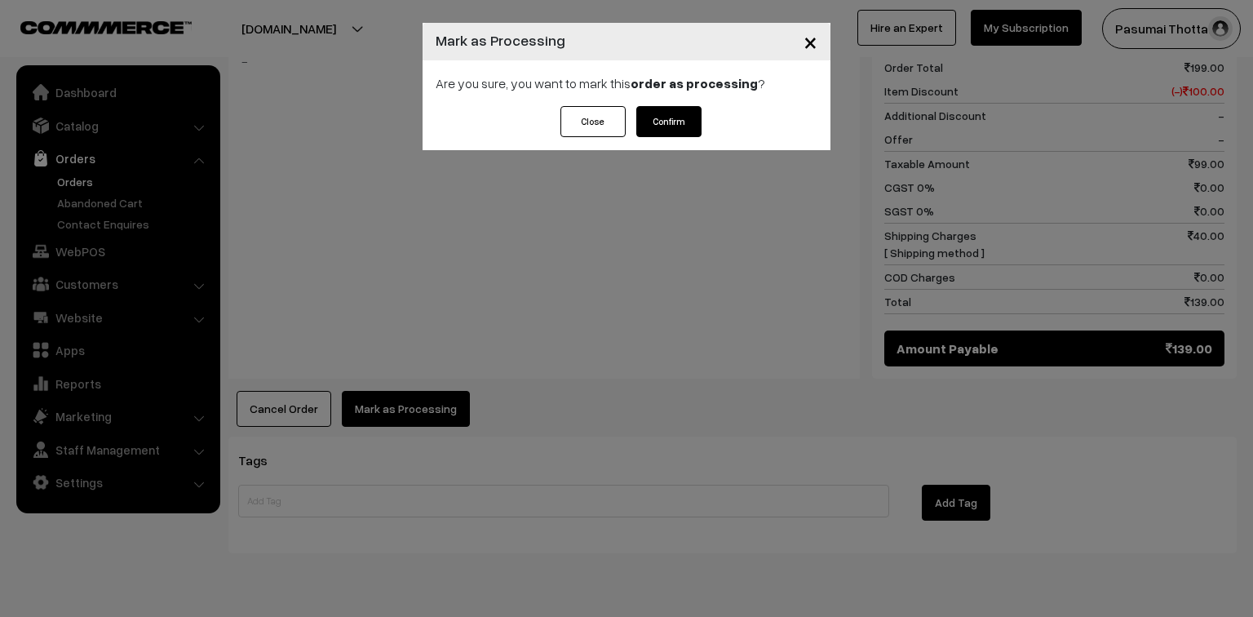
click at [665, 115] on button "Confirm" at bounding box center [668, 121] width 65 height 31
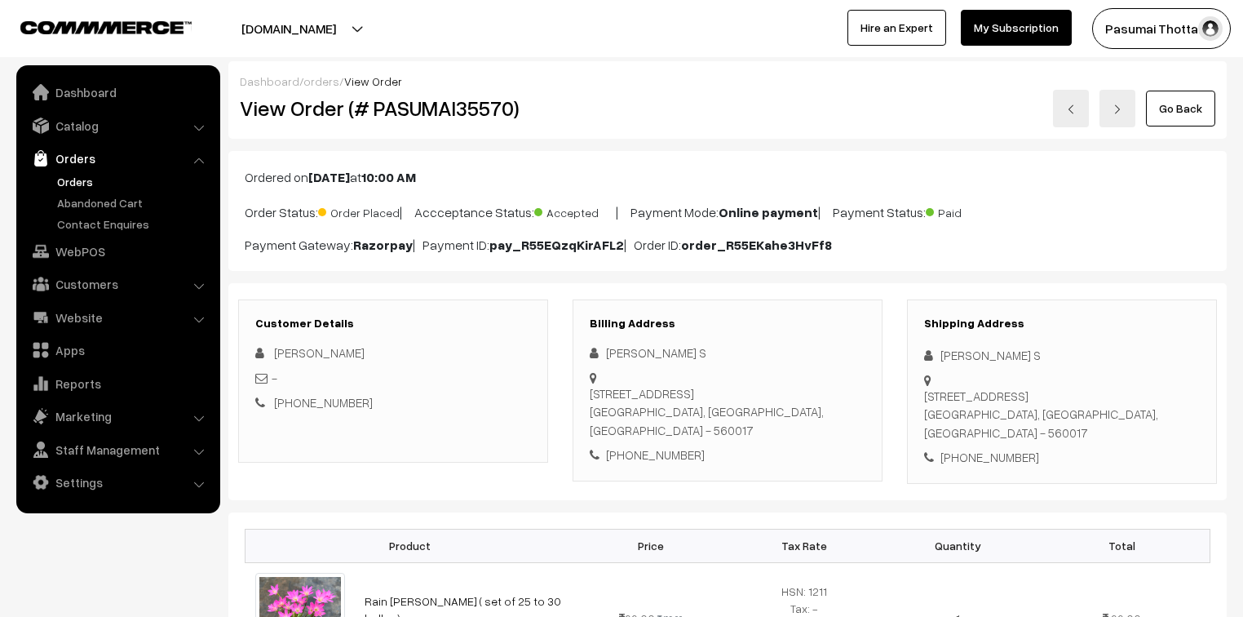
scroll to position [131, 0]
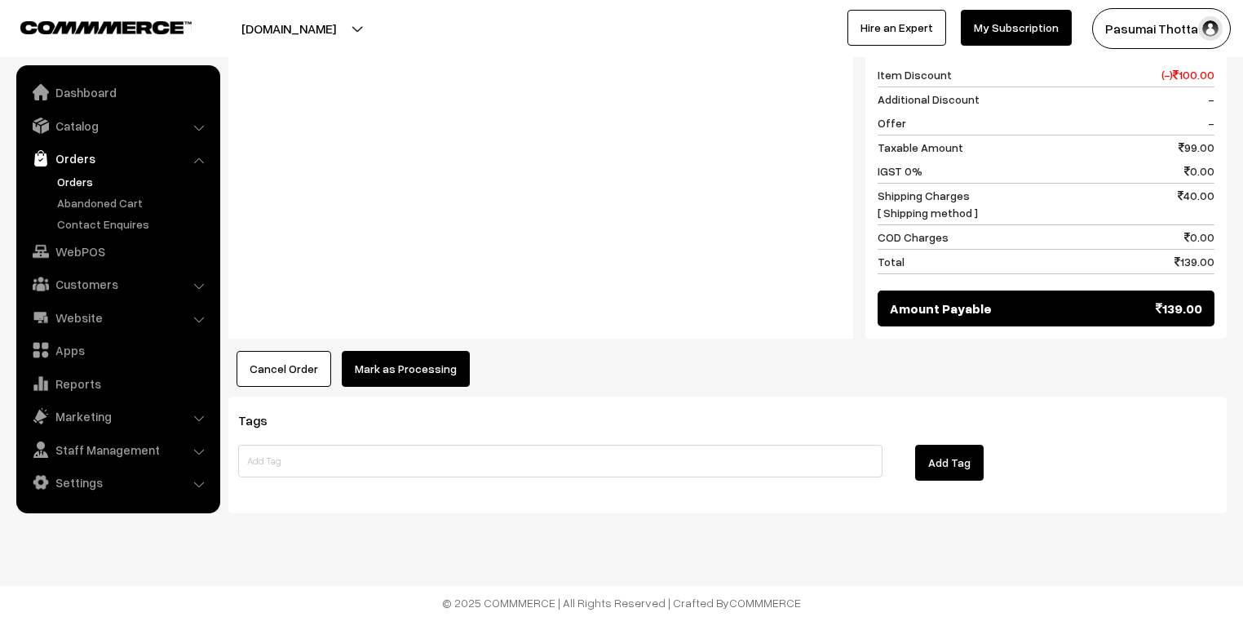
click at [418, 360] on button "Mark as Processing" at bounding box center [406, 369] width 128 height 36
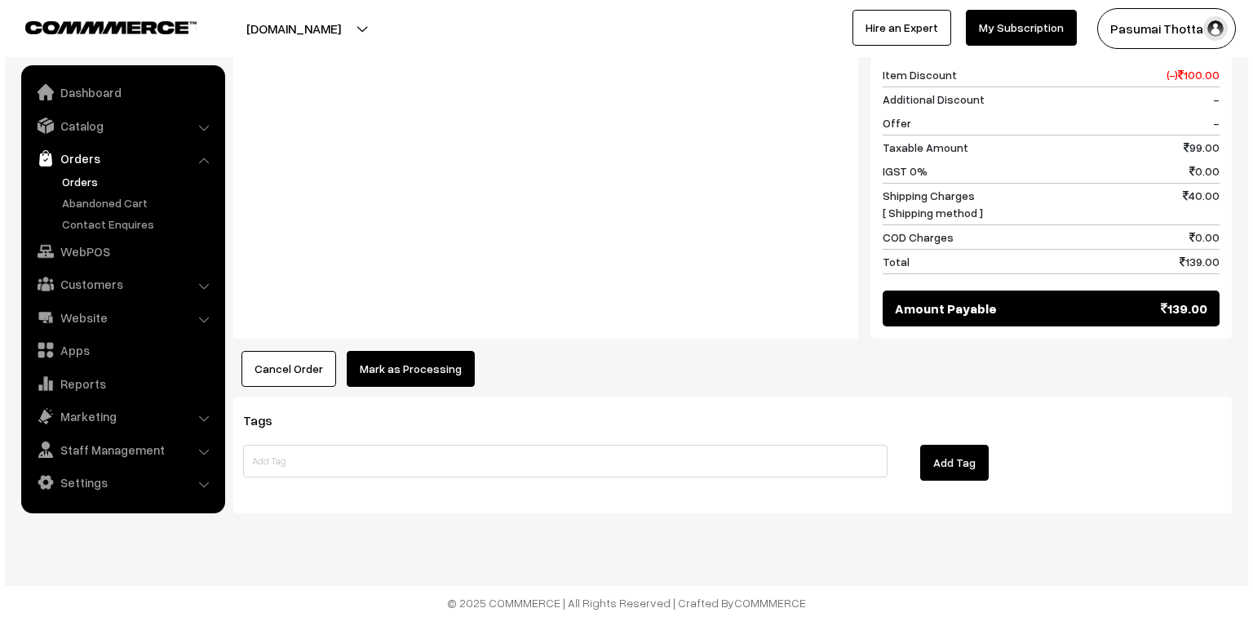
scroll to position [730, 0]
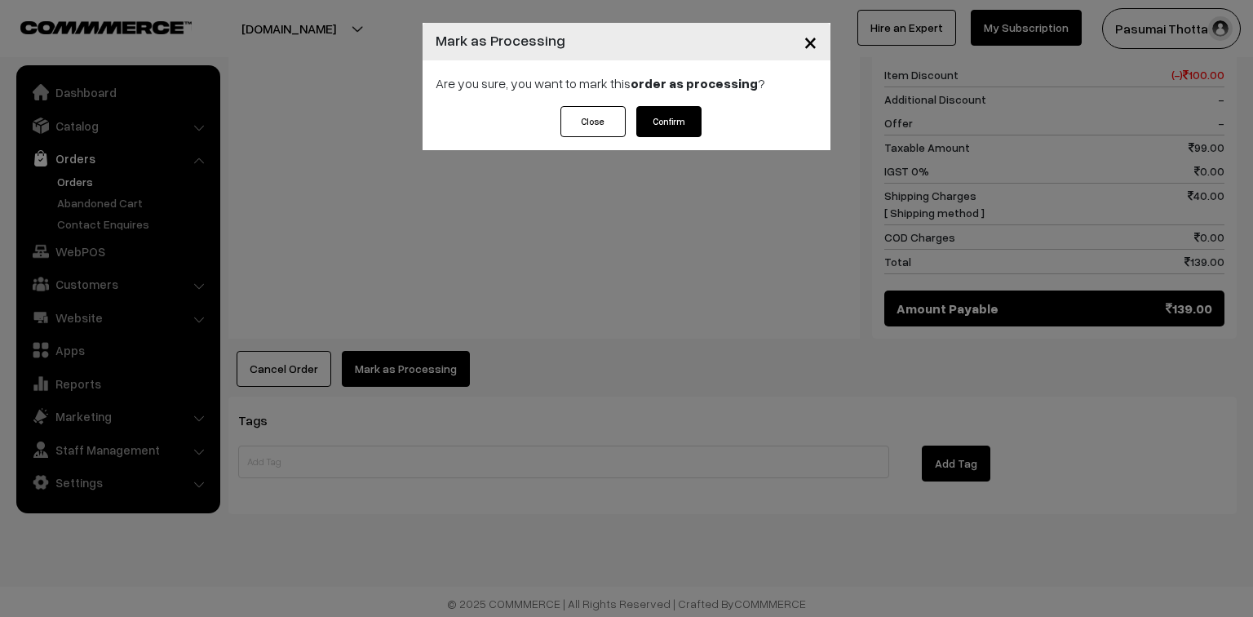
click at [681, 119] on button "Confirm" at bounding box center [668, 121] width 65 height 31
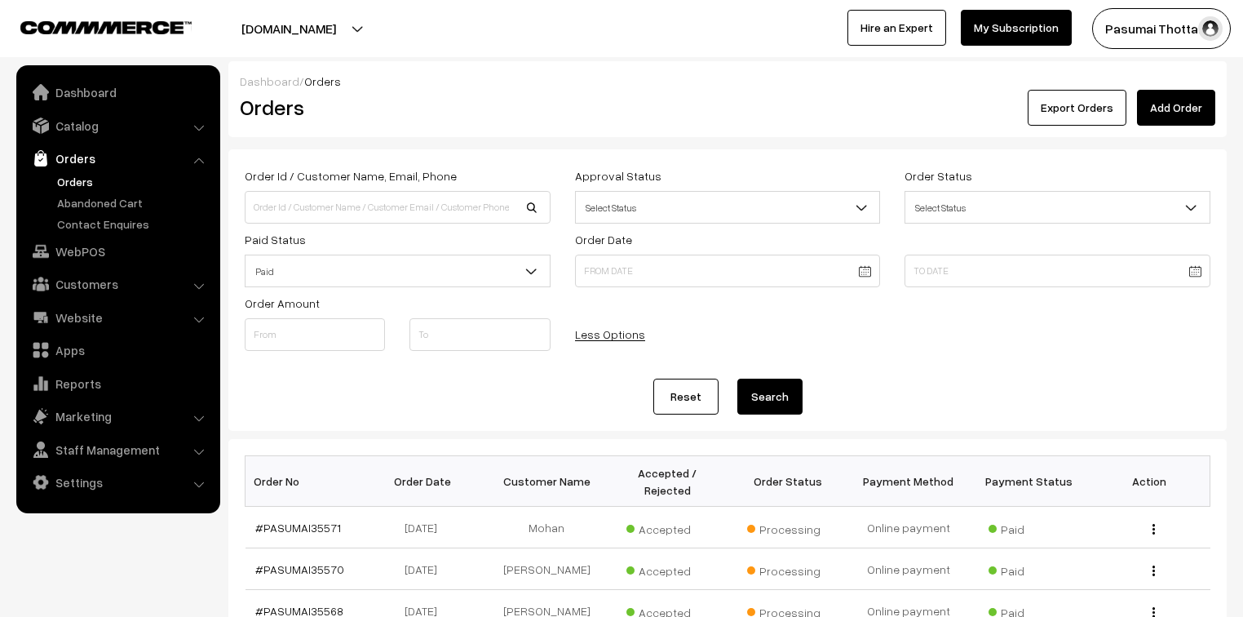
scroll to position [196, 0]
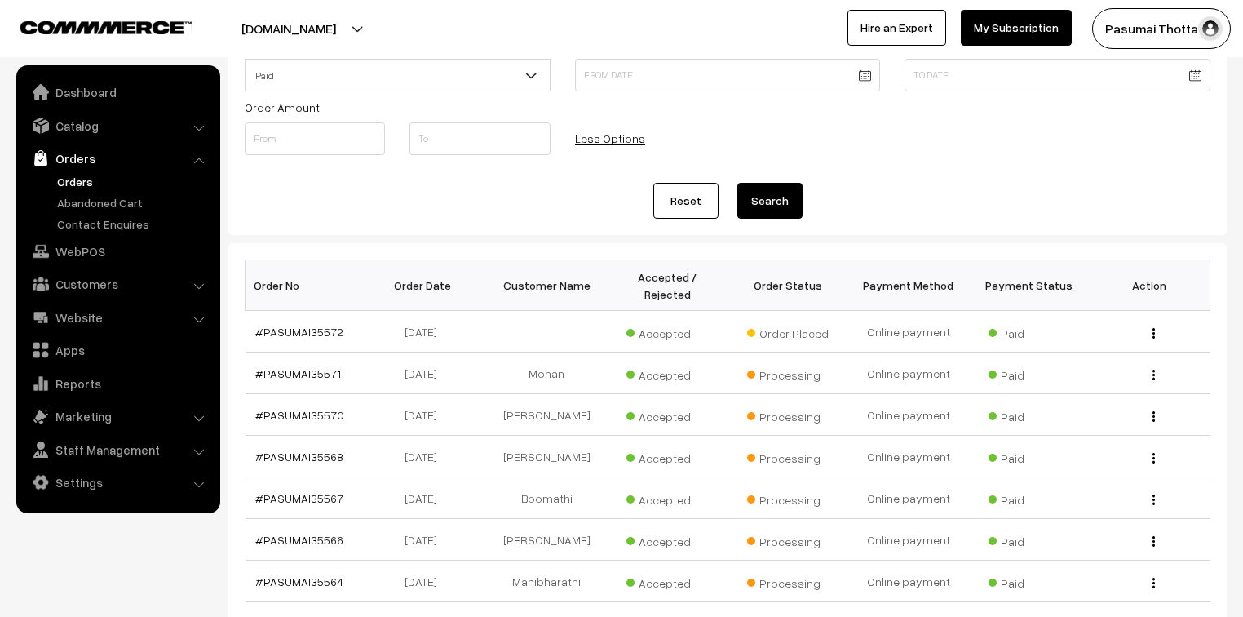
scroll to position [196, 0]
